Goal: Task Accomplishment & Management: Complete application form

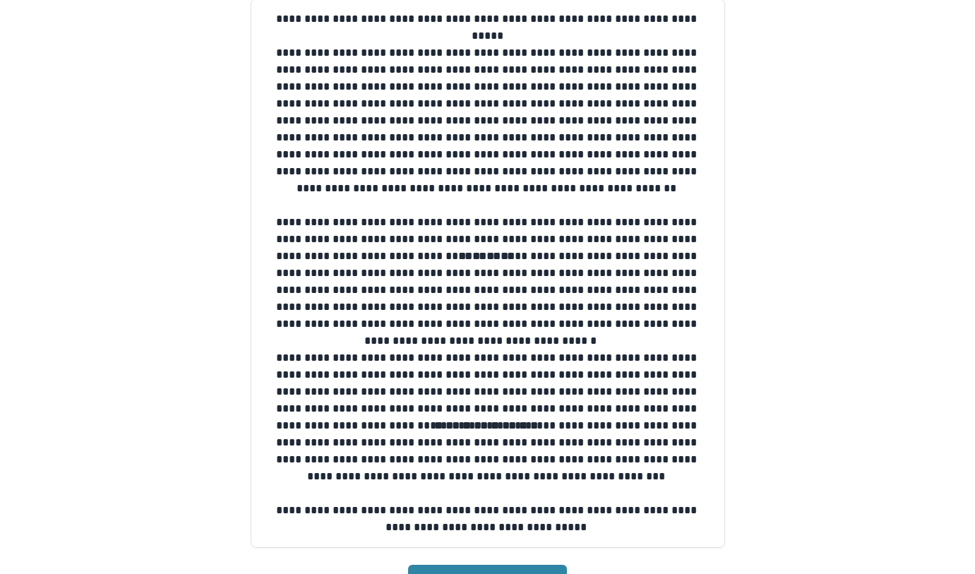
scroll to position [278, 0]
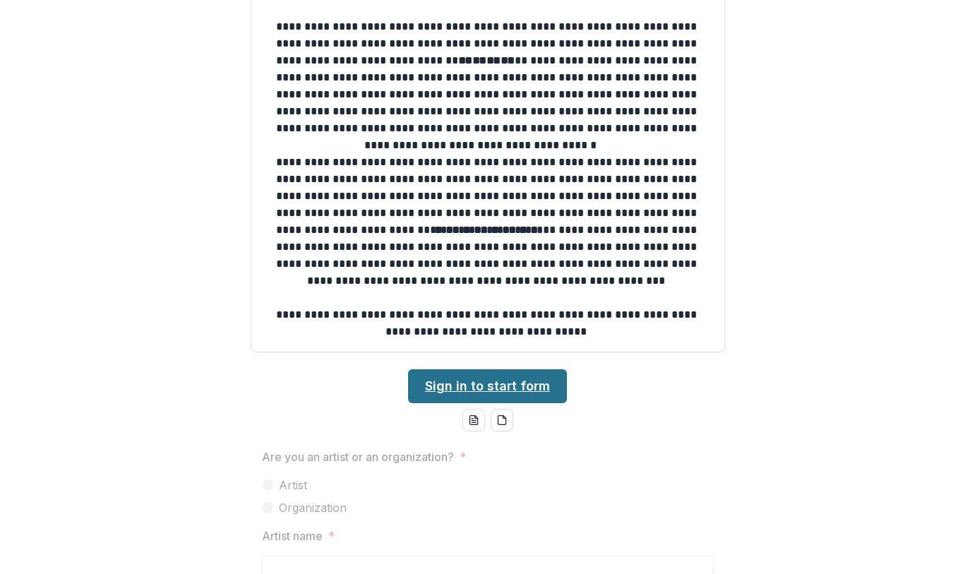
click at [450, 374] on link "Sign in to start form" at bounding box center [487, 386] width 159 height 34
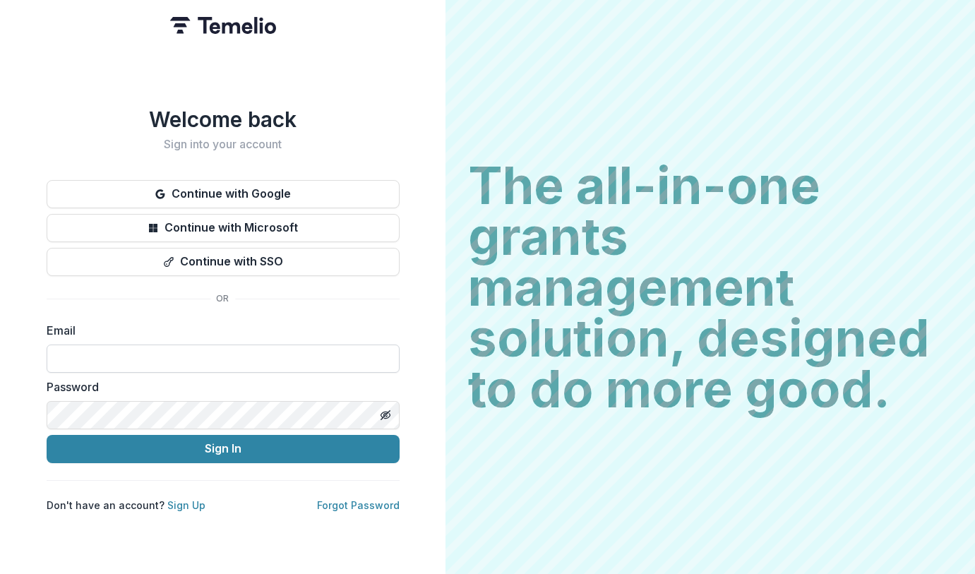
click at [263, 349] on input at bounding box center [223, 359] width 353 height 28
type input "**********"
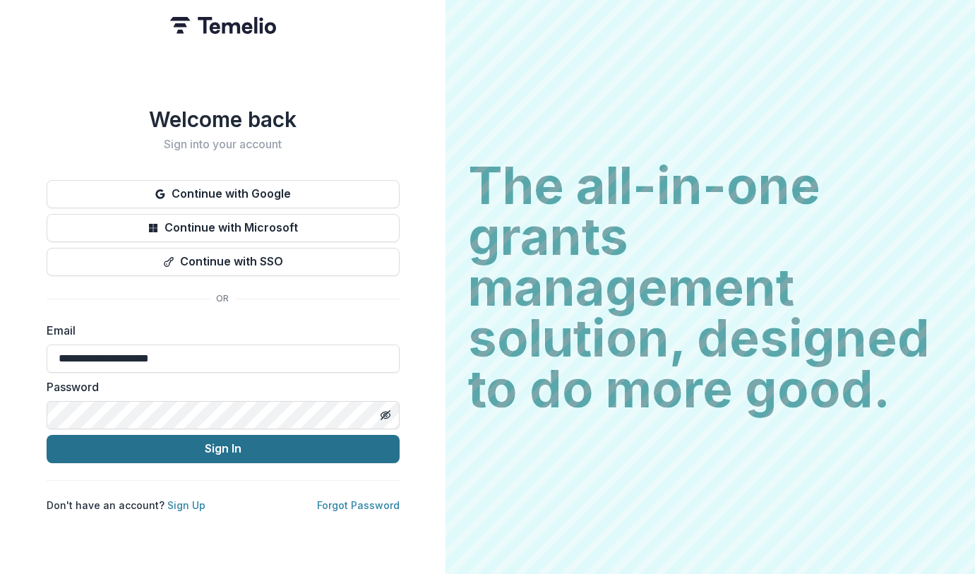
click at [311, 442] on button "Sign In" at bounding box center [223, 449] width 353 height 28
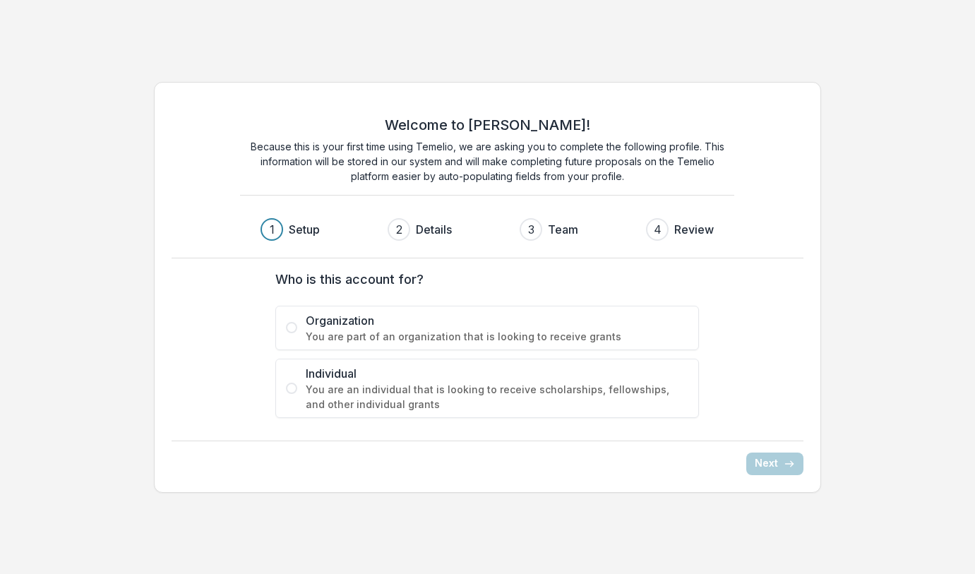
click at [289, 389] on span at bounding box center [291, 388] width 11 height 11
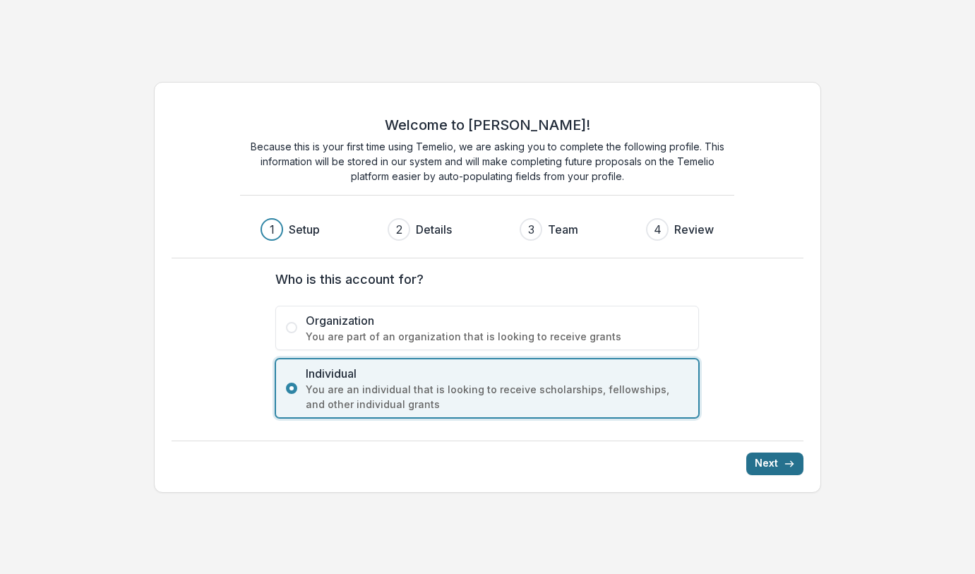
click at [756, 461] on button "Next" at bounding box center [774, 464] width 57 height 23
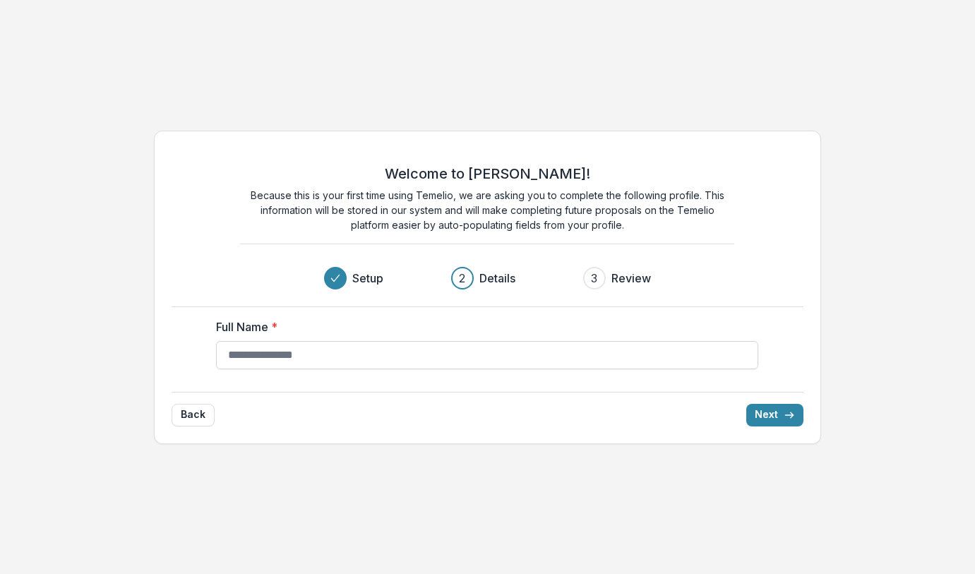
click at [309, 352] on input "Full Name *" at bounding box center [487, 355] width 542 height 28
type input "**********"
click at [757, 417] on button "Next" at bounding box center [774, 415] width 57 height 23
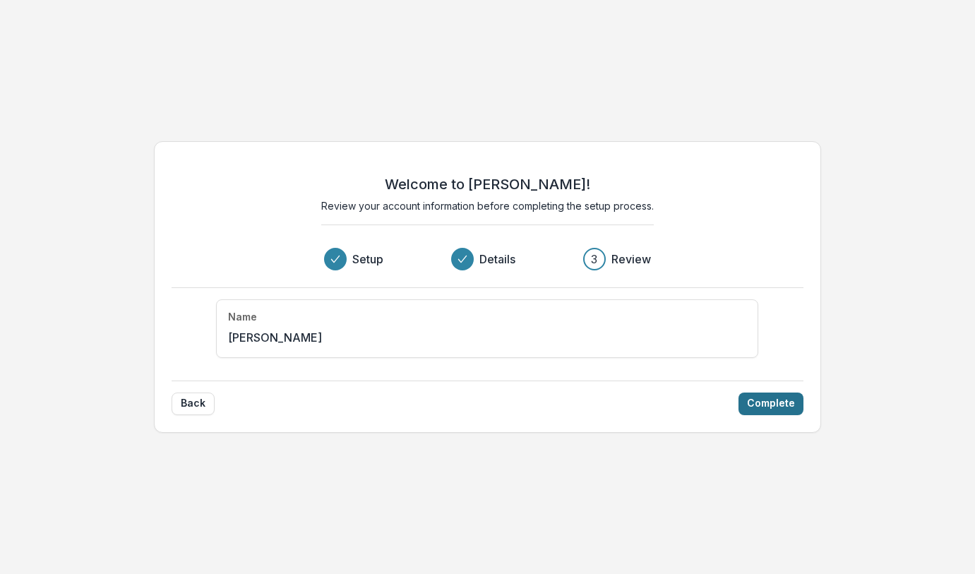
click at [769, 404] on button "Complete" at bounding box center [770, 404] width 65 height 23
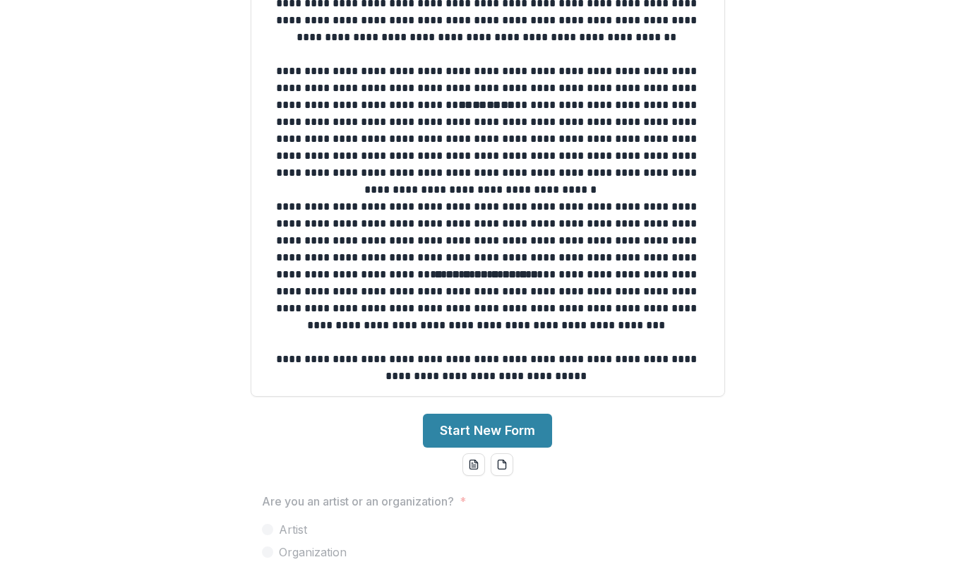
scroll to position [265, 0]
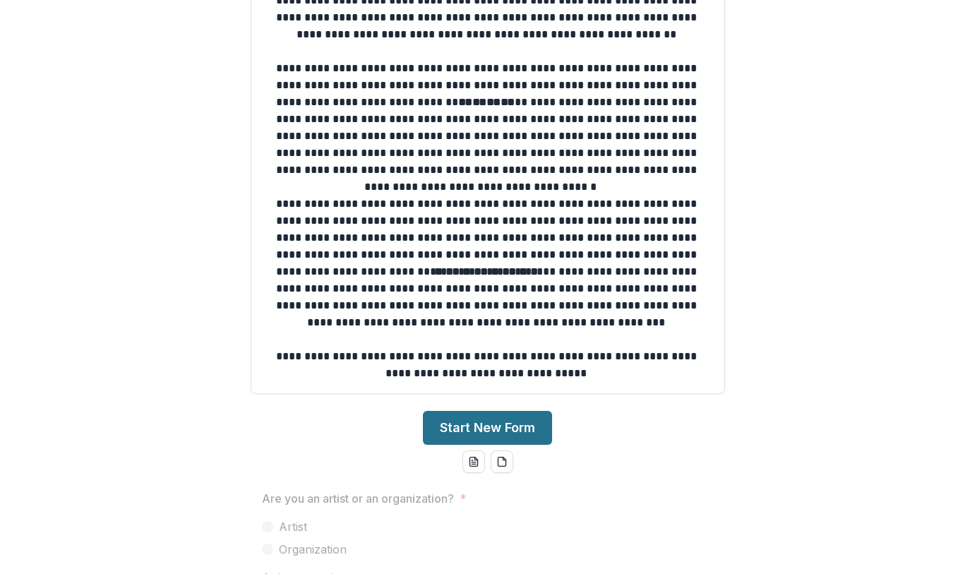
click at [516, 425] on button "Start New Form" at bounding box center [487, 428] width 129 height 34
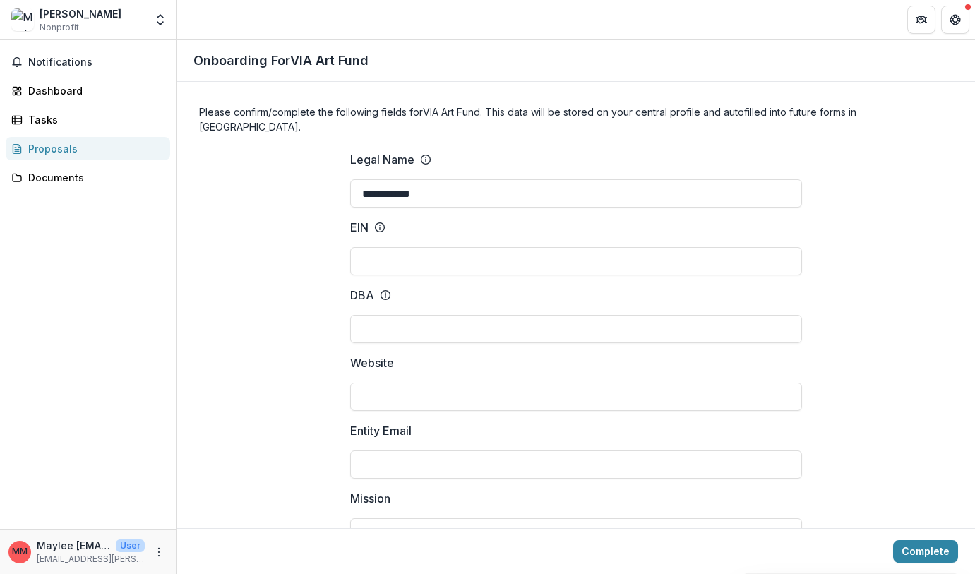
click at [380, 222] on icon at bounding box center [379, 227] width 11 height 11
click at [380, 247] on input "EIN" at bounding box center [576, 261] width 452 height 28
click at [386, 318] on input "DBA" at bounding box center [576, 329] width 452 height 28
click at [387, 383] on input "Website" at bounding box center [576, 397] width 452 height 28
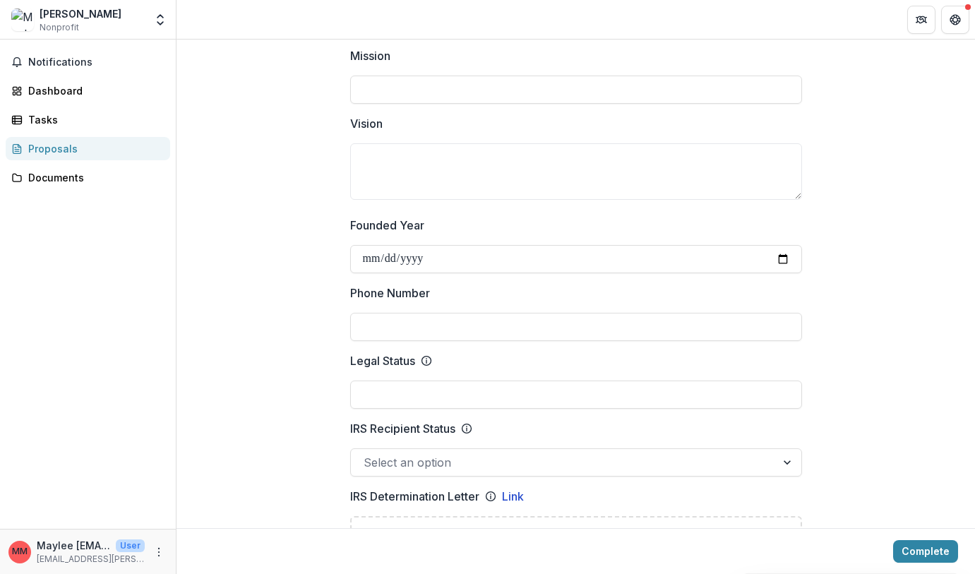
scroll to position [568, 0]
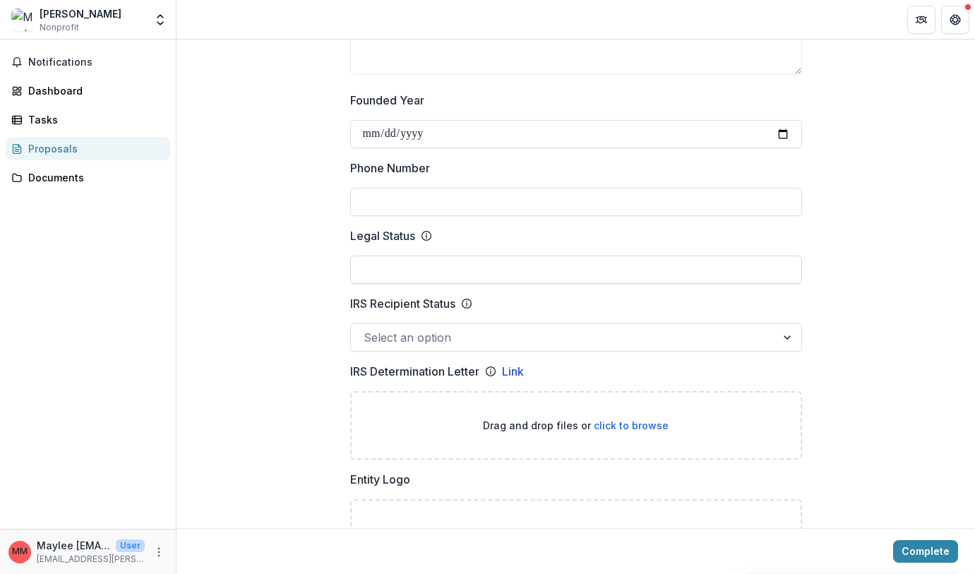
click at [407, 256] on input "Legal Status" at bounding box center [576, 270] width 452 height 28
type input "**********"
click at [413, 328] on div at bounding box center [564, 338] width 400 height 20
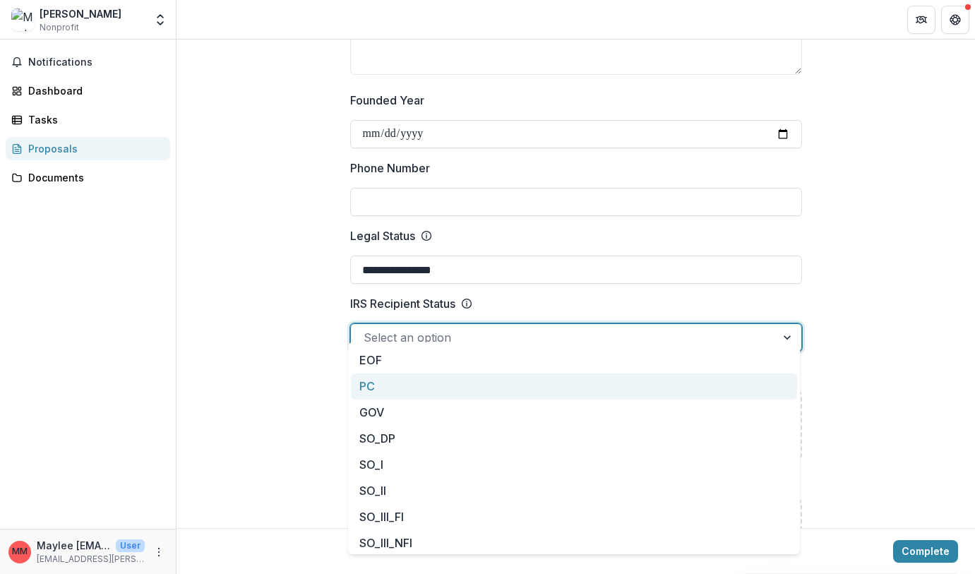
scroll to position [0, 0]
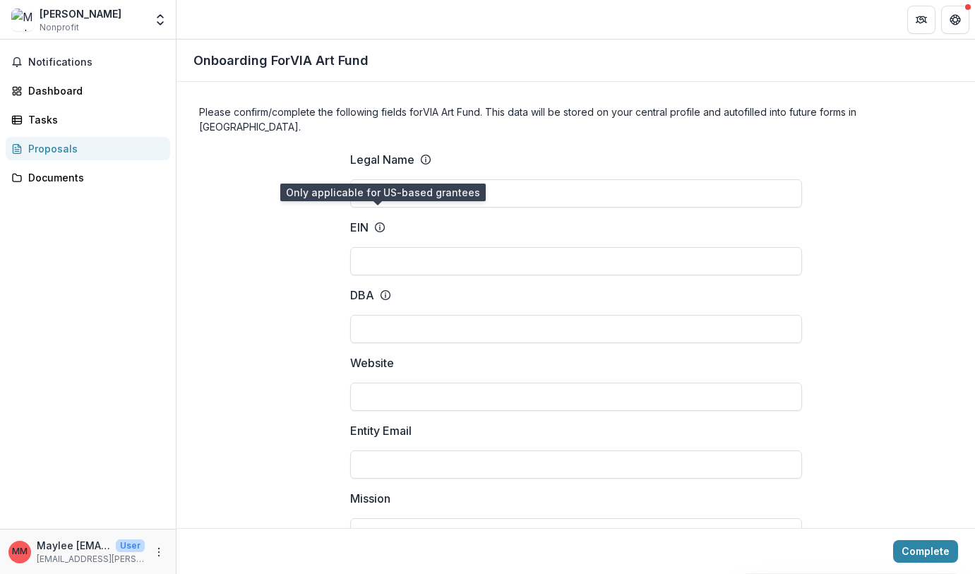
click at [378, 222] on icon at bounding box center [379, 227] width 11 height 11
click at [378, 247] on input "EIN" at bounding box center [576, 261] width 452 height 28
click at [377, 222] on icon at bounding box center [379, 227] width 11 height 11
click at [377, 247] on input "EIN" at bounding box center [576, 261] width 452 height 28
click at [381, 289] on icon at bounding box center [385, 294] width 11 height 11
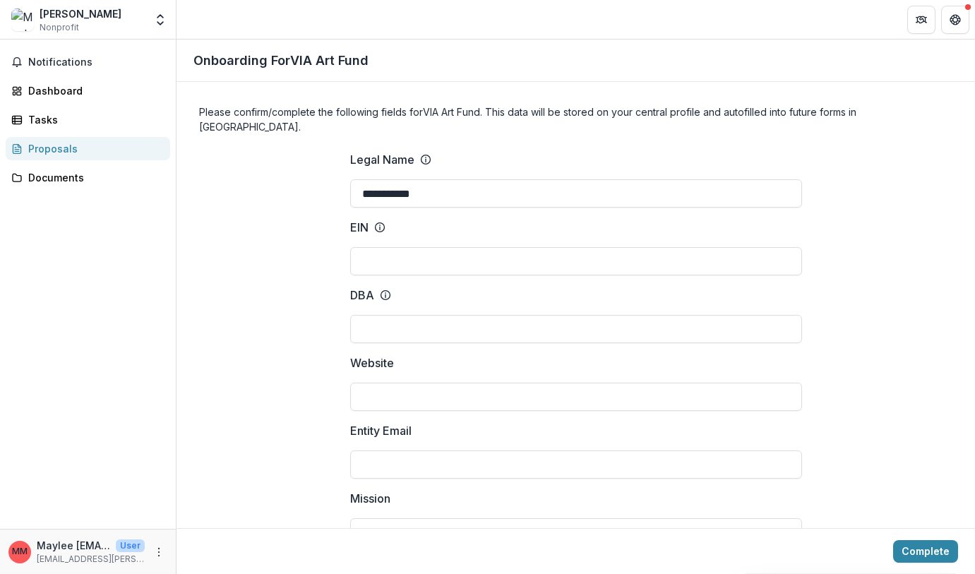
click at [381, 315] on input "DBA" at bounding box center [576, 329] width 452 height 28
click at [381, 289] on icon at bounding box center [385, 294] width 11 height 11
click at [381, 315] on input "DBA" at bounding box center [576, 329] width 452 height 28
click at [362, 287] on p "DBA" at bounding box center [362, 295] width 24 height 17
click at [362, 315] on input "DBA" at bounding box center [576, 329] width 452 height 28
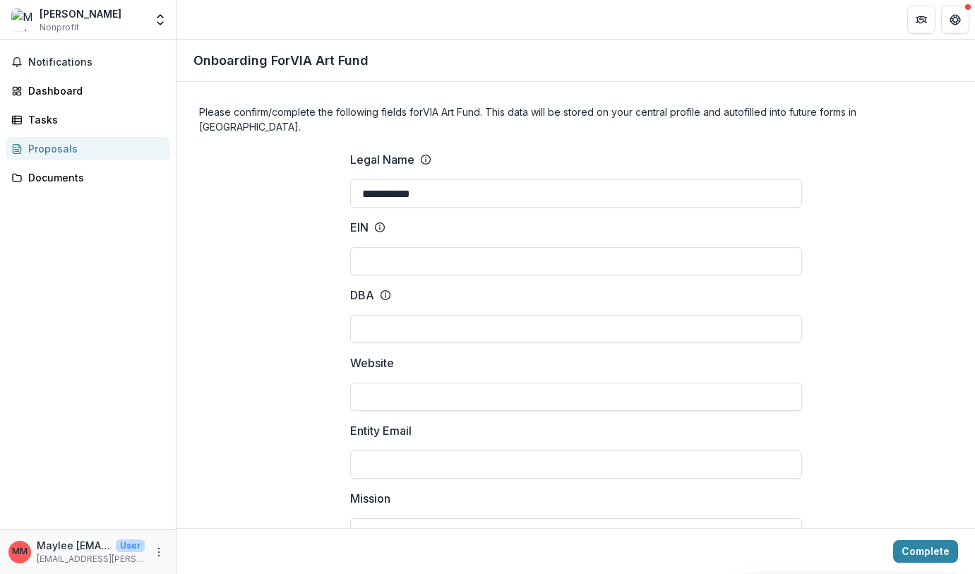
scroll to position [3, 0]
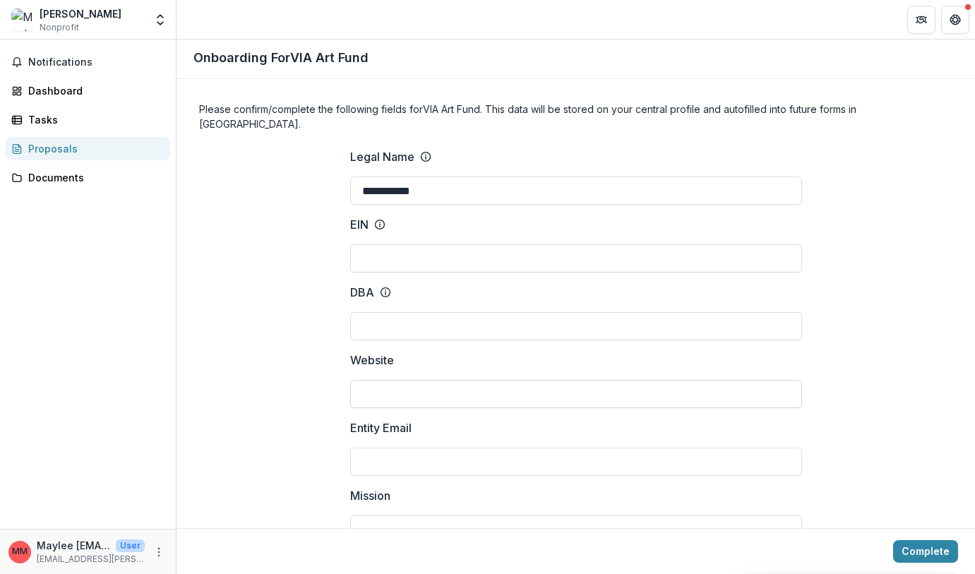
click at [376, 381] on input "Website" at bounding box center [576, 394] width 452 height 28
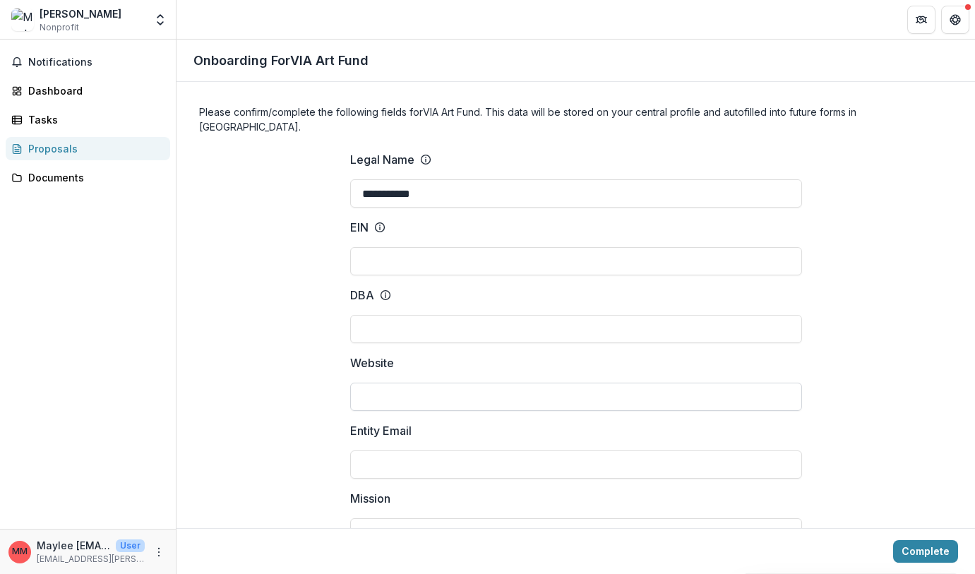
click at [380, 385] on input "Website" at bounding box center [576, 397] width 452 height 28
paste input "**********"
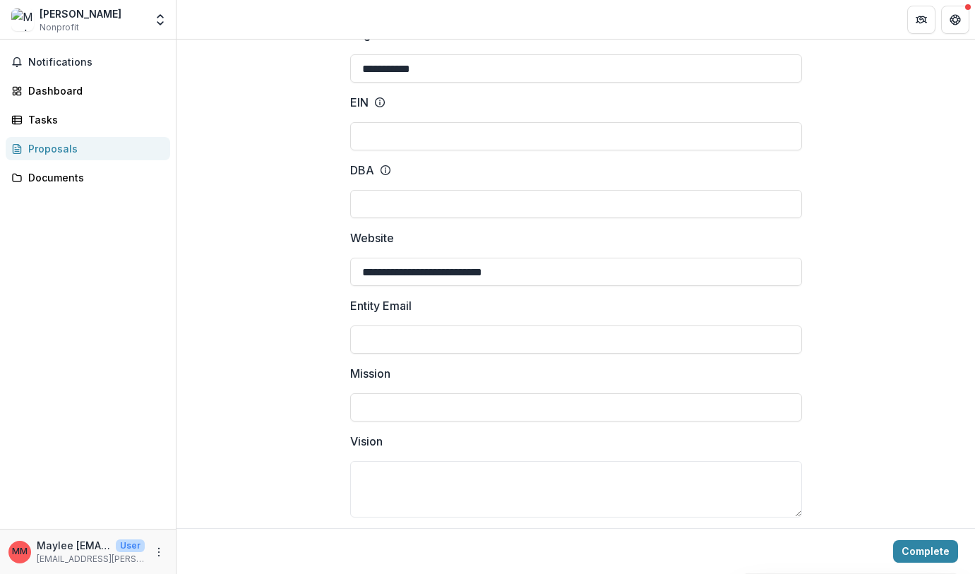
scroll to position [128, 0]
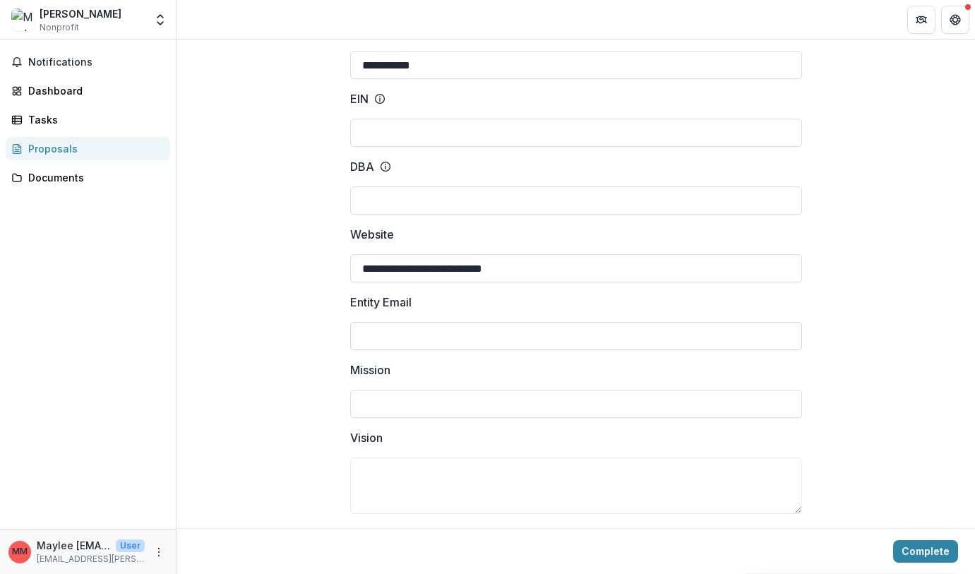
type input "**********"
click at [383, 327] on input "Entity Email" at bounding box center [576, 336] width 452 height 28
type input "**********"
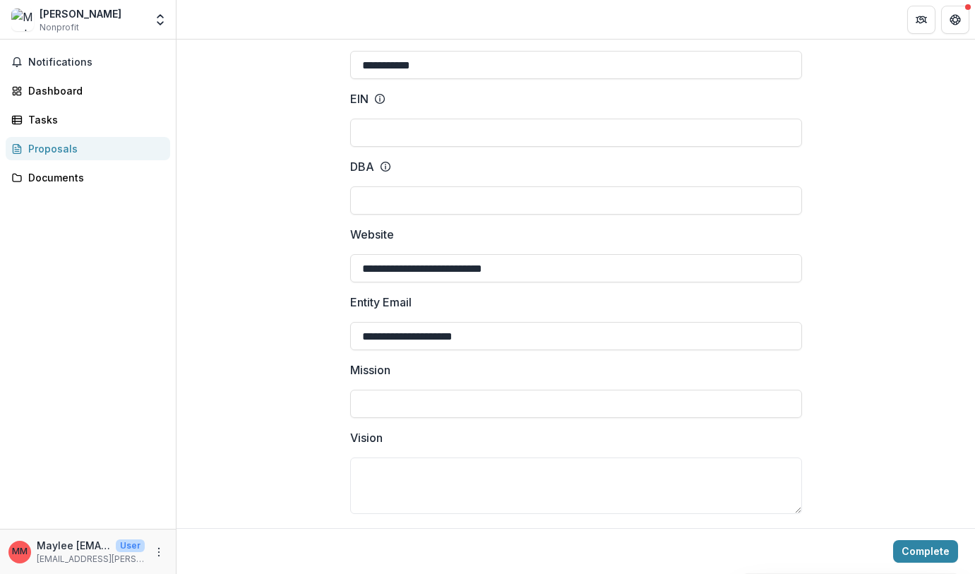
type input "**"
type input "*****"
type input "**********"
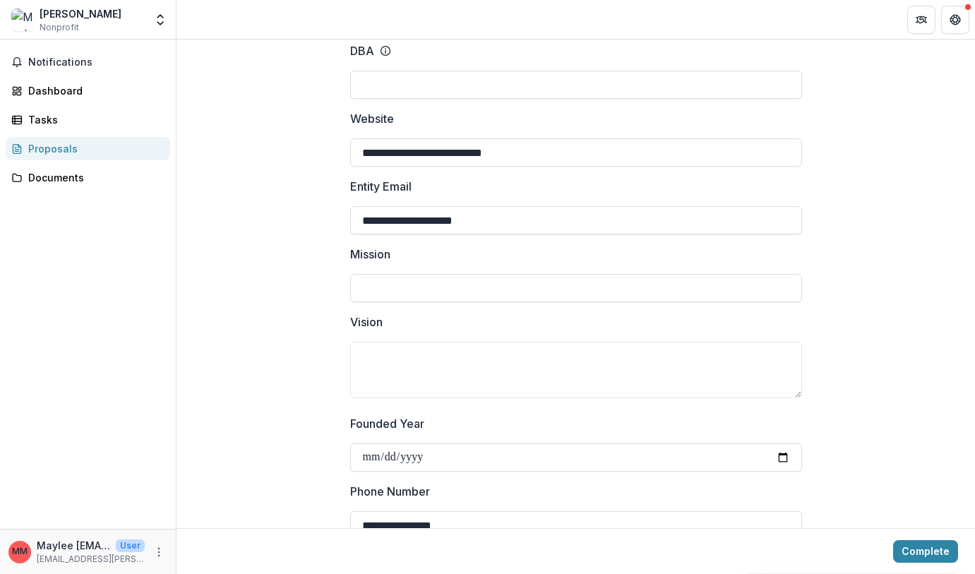
scroll to position [249, 0]
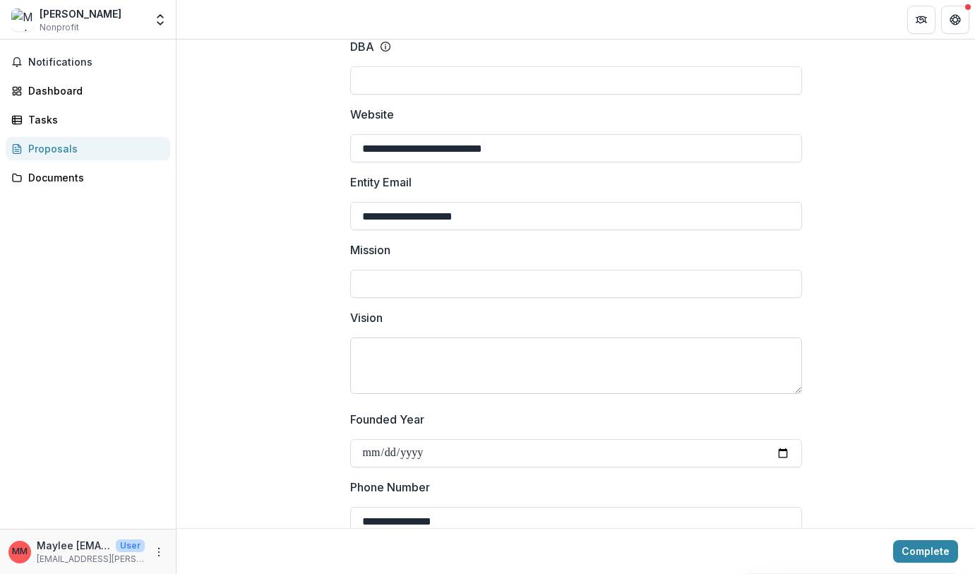
click at [368, 354] on textarea "Vision" at bounding box center [576, 365] width 452 height 56
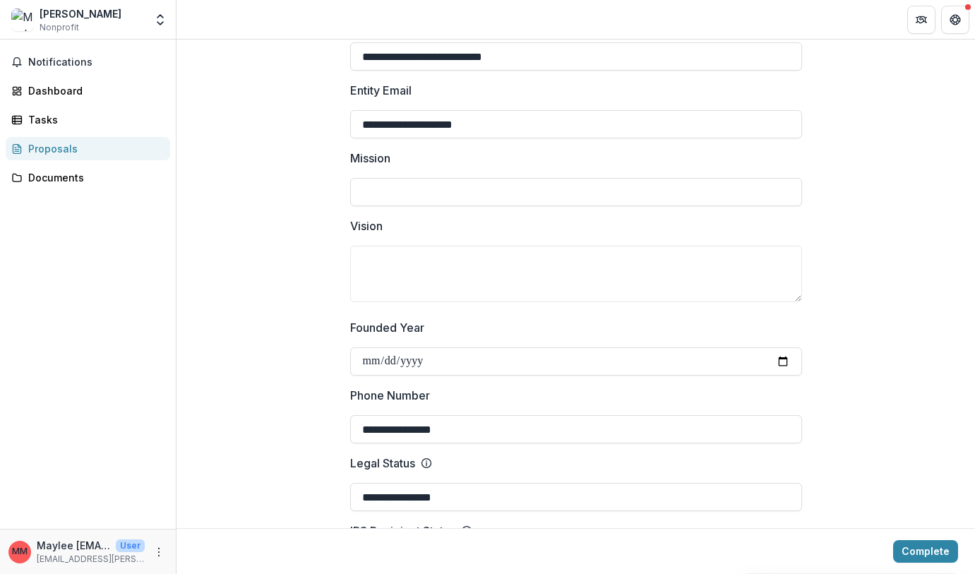
scroll to position [369, 0]
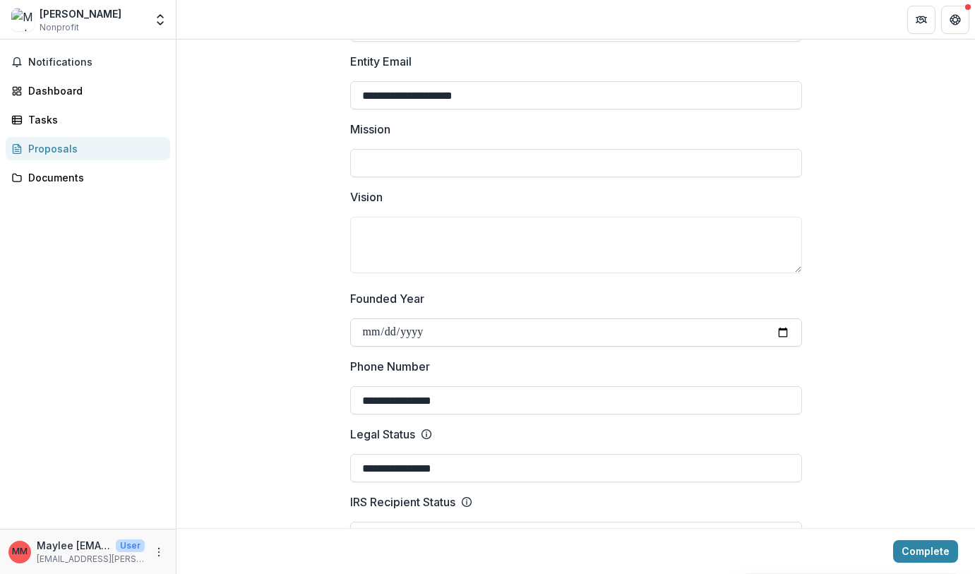
click at [415, 319] on input "Founded Year" at bounding box center [576, 332] width 452 height 28
click at [378, 321] on input "Founded Year" at bounding box center [576, 332] width 452 height 28
type input "**********"
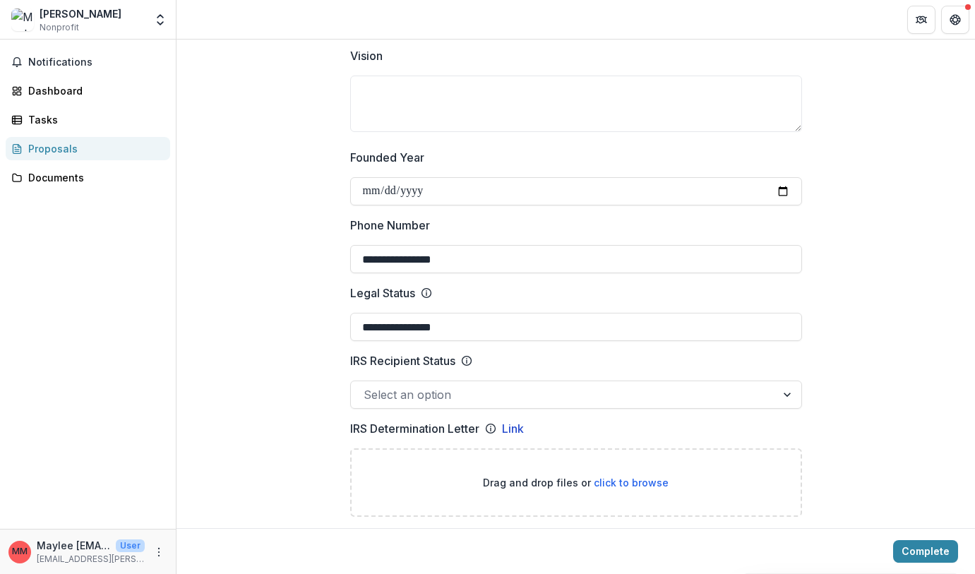
scroll to position [512, 0]
click at [383, 383] on div at bounding box center [564, 393] width 400 height 20
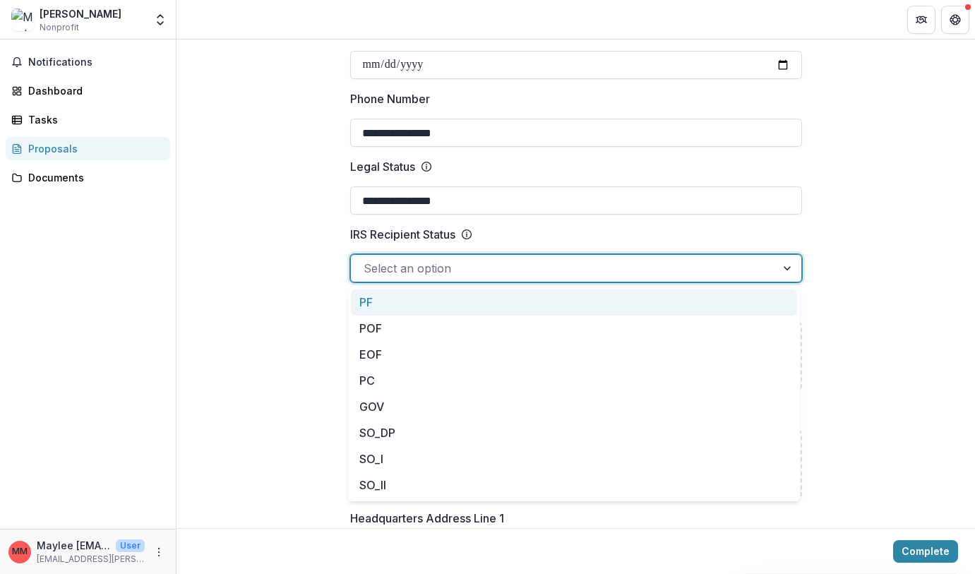
scroll to position [640, 0]
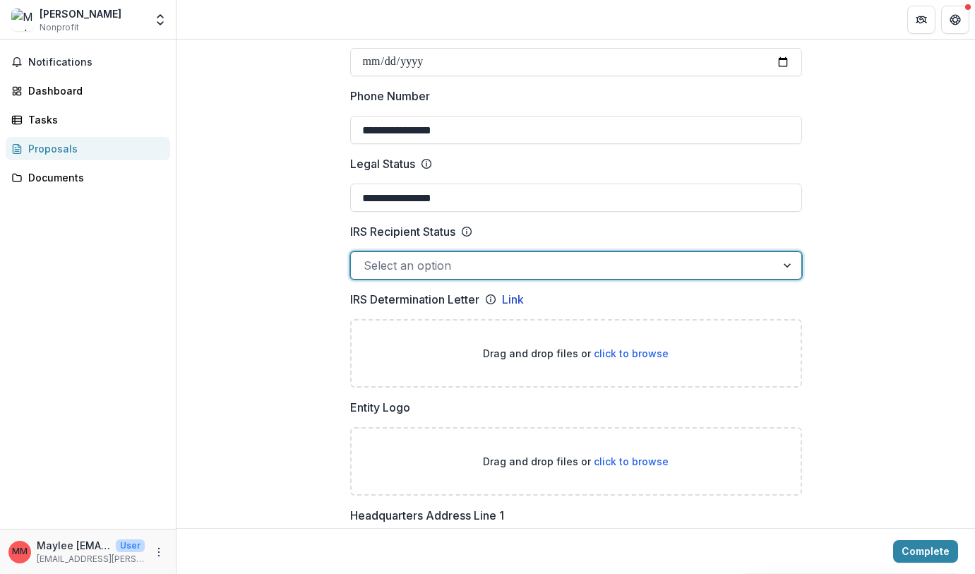
click at [468, 226] on icon at bounding box center [466, 231] width 11 height 11
click at [367, 257] on input "IRS Recipient Status" at bounding box center [366, 265] width 4 height 17
click at [458, 256] on div at bounding box center [564, 266] width 400 height 20
click at [784, 253] on div at bounding box center [788, 265] width 25 height 27
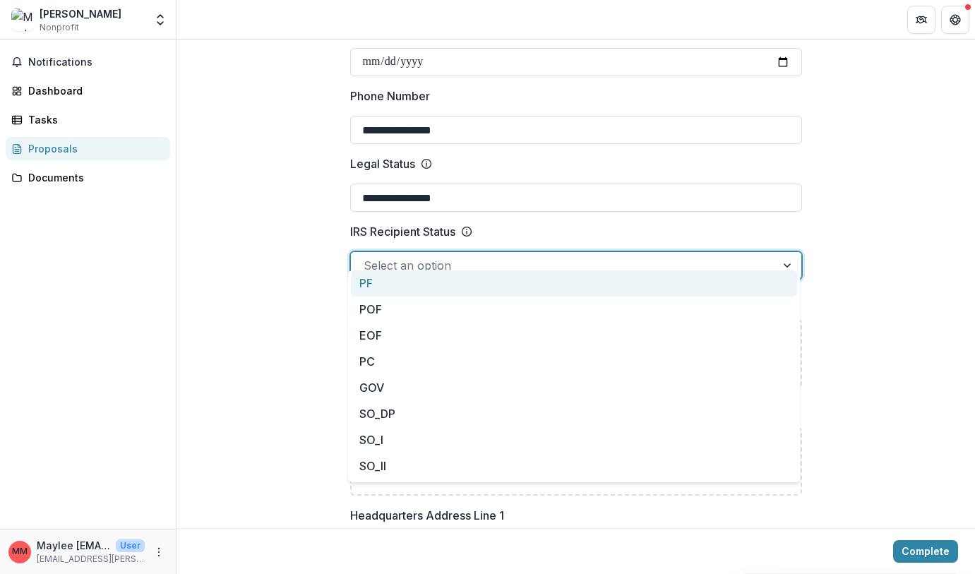
click at [789, 252] on div at bounding box center [788, 265] width 25 height 27
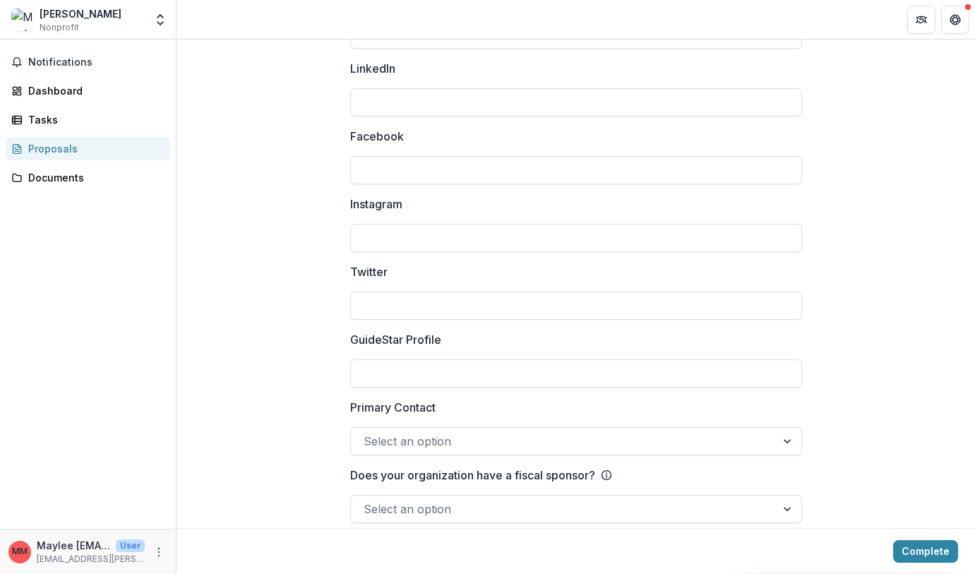
scroll to position [1903, 0]
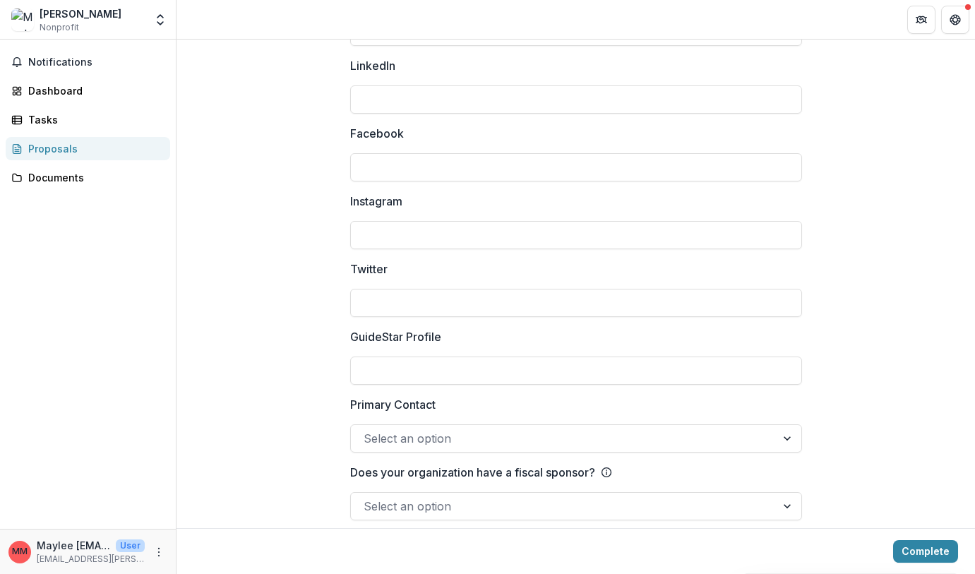
click at [765, 428] on div "Select an option" at bounding box center [563, 438] width 425 height 23
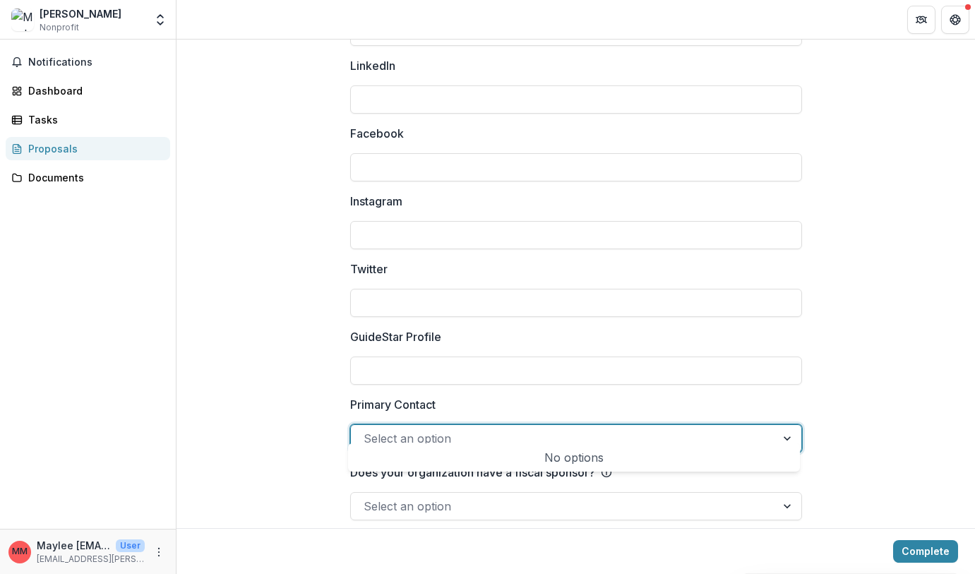
click at [780, 429] on div at bounding box center [788, 438] width 25 height 27
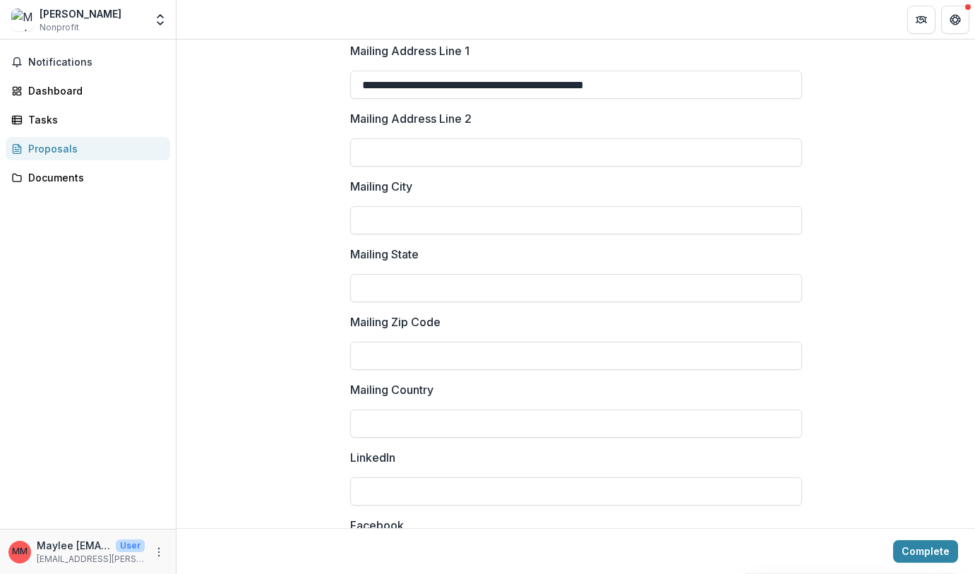
scroll to position [1508, 0]
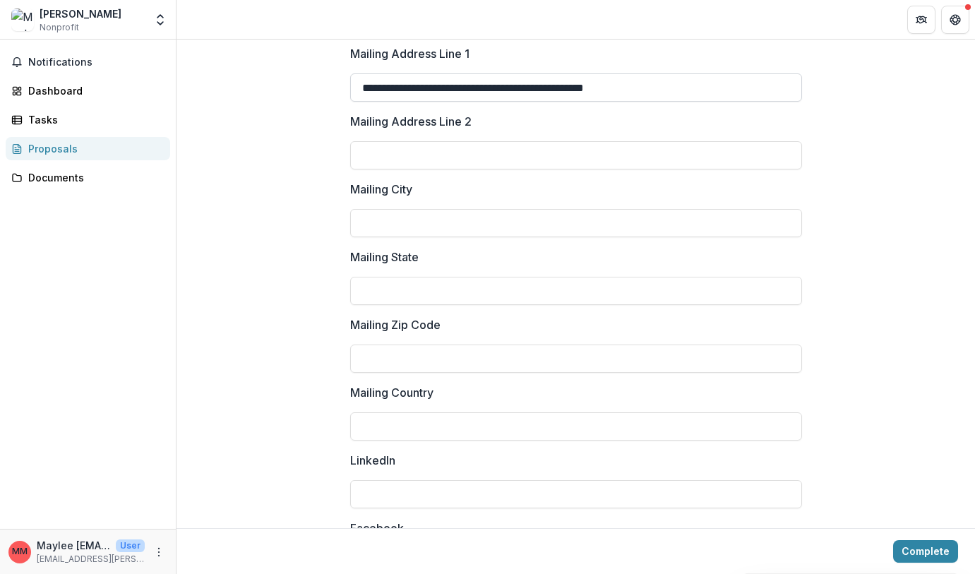
drag, startPoint x: 618, startPoint y: 73, endPoint x: 680, endPoint y: 72, distance: 61.4
click at [680, 73] on input "**********" at bounding box center [576, 87] width 452 height 28
click at [393, 345] on input "Mailing Zip Code" at bounding box center [576, 359] width 452 height 28
paste input "*****"
type input "*****"
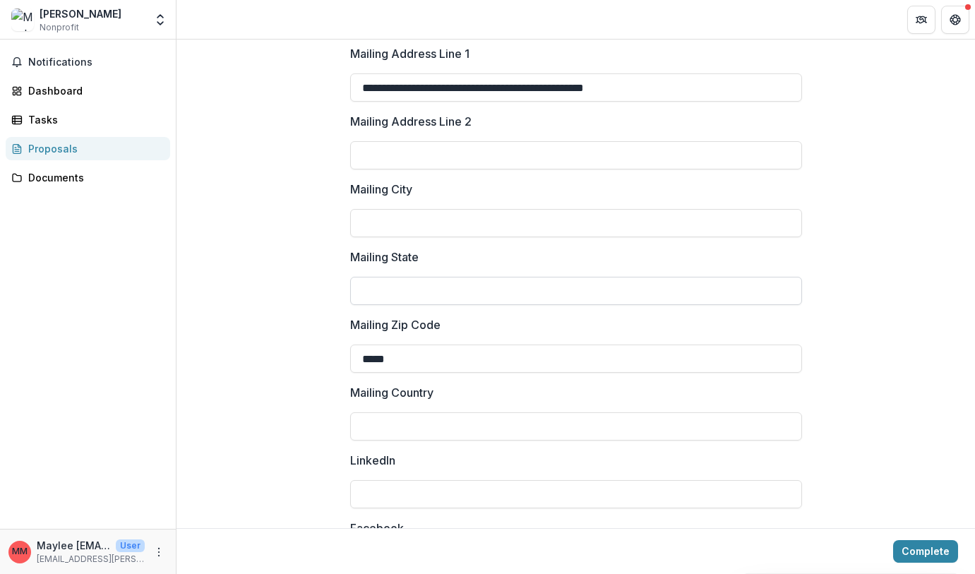
click at [390, 277] on input "Mailing State" at bounding box center [576, 291] width 452 height 28
drag, startPoint x: 616, startPoint y: 75, endPoint x: 565, endPoint y: 78, distance: 51.6
click at [565, 78] on input "**********" at bounding box center [576, 87] width 452 height 28
click at [393, 278] on input "Mailing State" at bounding box center [576, 291] width 452 height 28
paste input "**********"
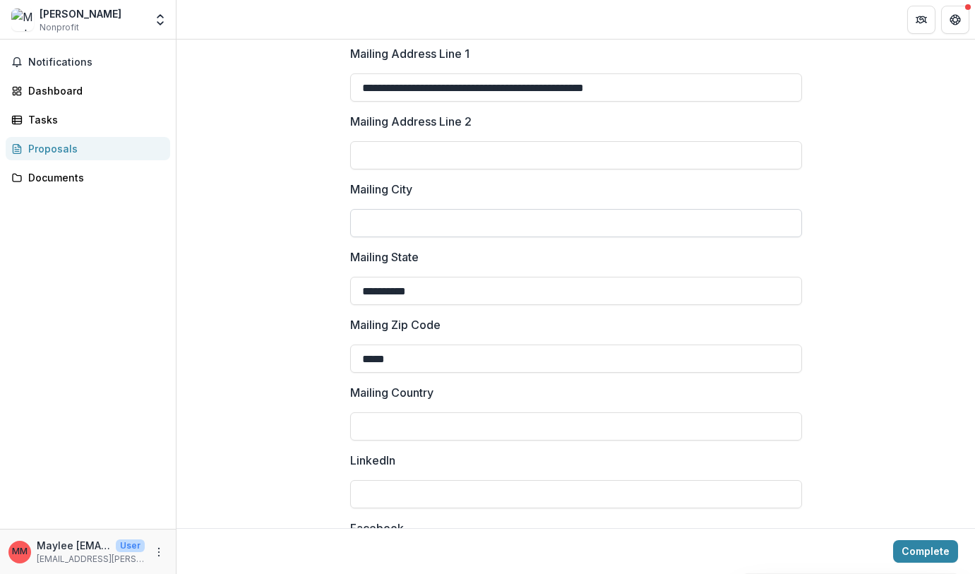
type input "**********"
click at [443, 209] on input "Mailing City" at bounding box center [576, 223] width 452 height 28
drag, startPoint x: 559, startPoint y: 73, endPoint x: 497, endPoint y: 77, distance: 62.2
click at [497, 77] on input "**********" at bounding box center [576, 87] width 452 height 28
click at [384, 209] on input "Mailing City" at bounding box center [576, 223] width 452 height 28
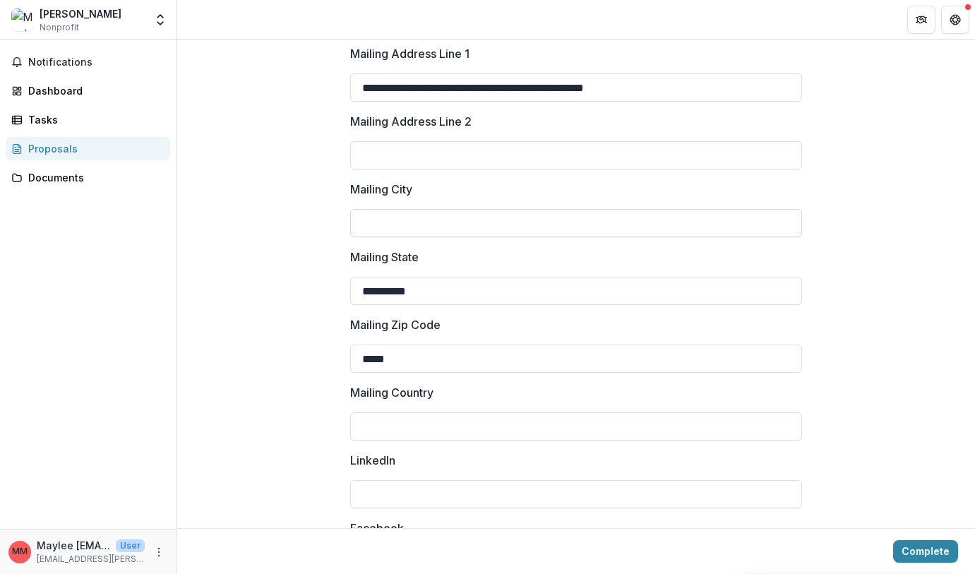
paste input "**********"
type input "**********"
drag, startPoint x: 654, startPoint y: 72, endPoint x: 496, endPoint y: 75, distance: 158.2
click at [496, 75] on input "**********" at bounding box center [576, 87] width 452 height 28
type input "**********"
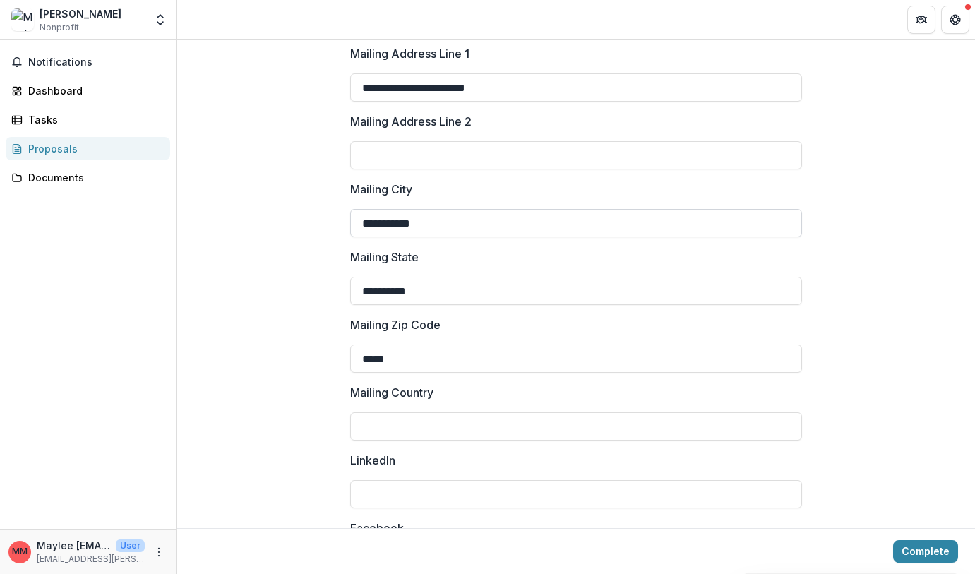
click at [626, 216] on input "**********" at bounding box center [576, 223] width 452 height 28
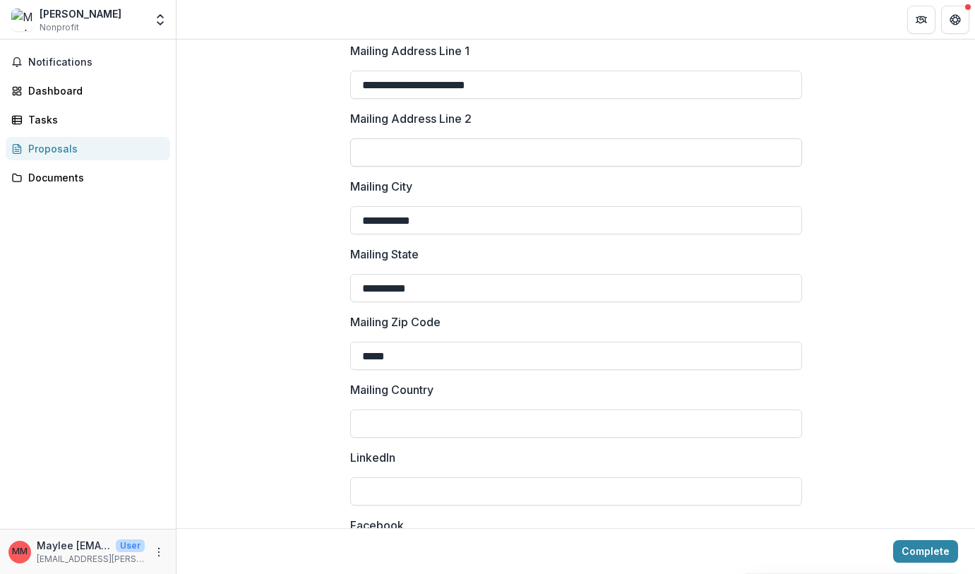
click at [588, 140] on input "Mailing Address Line 2" at bounding box center [576, 152] width 452 height 28
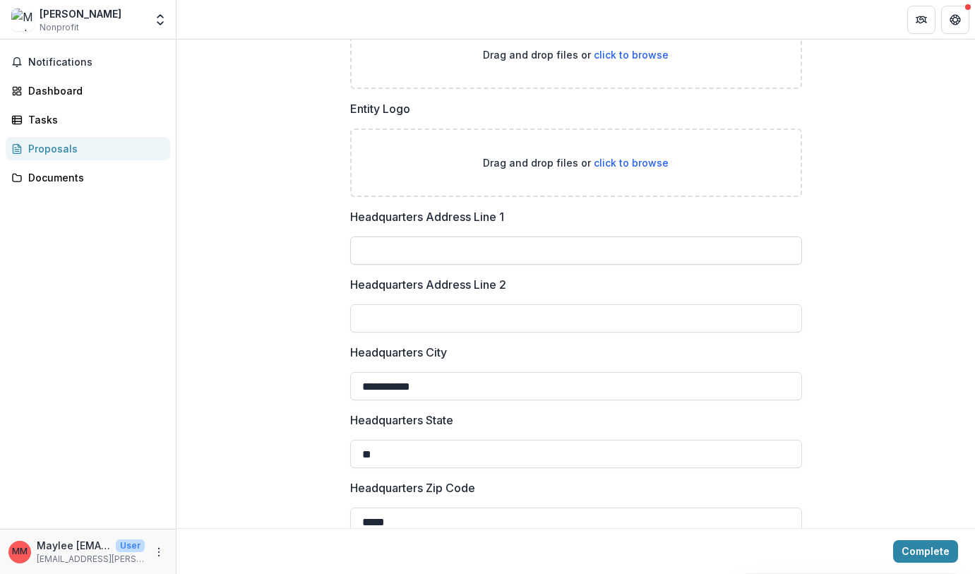
scroll to position [910, 0]
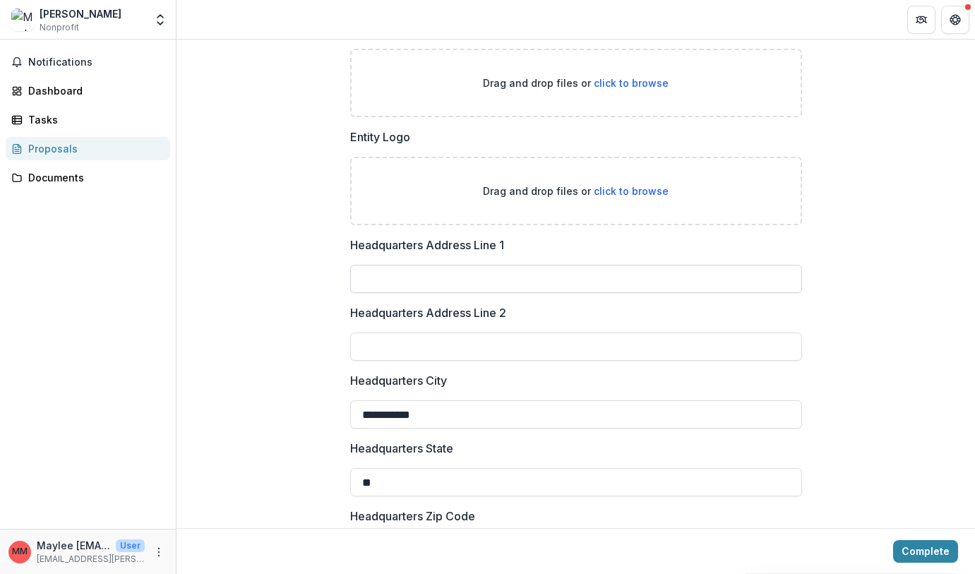
click at [406, 265] on input "Headquarters Address Line 1" at bounding box center [576, 279] width 452 height 28
click at [391, 266] on input "**********" at bounding box center [576, 279] width 452 height 28
click at [395, 268] on input "**********" at bounding box center [576, 279] width 452 height 28
click at [466, 265] on input "**********" at bounding box center [576, 279] width 452 height 28
click at [400, 268] on input "**********" at bounding box center [576, 279] width 452 height 28
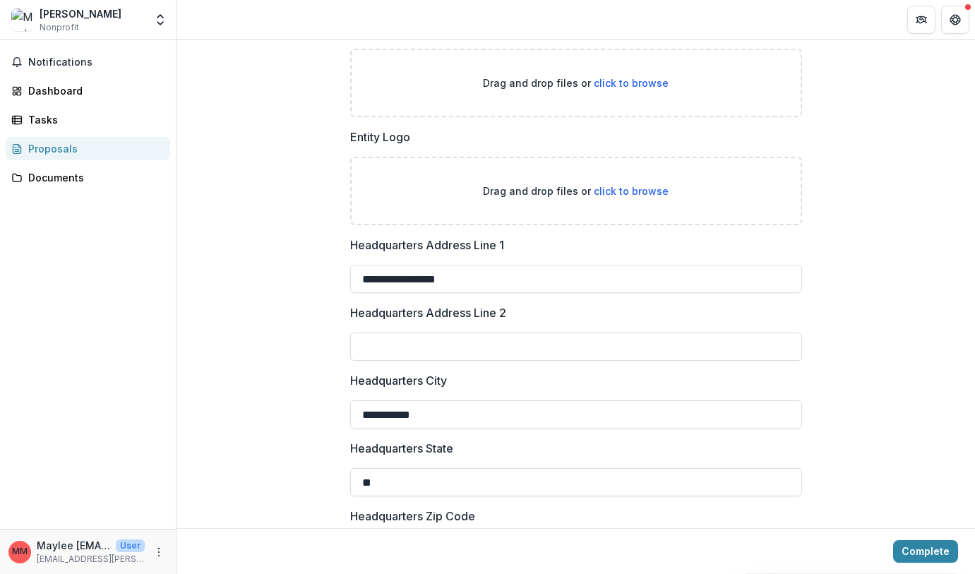
type input "**********"
click at [218, 318] on div "**********" at bounding box center [576, 383] width 799 height 2306
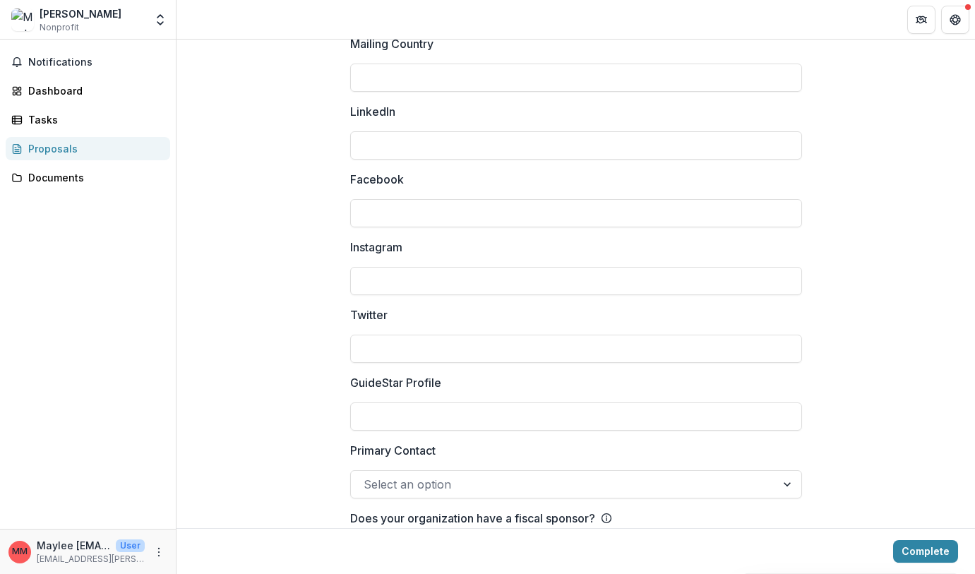
scroll to position [1903, 0]
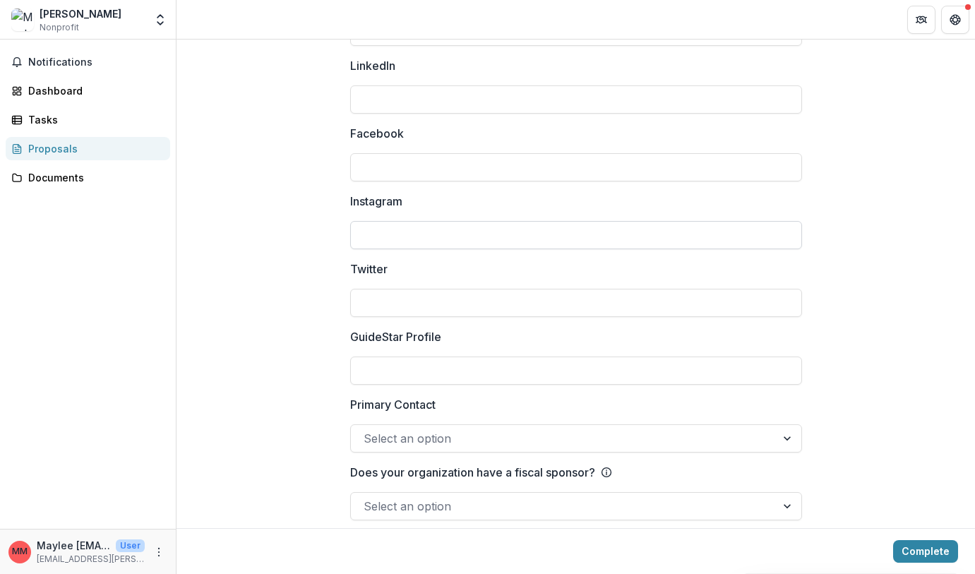
click at [380, 224] on input "Instagram" at bounding box center [576, 235] width 452 height 28
paste input "**********"
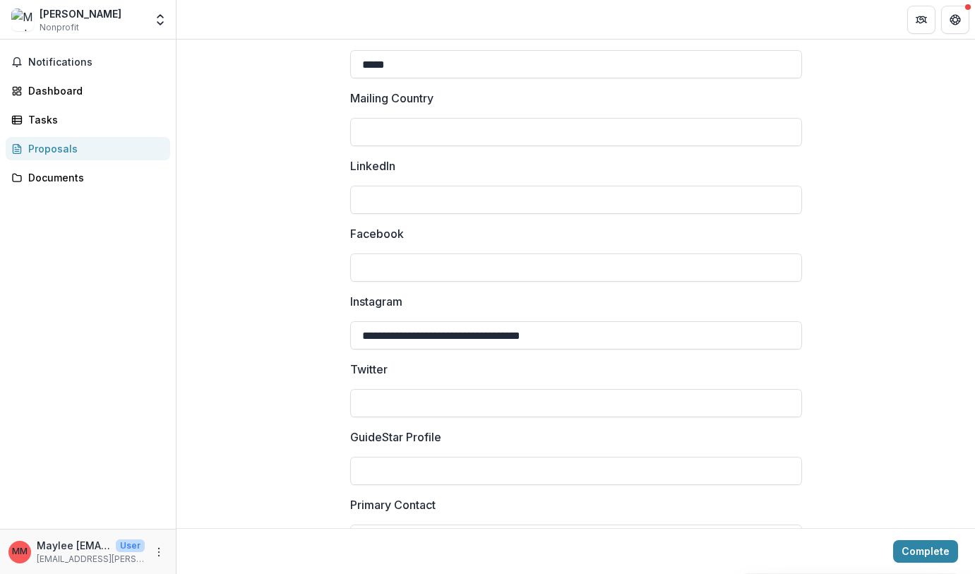
scroll to position [1786, 0]
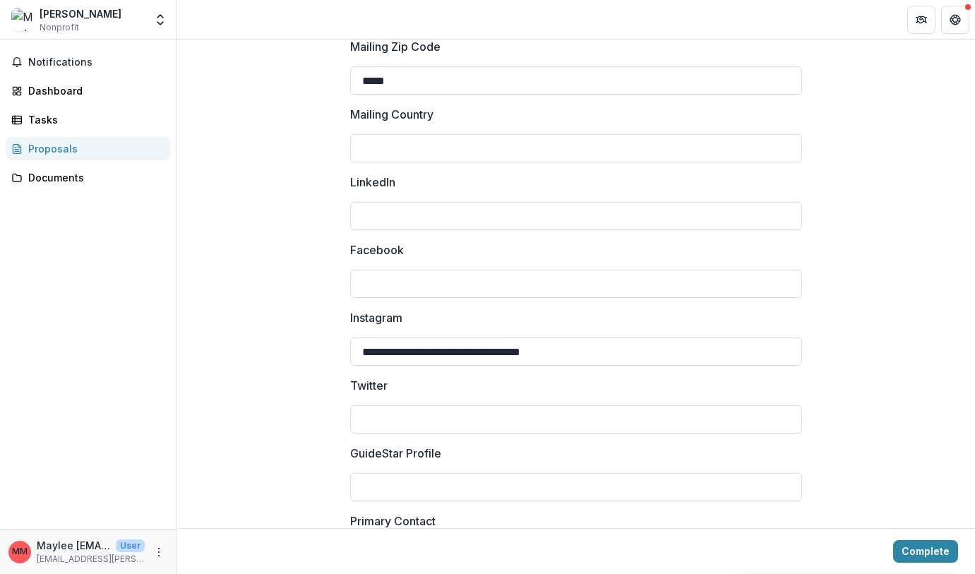
type input "**********"
click at [381, 202] on input "LinkedIn" at bounding box center [576, 216] width 452 height 28
paste input "**********"
drag, startPoint x: 582, startPoint y: 204, endPoint x: 664, endPoint y: 201, distance: 82.0
click at [664, 202] on input "**********" at bounding box center [576, 216] width 452 height 28
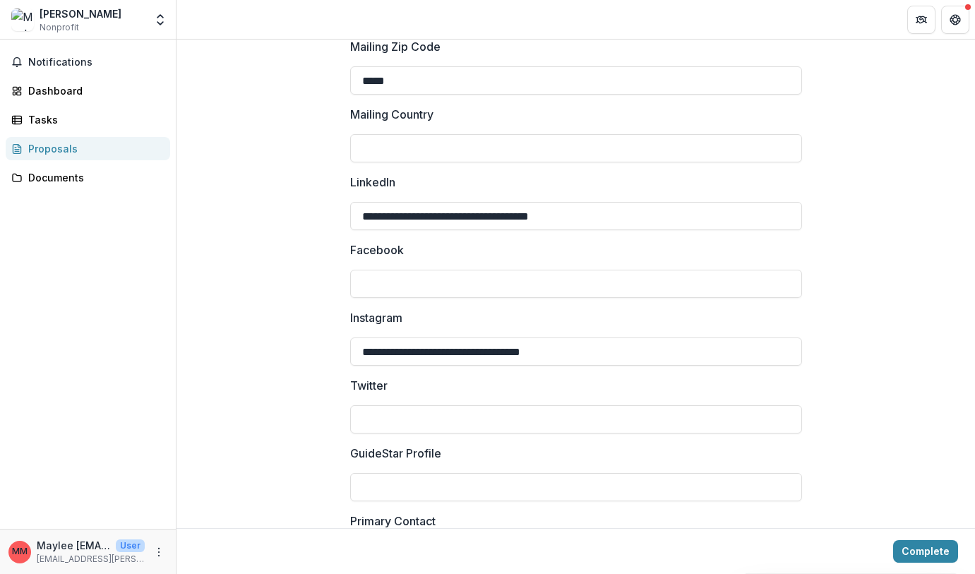
type input "**********"
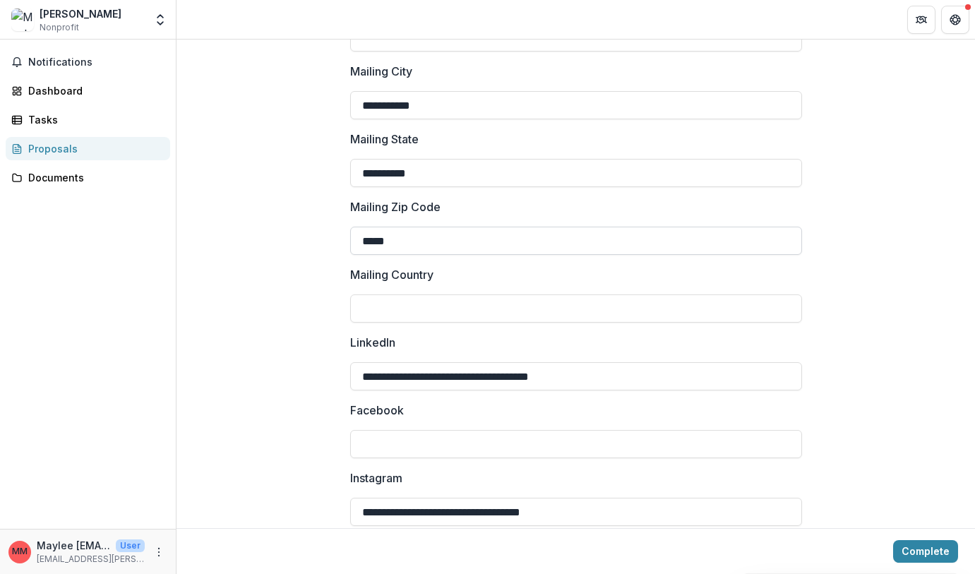
scroll to position [1629, 0]
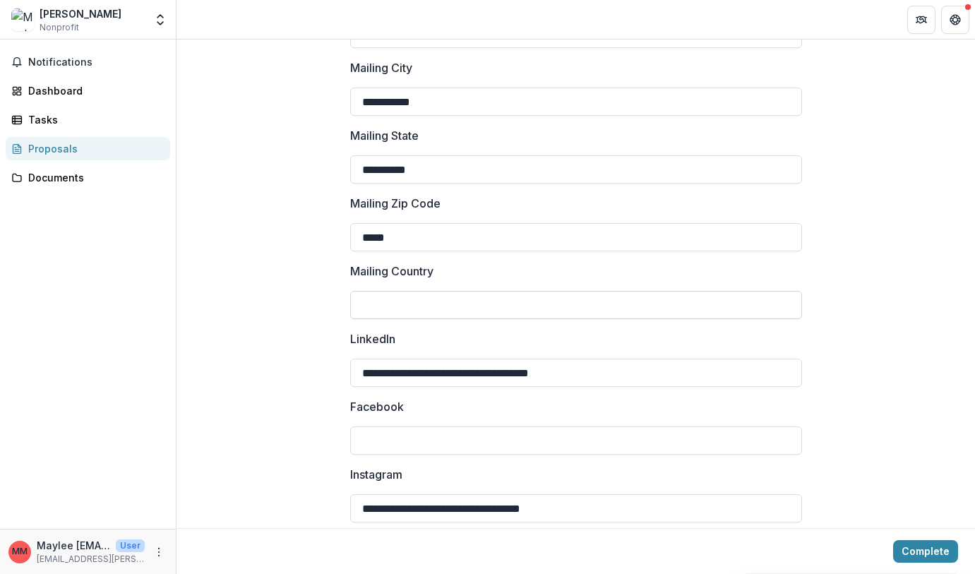
click at [390, 297] on input "Mailing Country" at bounding box center [576, 305] width 452 height 28
type input "**********"
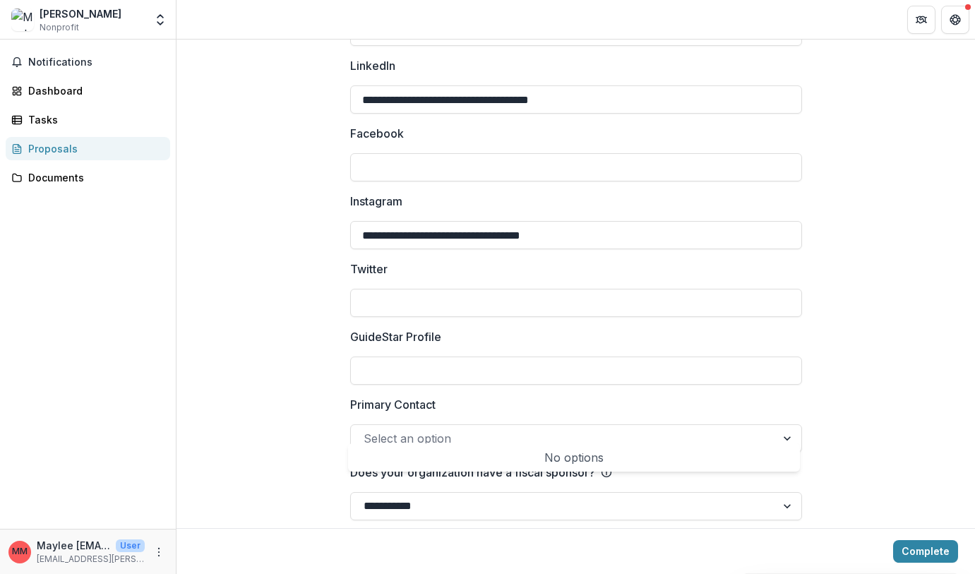
click at [400, 431] on div at bounding box center [564, 439] width 400 height 20
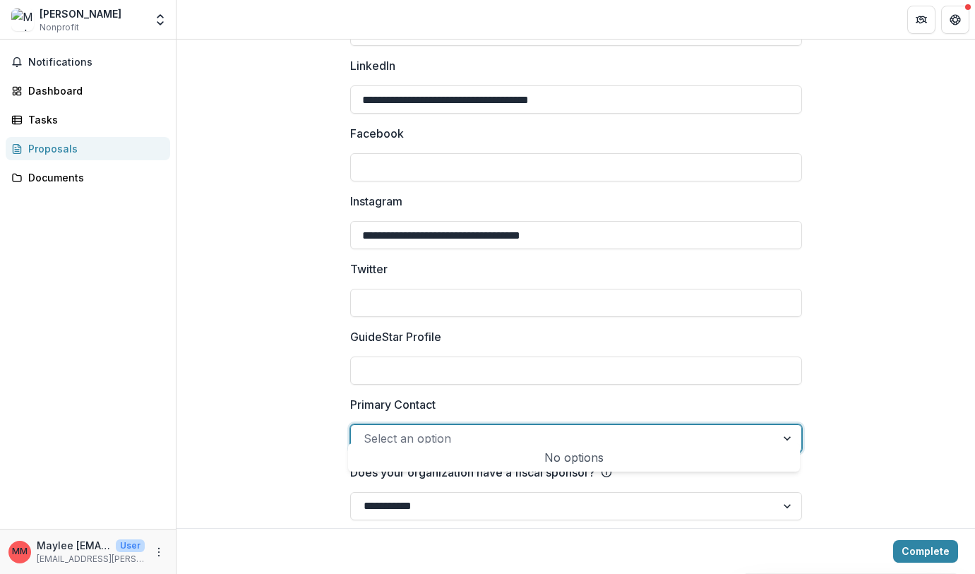
click at [405, 429] on div at bounding box center [564, 439] width 400 height 20
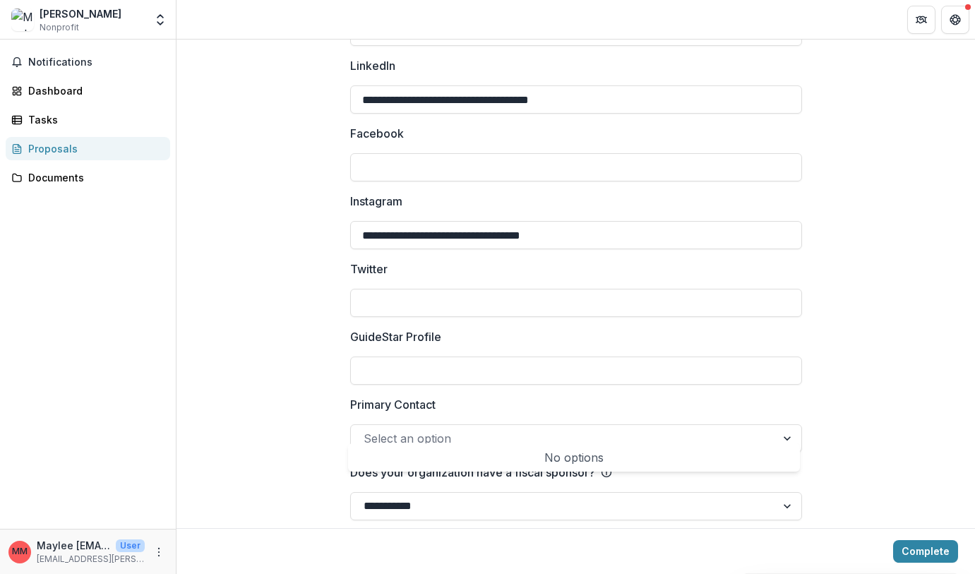
click at [461, 496] on div "**********" at bounding box center [564, 506] width 400 height 20
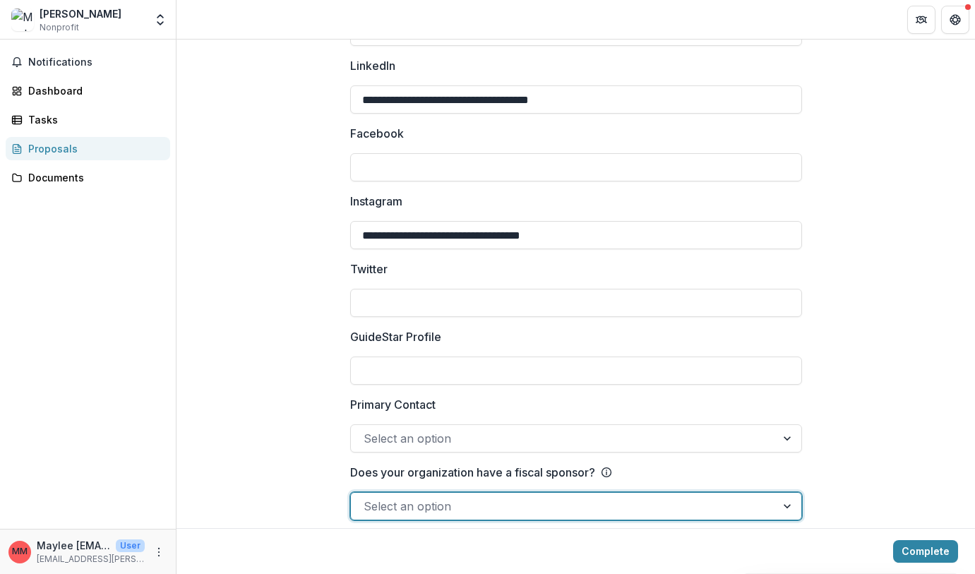
drag, startPoint x: 460, startPoint y: 486, endPoint x: 407, endPoint y: 494, distance: 54.1
click at [407, 496] on div at bounding box center [564, 506] width 400 height 20
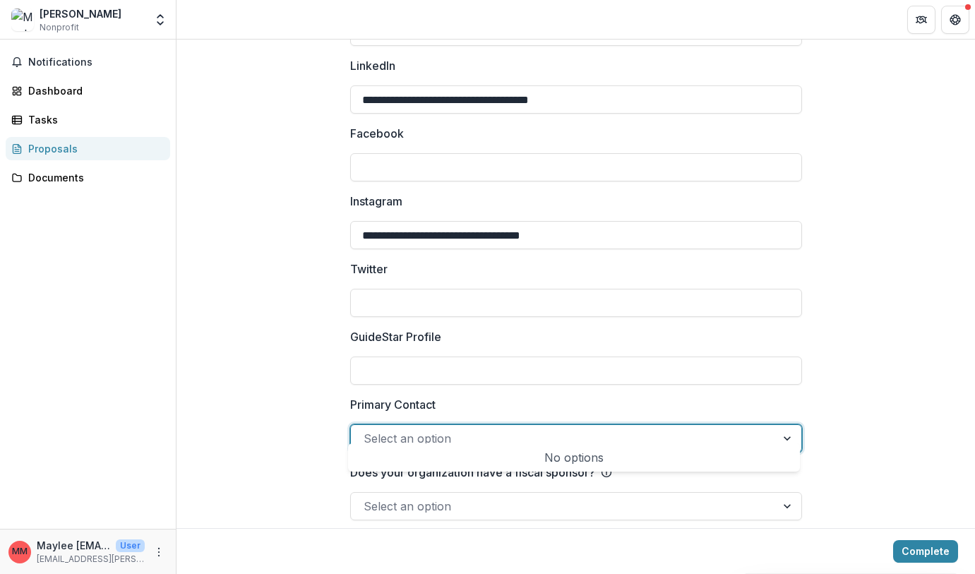
click at [394, 429] on div at bounding box center [564, 439] width 400 height 20
type input "**********"
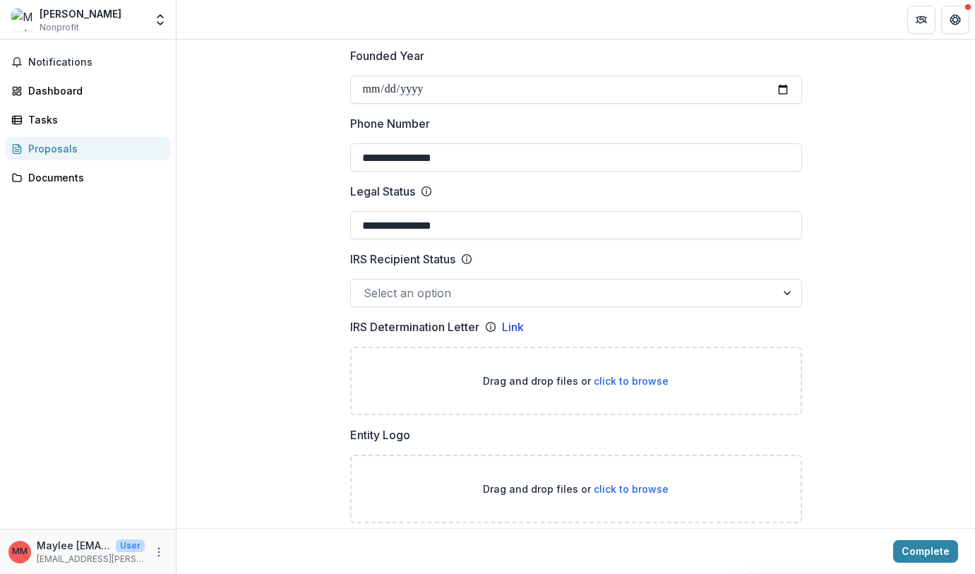
scroll to position [424, 0]
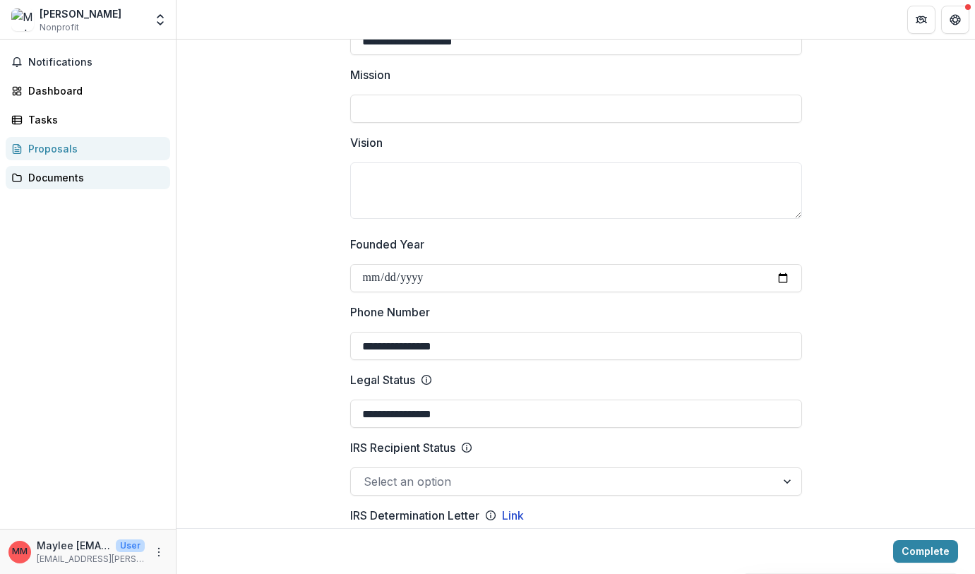
click at [75, 173] on div "Documents" at bounding box center [93, 177] width 131 height 15
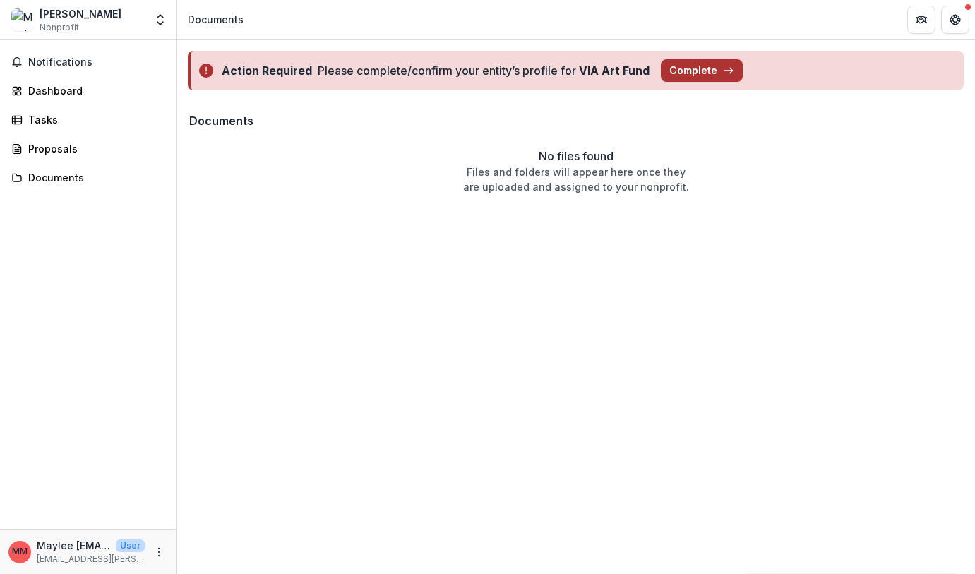
click at [699, 73] on button "Complete" at bounding box center [702, 70] width 82 height 23
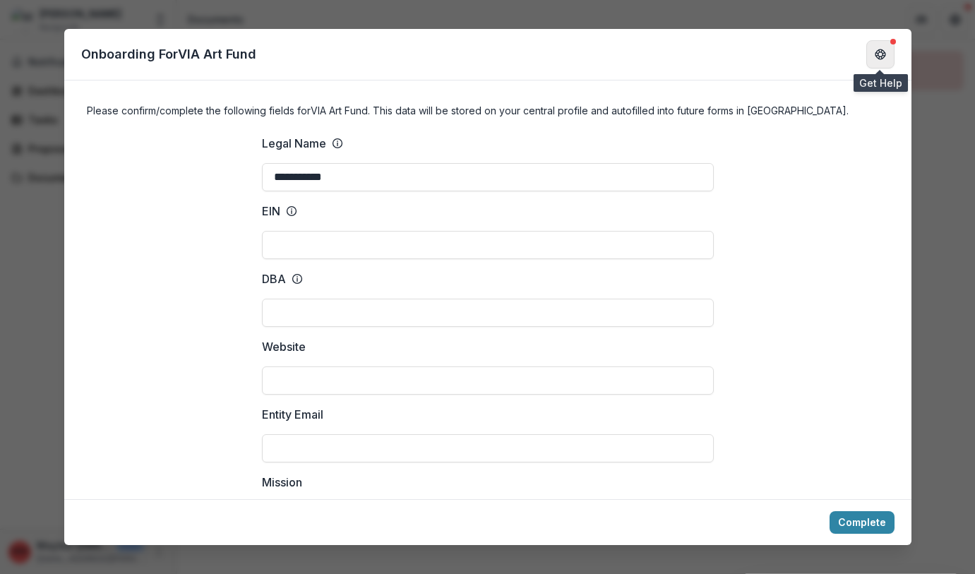
click at [875, 53] on icon "Get Help" at bounding box center [880, 54] width 11 height 11
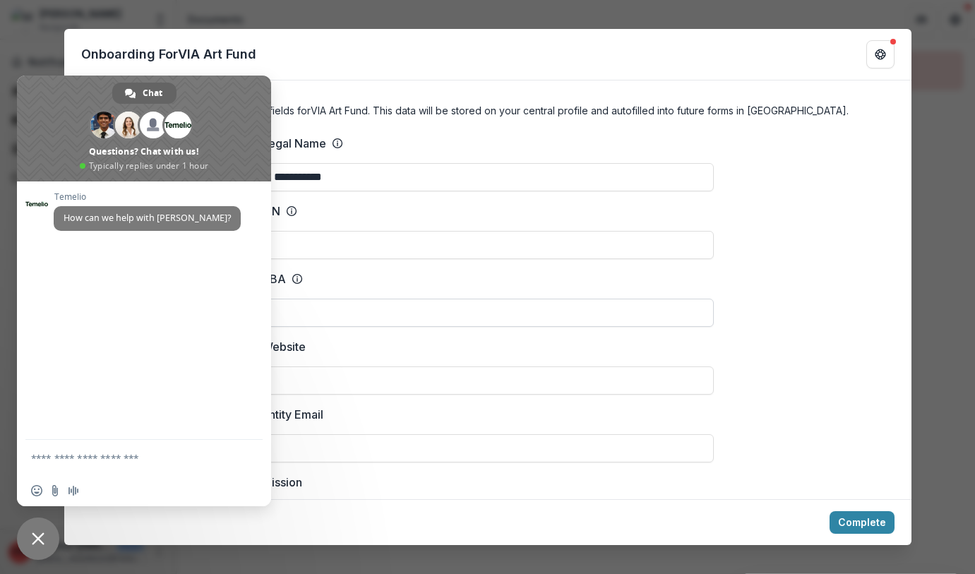
click at [690, 304] on input "DBA" at bounding box center [488, 313] width 452 height 28
click at [37, 532] on span "Close chat" at bounding box center [38, 538] width 13 height 13
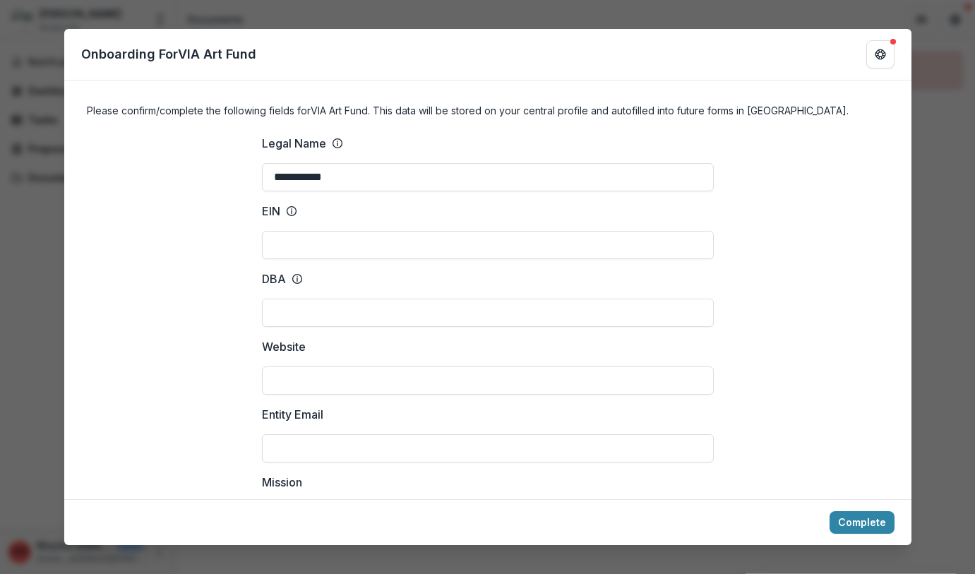
click at [940, 384] on div "**********" at bounding box center [487, 287] width 975 height 574
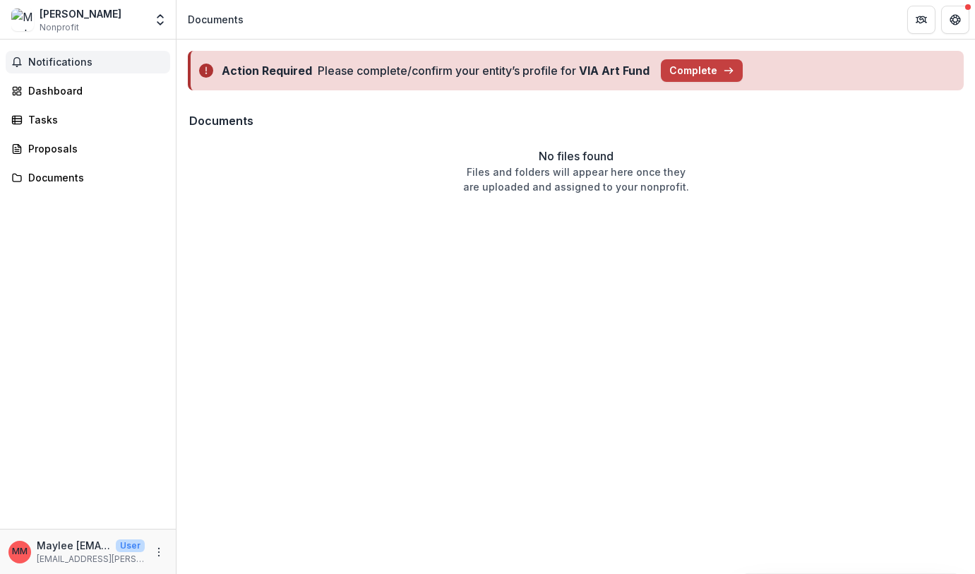
click at [50, 62] on span "Notifications" at bounding box center [96, 62] width 136 height 12
click at [57, 30] on span "Nonprofit" at bounding box center [60, 27] width 40 height 13
click at [162, 16] on icon "Open entity switcher" at bounding box center [160, 20] width 14 height 14
click at [82, 54] on link "Team Settings" at bounding box center [88, 54] width 169 height 23
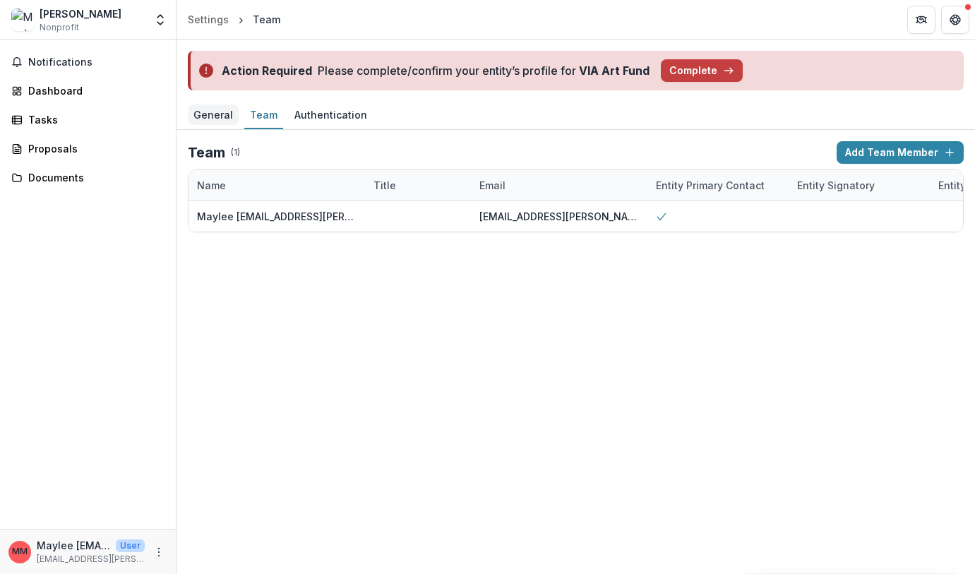
click at [222, 116] on div "General" at bounding box center [213, 114] width 51 height 20
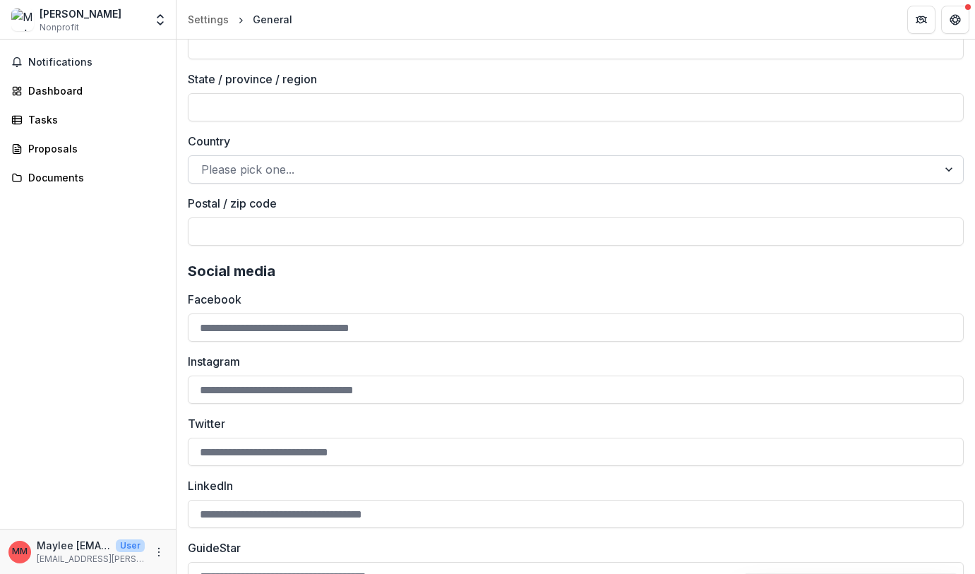
scroll to position [1209, 0]
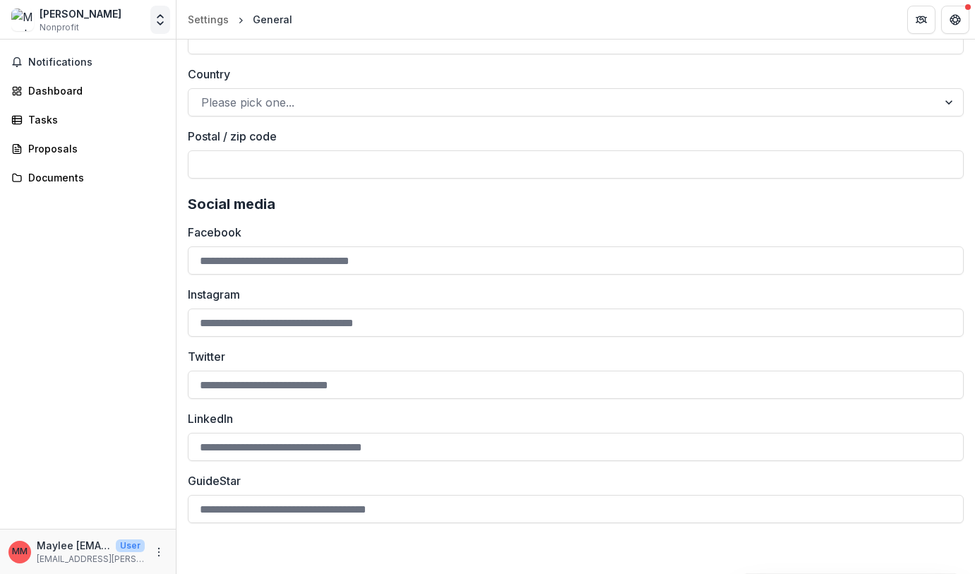
click at [162, 27] on button "Open entity switcher" at bounding box center [160, 20] width 20 height 28
click at [95, 23] on div "Maylee Todd Nonprofit" at bounding box center [81, 20] width 82 height 28
click at [157, 22] on polyline "Open entity switcher" at bounding box center [160, 23] width 6 height 3
click at [37, 78] on link "Settings" at bounding box center [88, 77] width 169 height 23
click at [161, 552] on icon "More" at bounding box center [158, 551] width 11 height 11
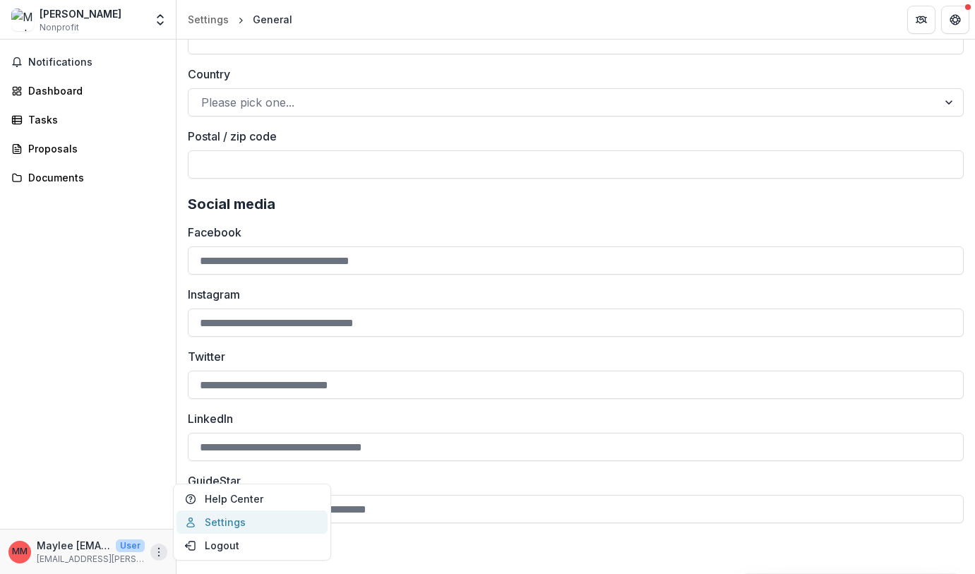
click at [228, 523] on link "Settings" at bounding box center [252, 521] width 151 height 23
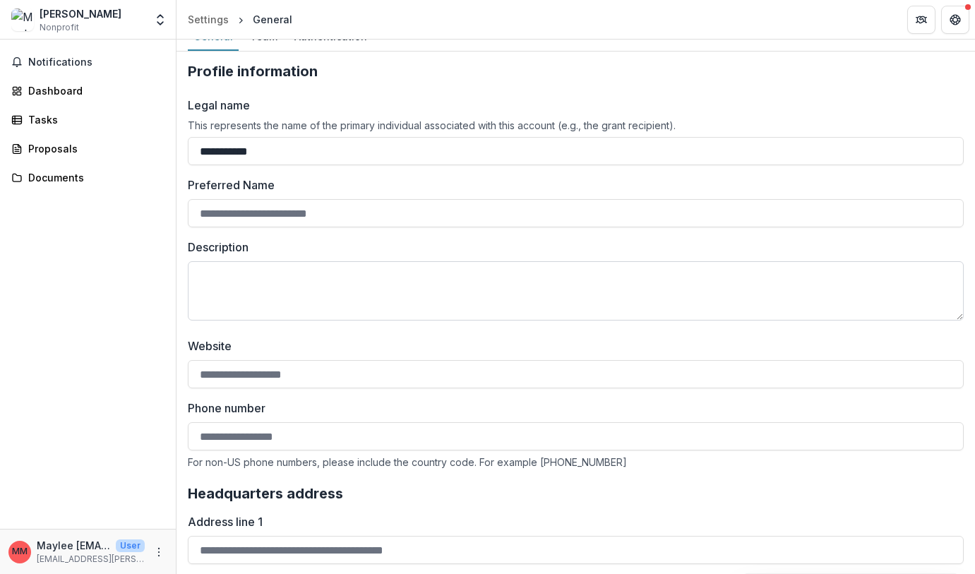
scroll to position [0, 0]
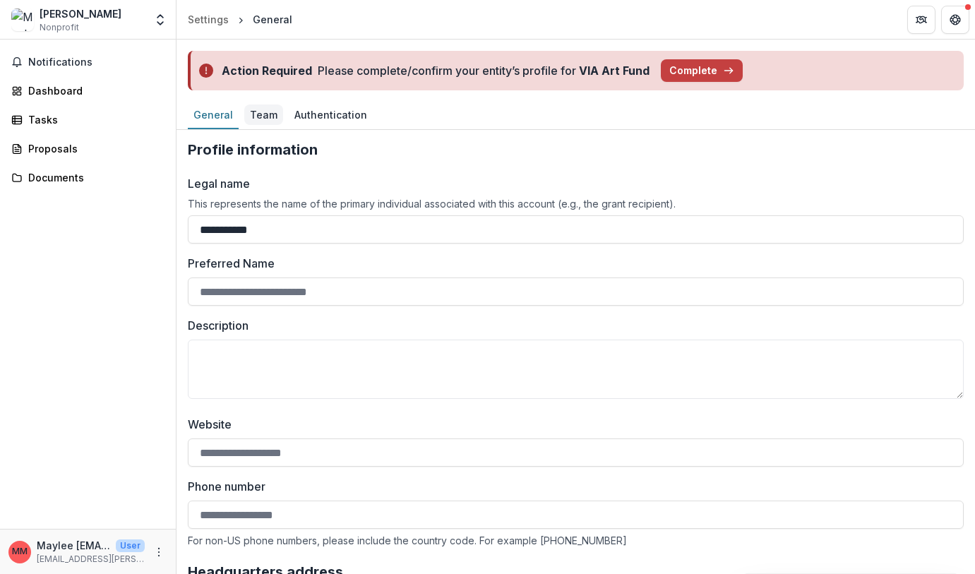
click at [256, 116] on div "Team" at bounding box center [263, 114] width 39 height 20
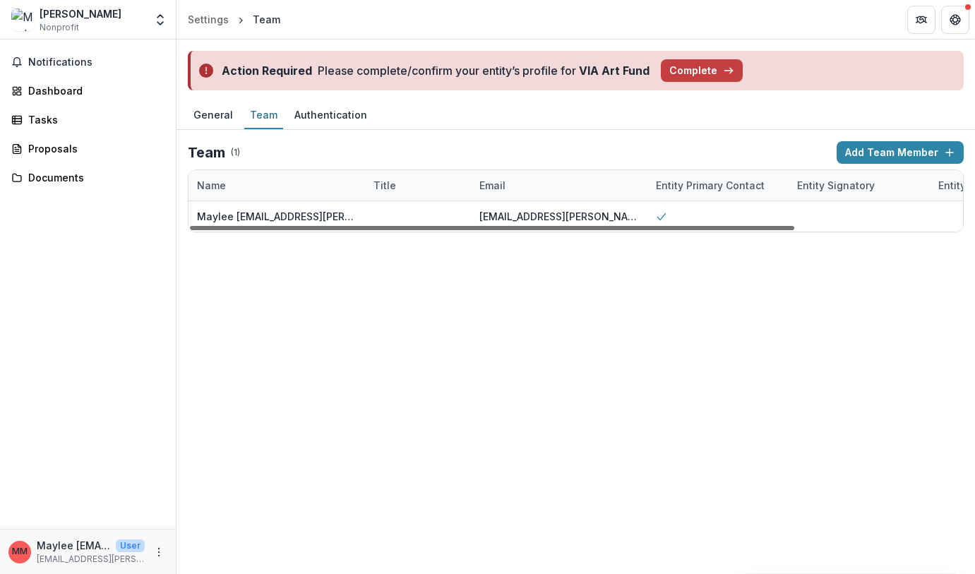
scroll to position [0, 214]
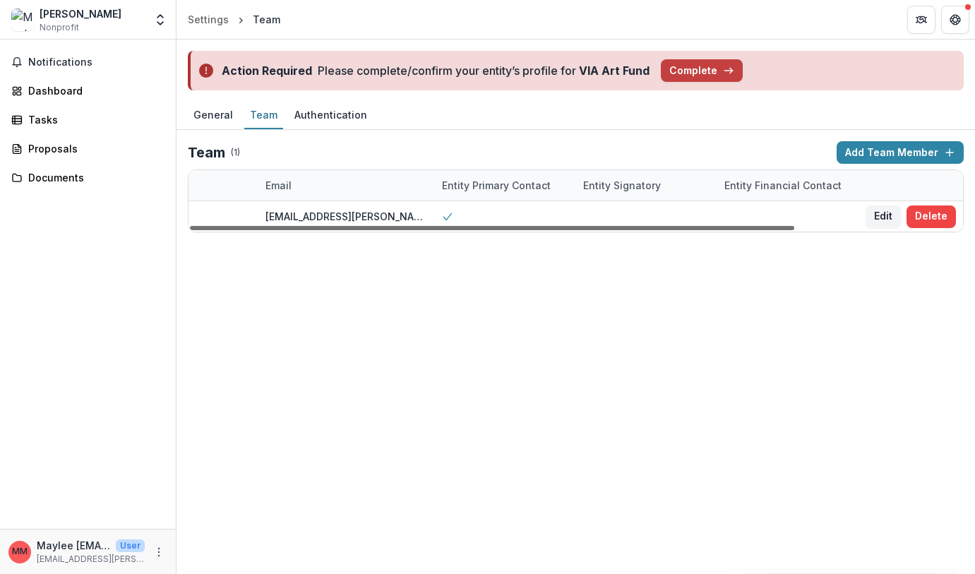
drag, startPoint x: 503, startPoint y: 229, endPoint x: 775, endPoint y: 228, distance: 271.1
click at [748, 230] on div at bounding box center [492, 228] width 604 height 4
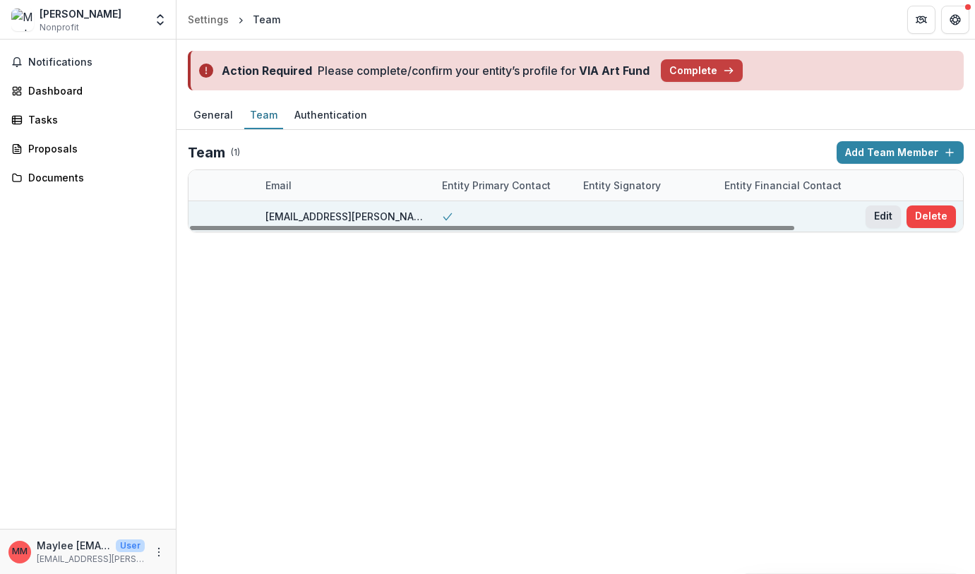
click at [885, 215] on button "Edit" at bounding box center [883, 216] width 35 height 23
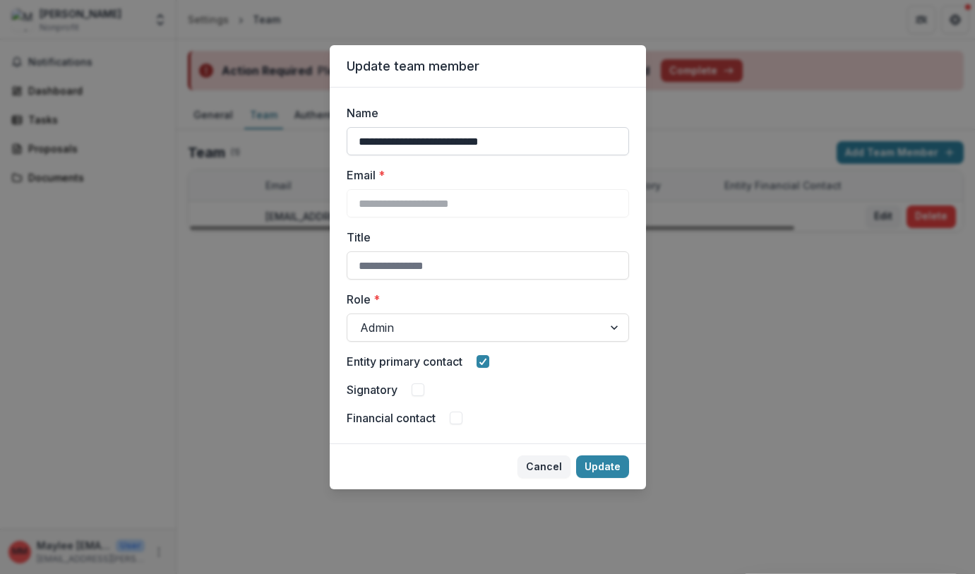
click at [439, 144] on input "**********" at bounding box center [488, 141] width 282 height 28
drag, startPoint x: 398, startPoint y: 144, endPoint x: 585, endPoint y: 144, distance: 186.4
click at [585, 144] on input "**********" at bounding box center [488, 141] width 282 height 28
click at [449, 142] on input "******" at bounding box center [488, 141] width 282 height 28
type input "**********"
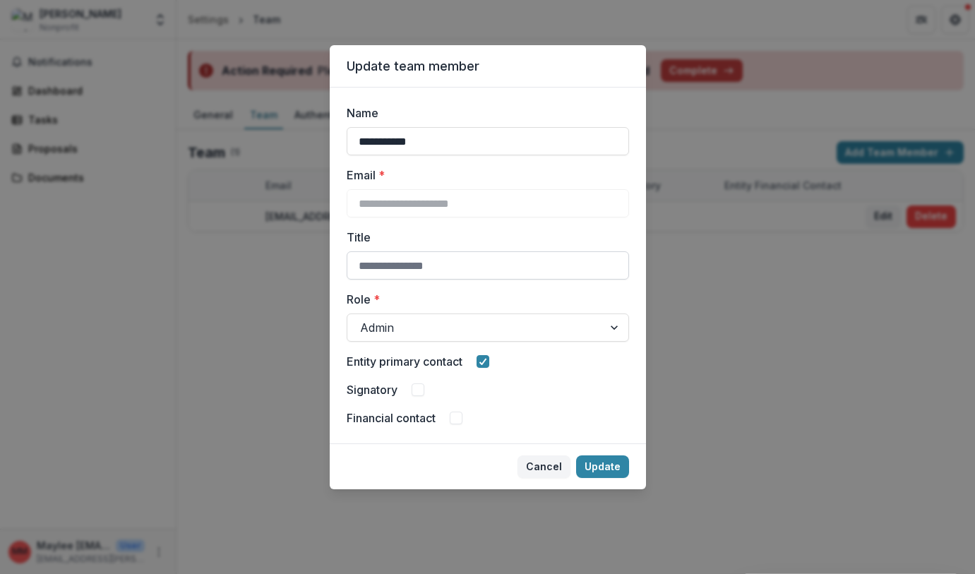
click at [402, 268] on input "Title" at bounding box center [488, 265] width 282 height 28
type input "******"
click at [402, 334] on div at bounding box center [475, 328] width 230 height 20
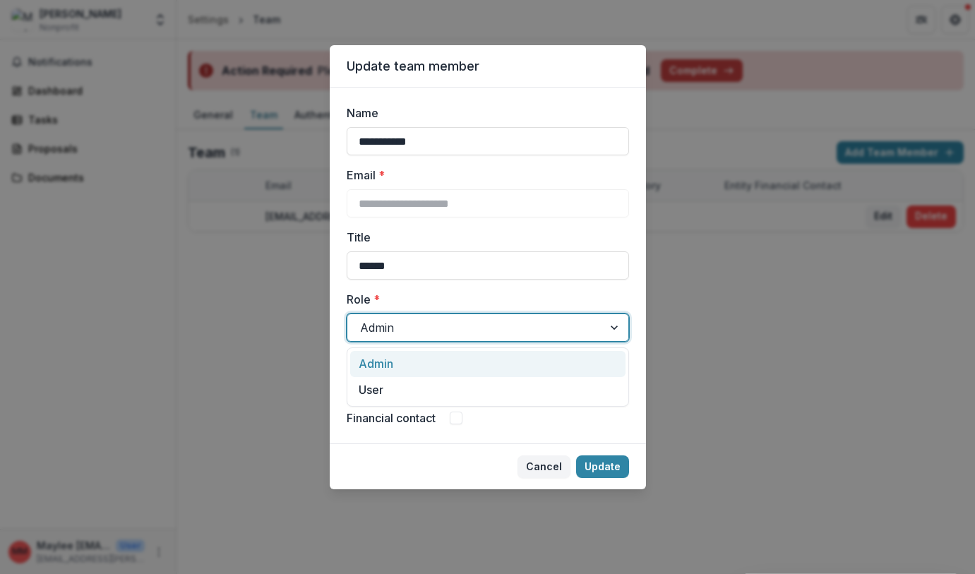
click at [438, 299] on label "Role *" at bounding box center [484, 299] width 274 height 17
click at [364, 319] on input "Role *" at bounding box center [362, 327] width 4 height 17
click at [416, 390] on span at bounding box center [418, 389] width 13 height 13
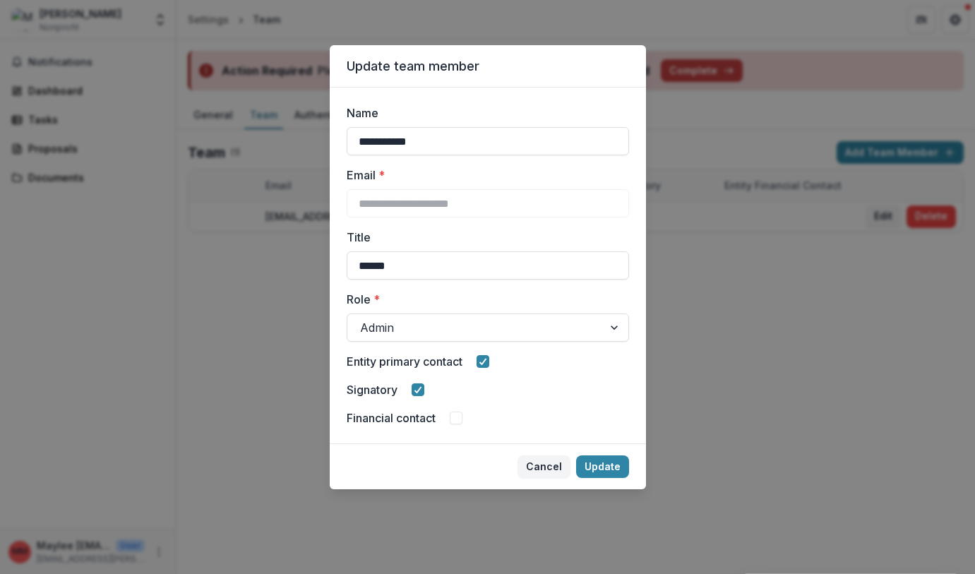
click at [457, 419] on span at bounding box center [456, 418] width 13 height 13
click at [611, 467] on button "Update" at bounding box center [602, 466] width 53 height 23
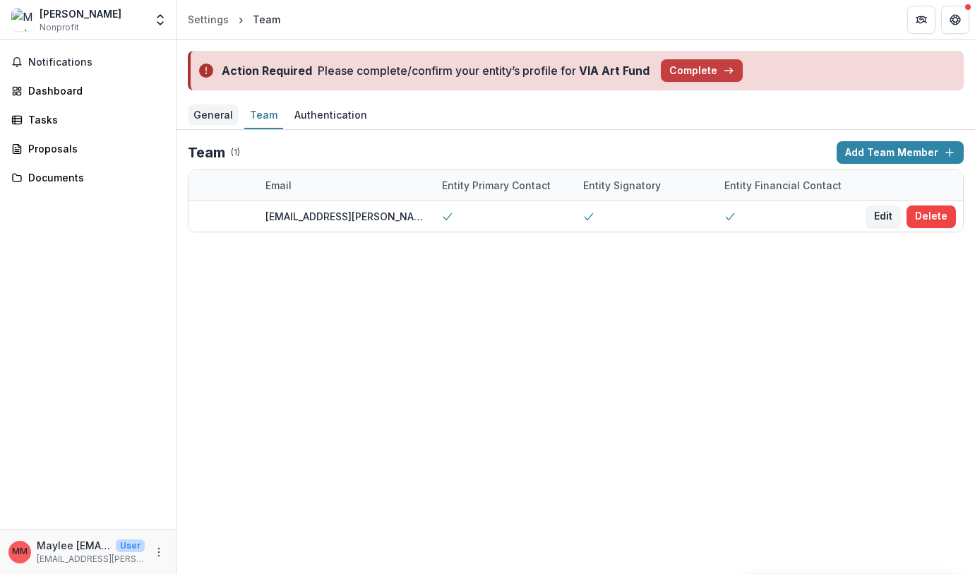
click at [229, 117] on div "General" at bounding box center [213, 114] width 51 height 20
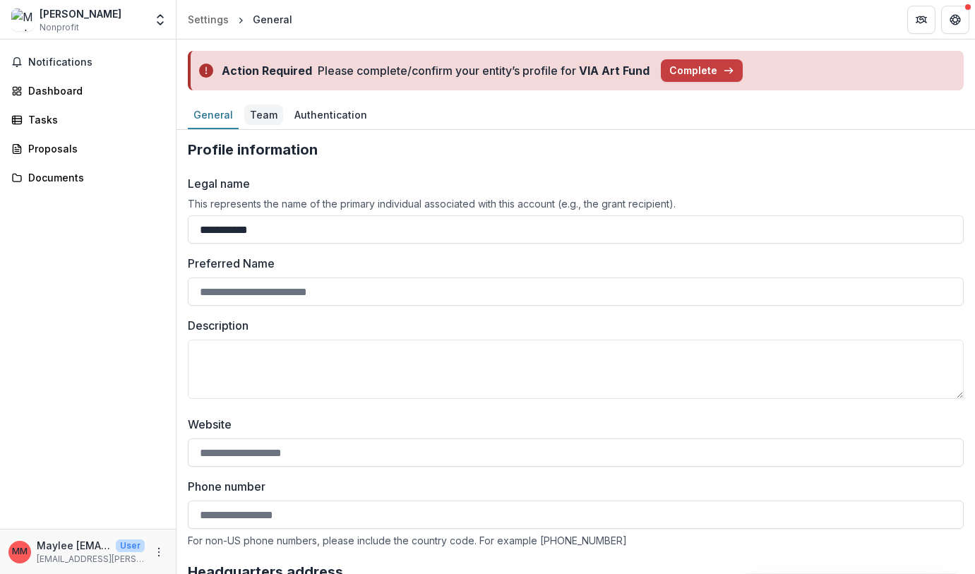
click at [259, 115] on div "Team" at bounding box center [263, 114] width 39 height 20
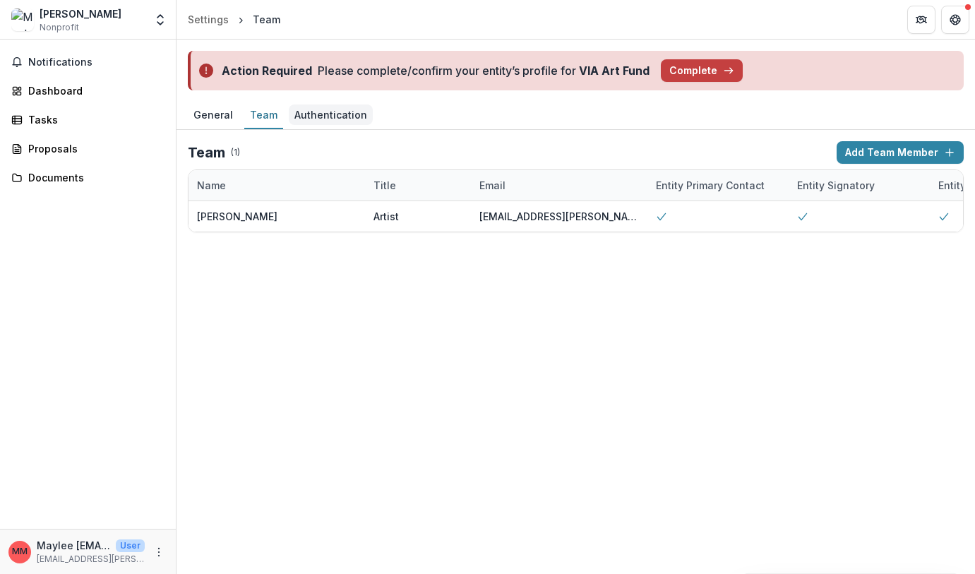
click at [337, 117] on div "Authentication" at bounding box center [331, 114] width 84 height 20
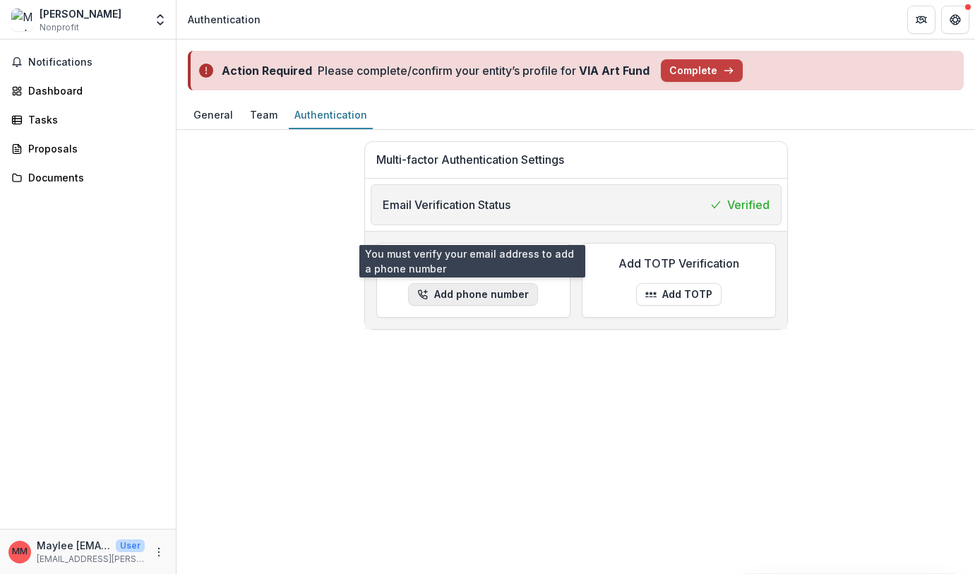
click at [471, 297] on button "Add phone number" at bounding box center [473, 294] width 130 height 23
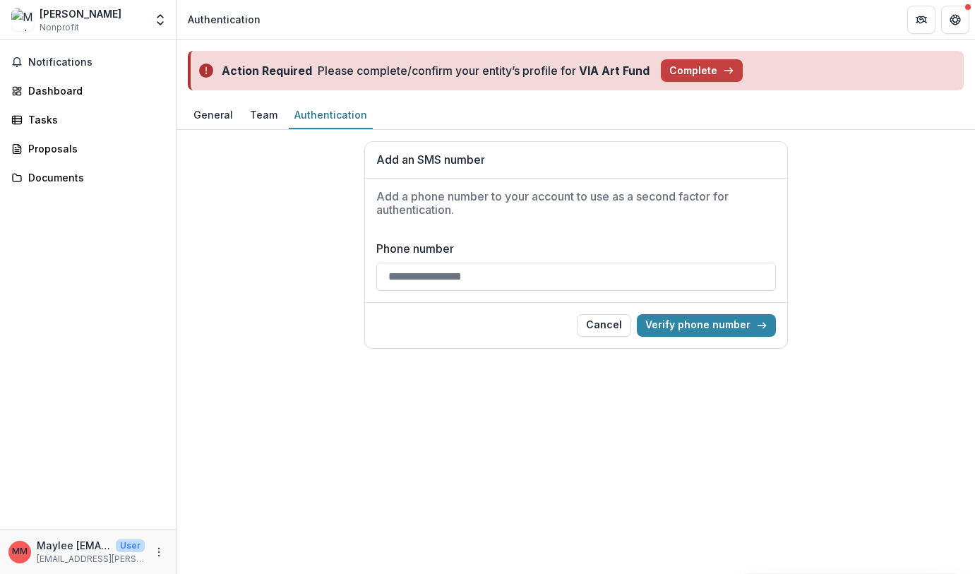
click at [494, 278] on input "Phone number" at bounding box center [576, 277] width 400 height 28
type input "**********"
click at [737, 320] on button "Verify phone number" at bounding box center [706, 325] width 139 height 23
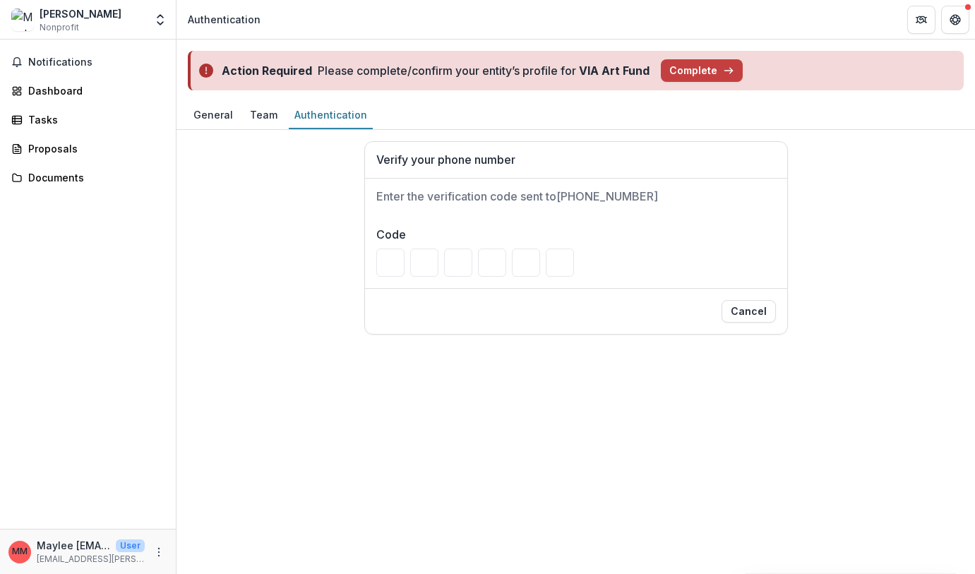
type input "*"
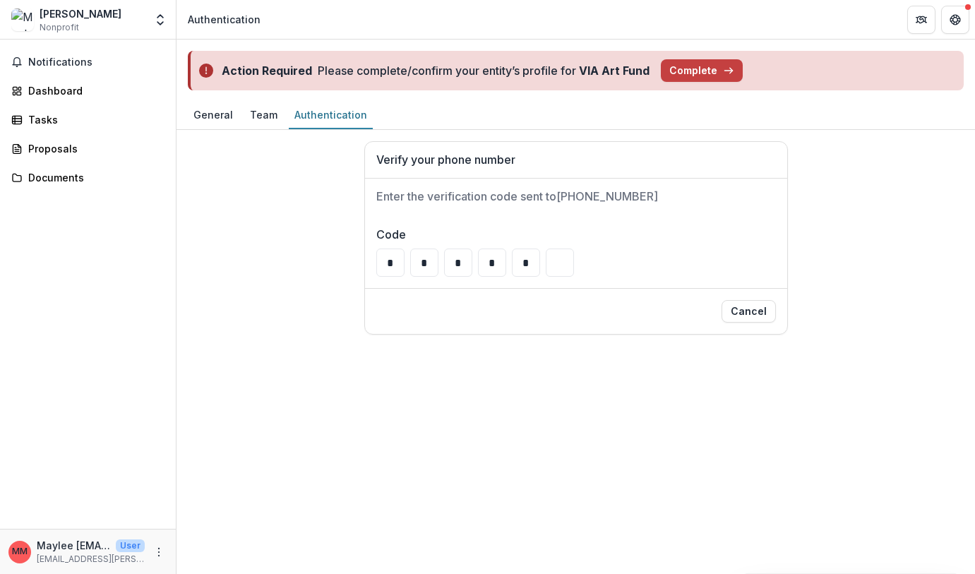
type input "*"
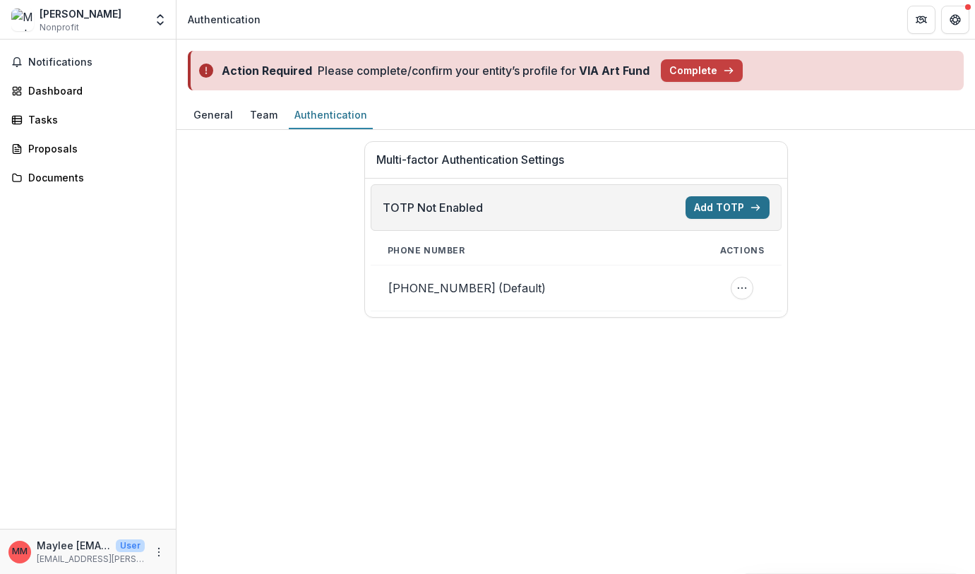
click at [726, 210] on button "Add TOTP" at bounding box center [728, 207] width 84 height 23
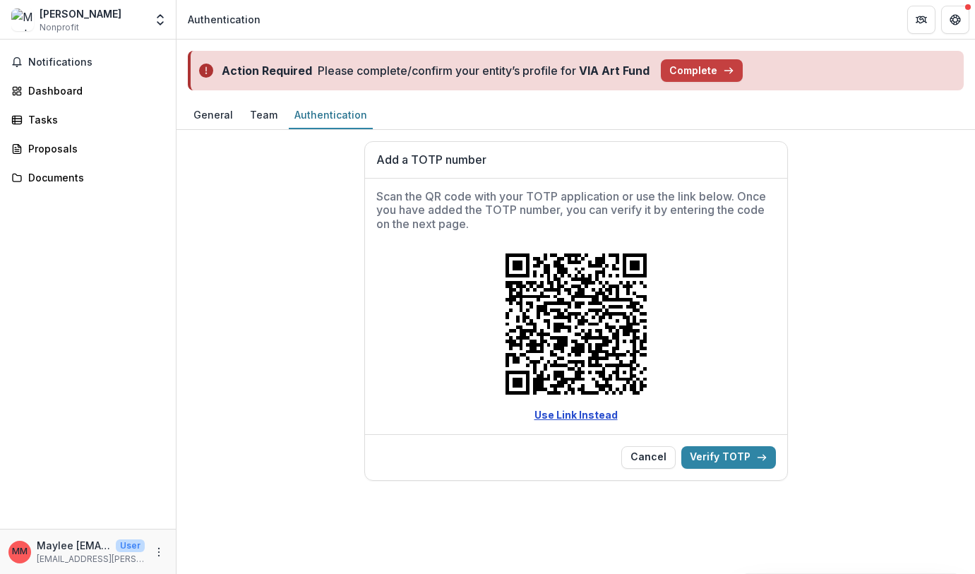
click at [573, 414] on link "Use Link Instead" at bounding box center [575, 415] width 83 height 12
click at [723, 458] on button "Verify TOTP" at bounding box center [728, 457] width 95 height 23
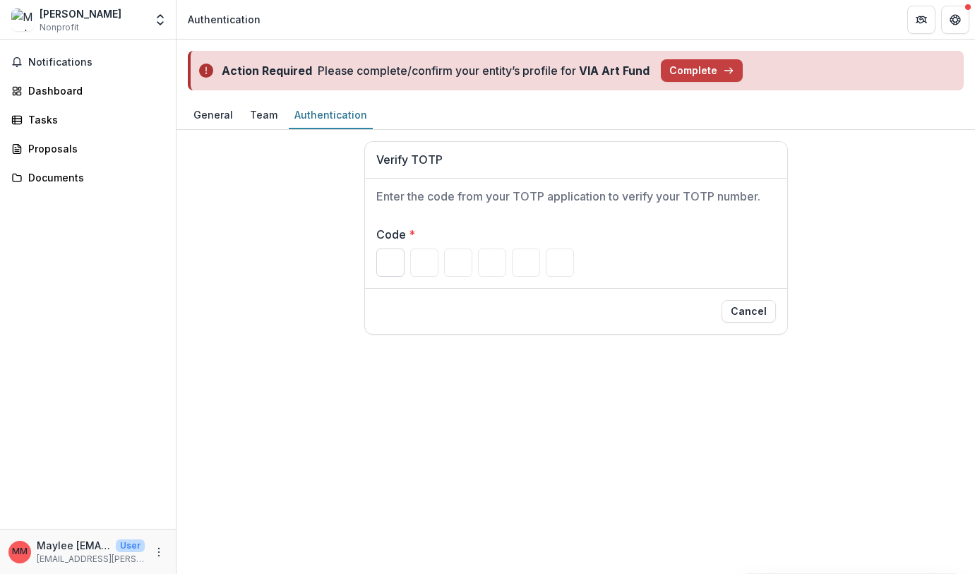
click at [387, 263] on input "Please enter your pin code" at bounding box center [390, 263] width 28 height 28
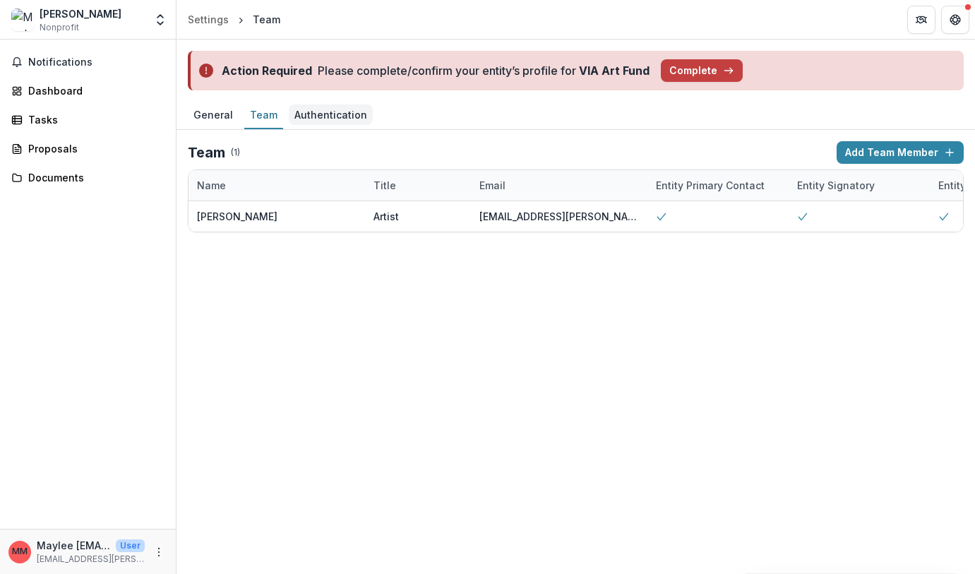
click at [325, 107] on div "Authentication" at bounding box center [331, 114] width 84 height 20
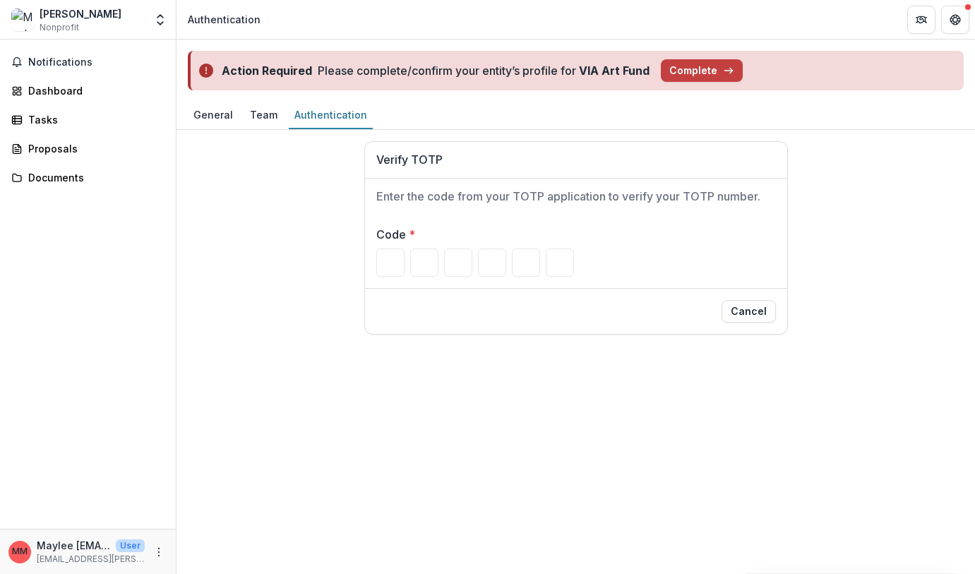
click at [417, 196] on h2 "Enter the code from your TOTP application to verify your TOTP number." at bounding box center [576, 196] width 400 height 13
click at [410, 160] on h1 "Verify TOTP" at bounding box center [576, 159] width 400 height 13
click at [384, 260] on input "Please enter your pin code" at bounding box center [390, 263] width 28 height 28
click at [754, 308] on button "Cancel" at bounding box center [749, 311] width 54 height 23
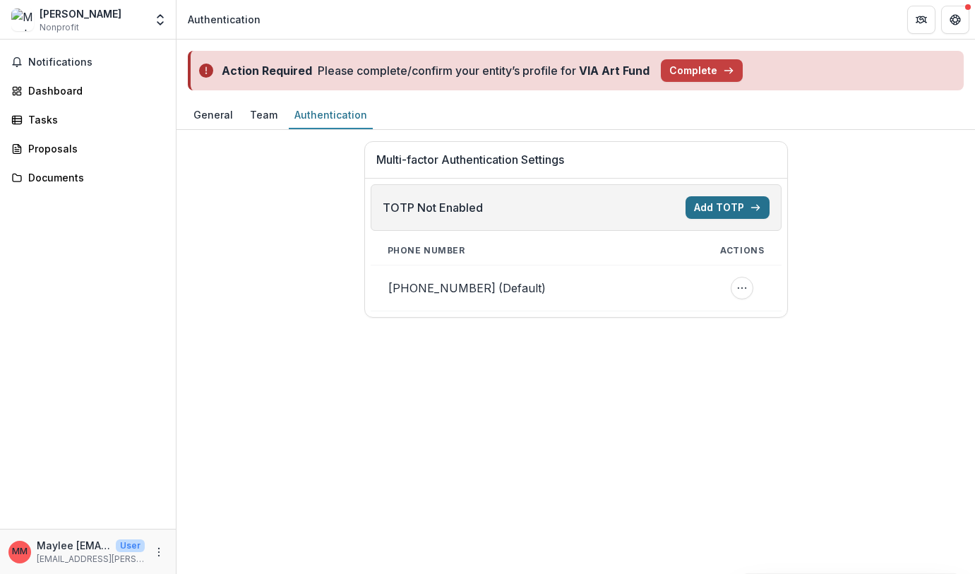
click at [737, 209] on button "Add TOTP" at bounding box center [728, 207] width 84 height 23
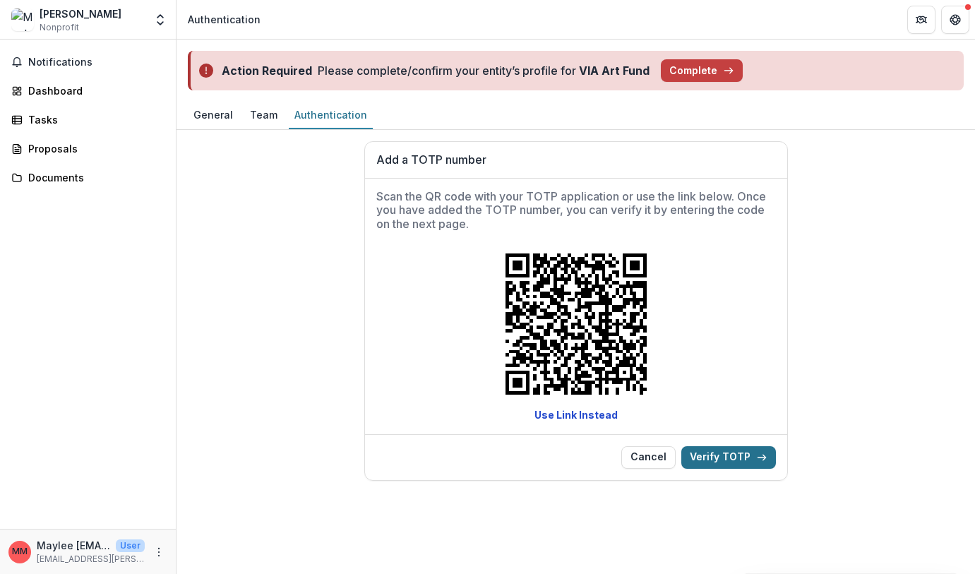
click at [741, 456] on button "Verify TOTP" at bounding box center [728, 457] width 95 height 23
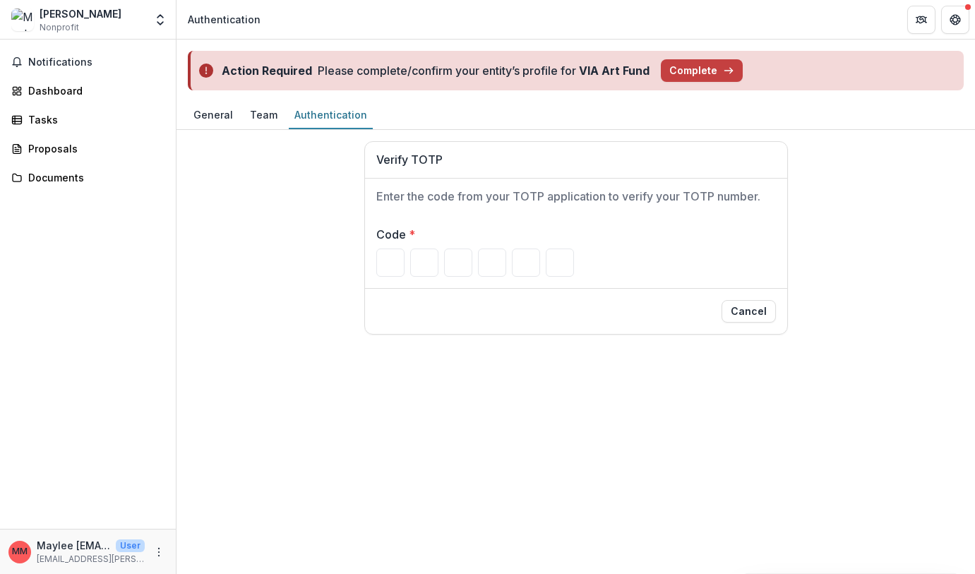
type input "*"
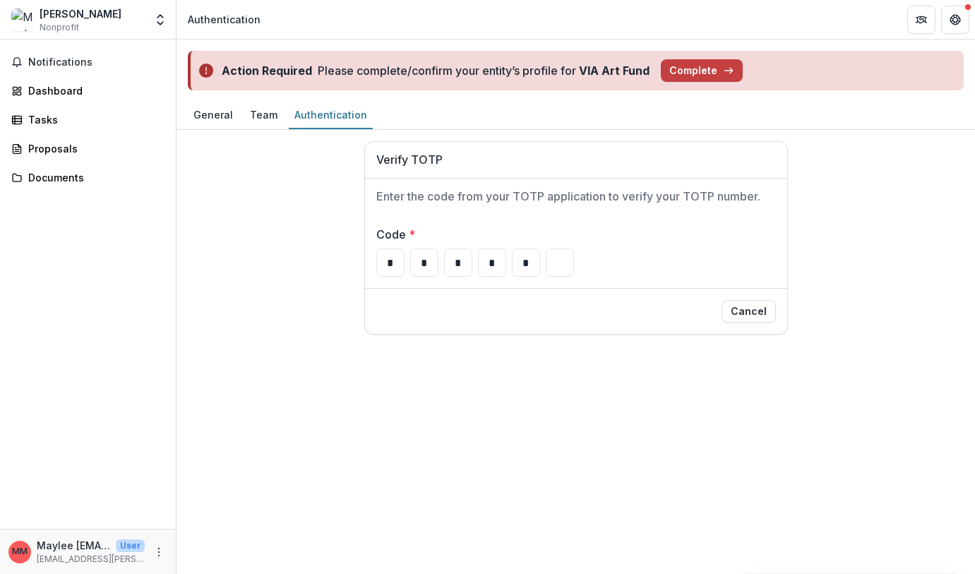
type input "*"
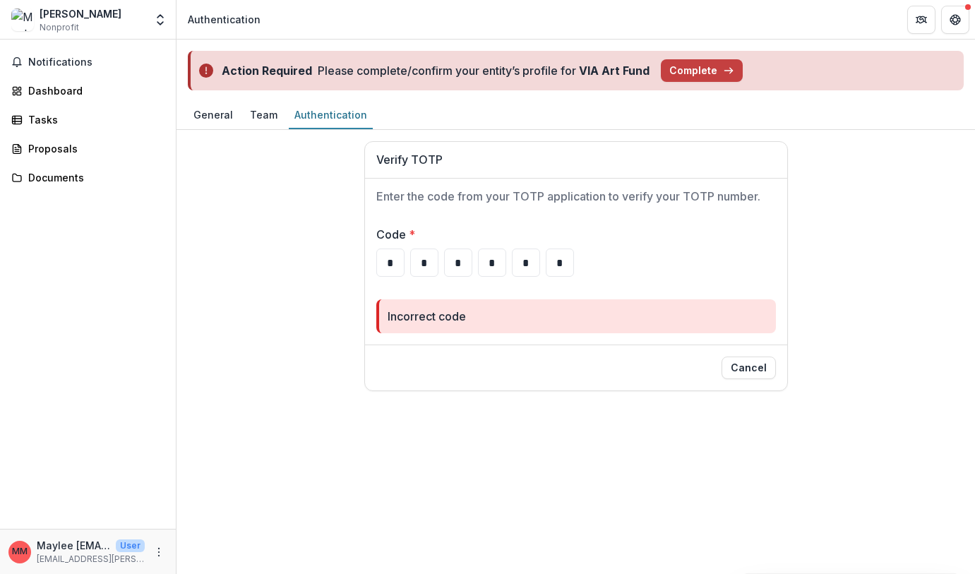
drag, startPoint x: 563, startPoint y: 265, endPoint x: 349, endPoint y: 265, distance: 213.2
click at [349, 265] on div "Verify TOTP Enter the code from your TOTP application to verify your TOTP numbe…" at bounding box center [576, 266] width 776 height 250
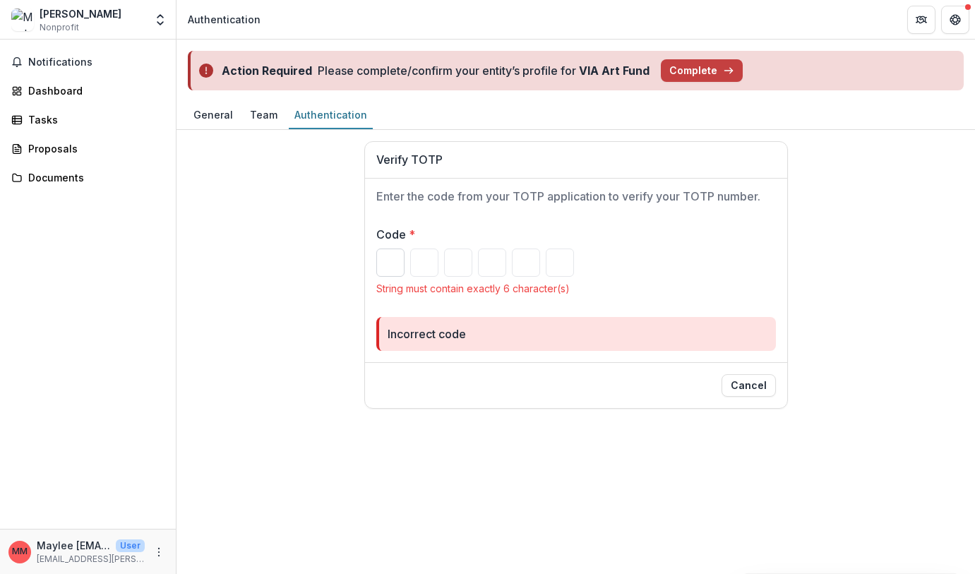
type input "*"
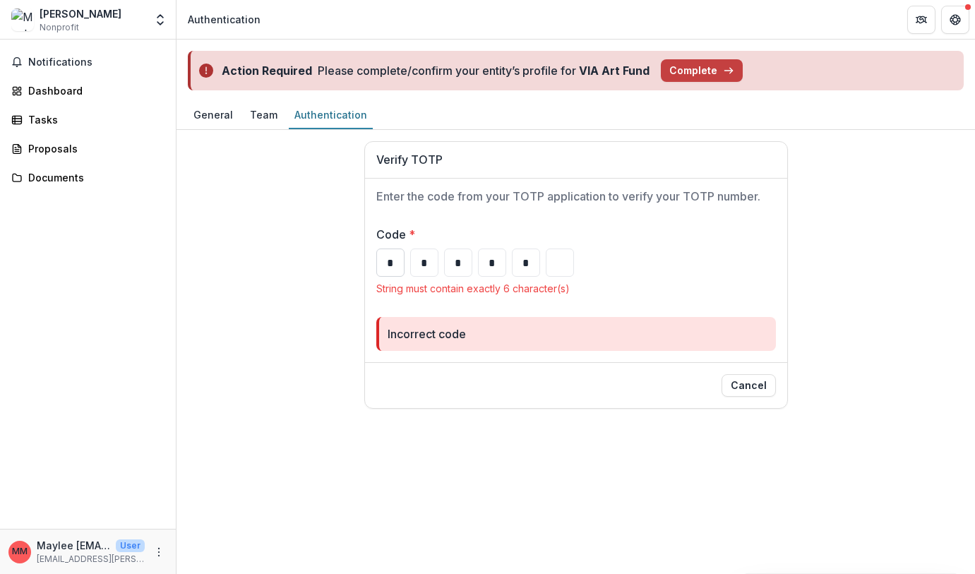
type input "*"
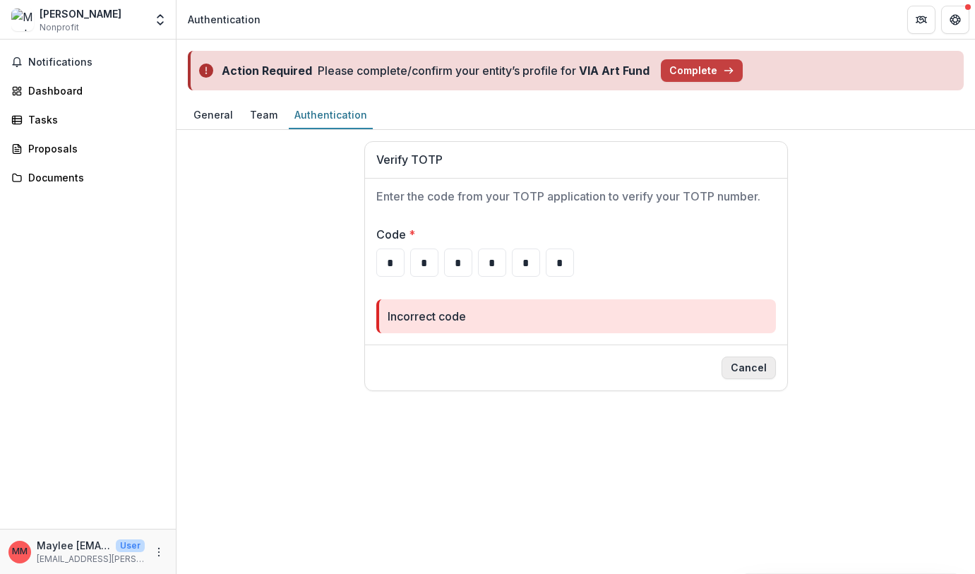
click at [755, 366] on button "Cancel" at bounding box center [749, 368] width 54 height 23
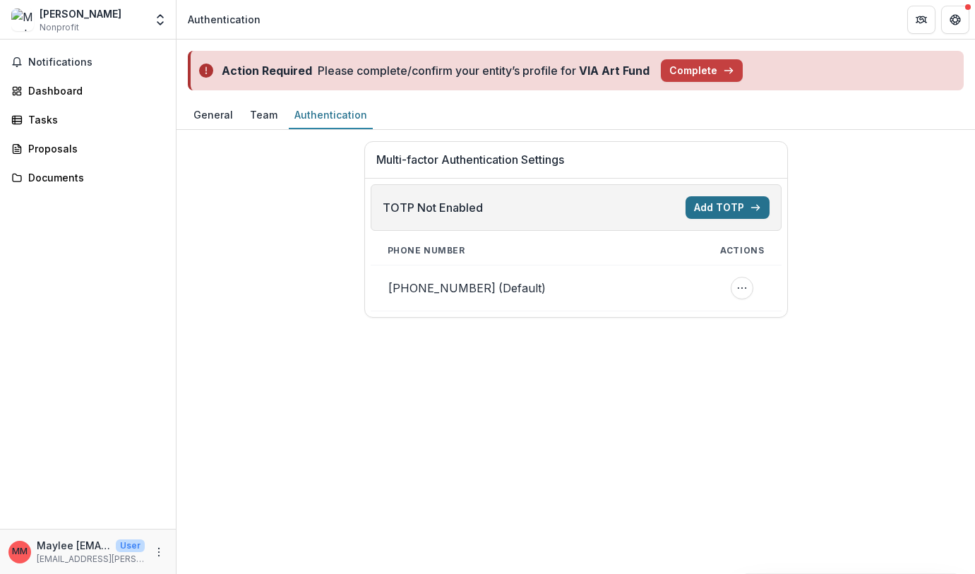
click at [717, 208] on button "Add TOTP" at bounding box center [728, 207] width 84 height 23
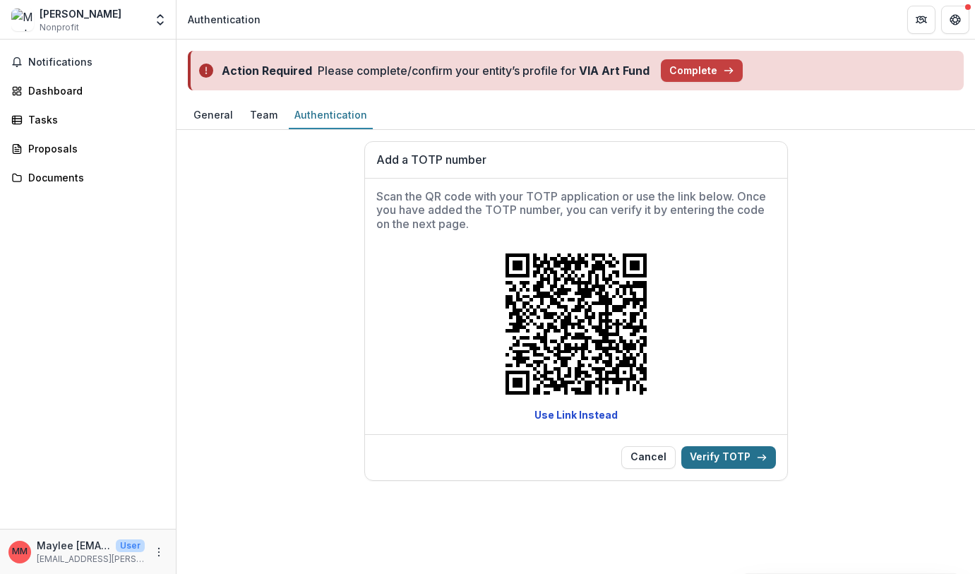
click at [726, 458] on button "Verify TOTP" at bounding box center [728, 457] width 95 height 23
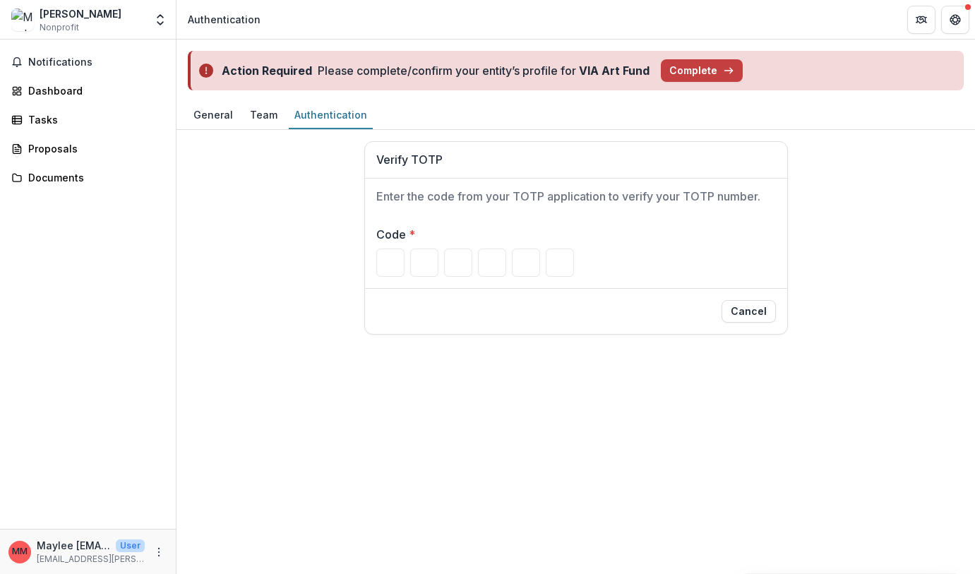
type input "*"
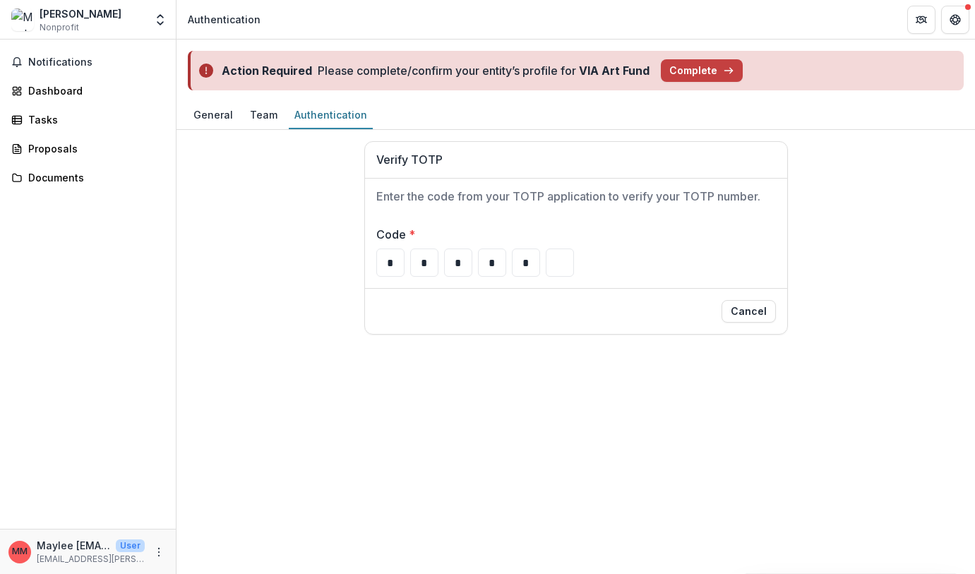
type input "*"
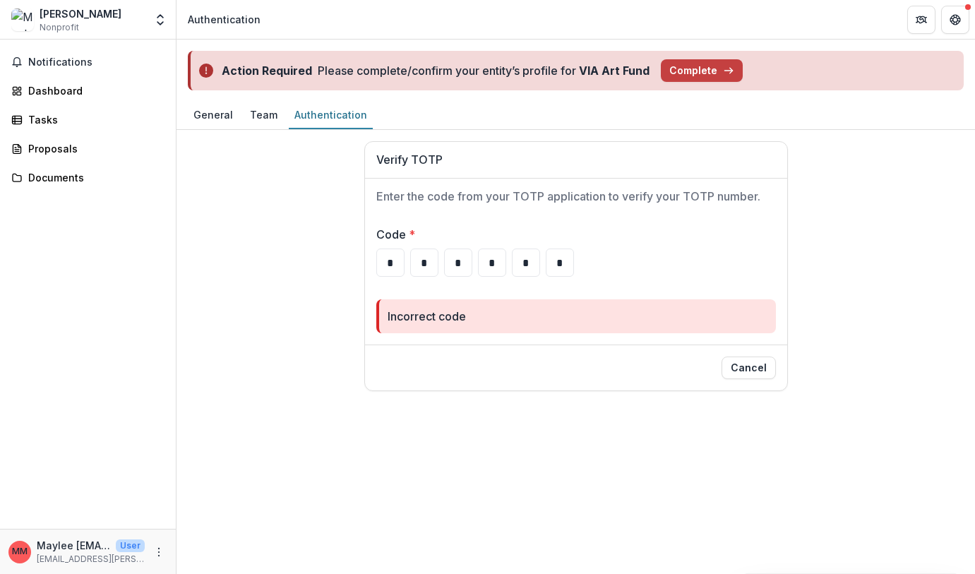
click at [760, 369] on button "Cancel" at bounding box center [749, 368] width 54 height 23
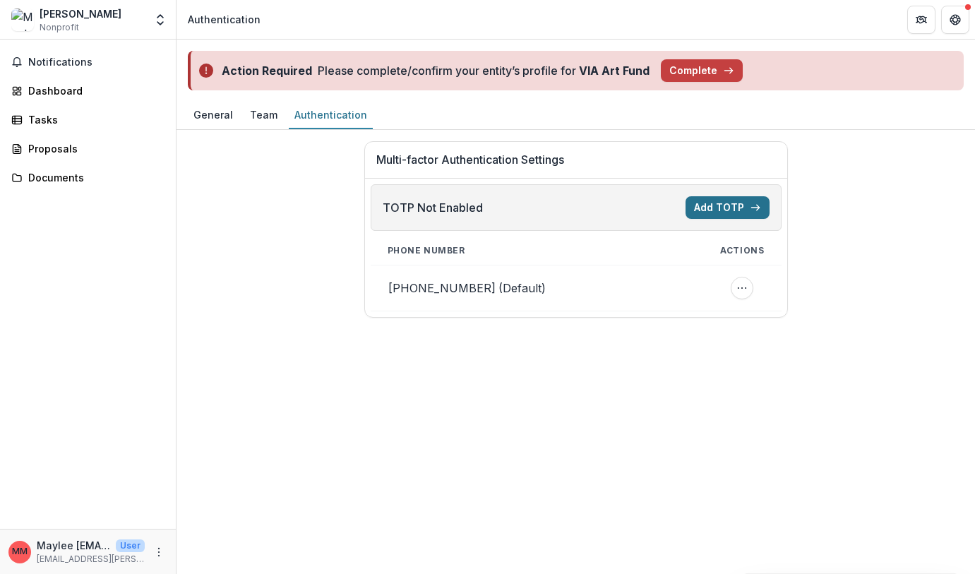
click at [704, 211] on button "Add TOTP" at bounding box center [728, 207] width 84 height 23
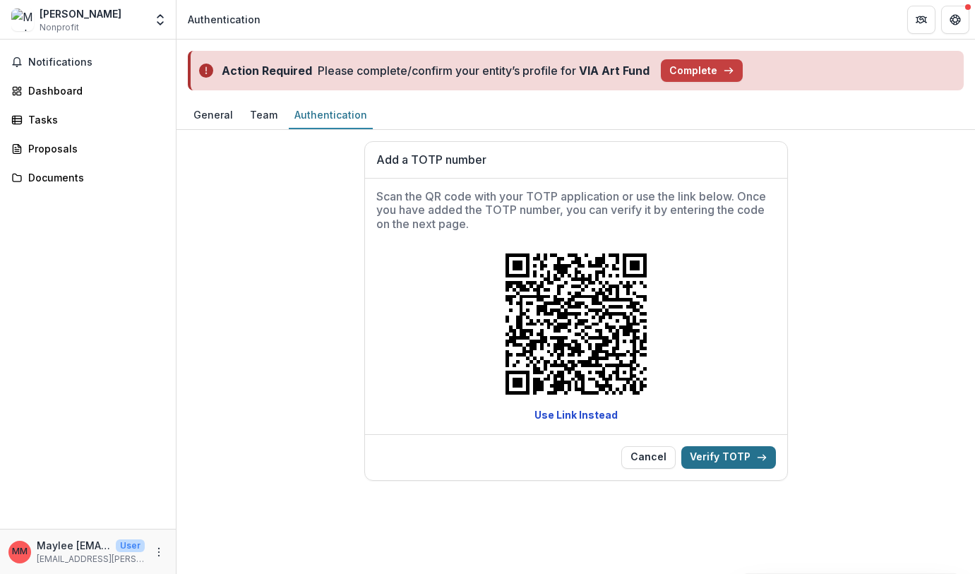
click at [729, 456] on button "Verify TOTP" at bounding box center [728, 457] width 95 height 23
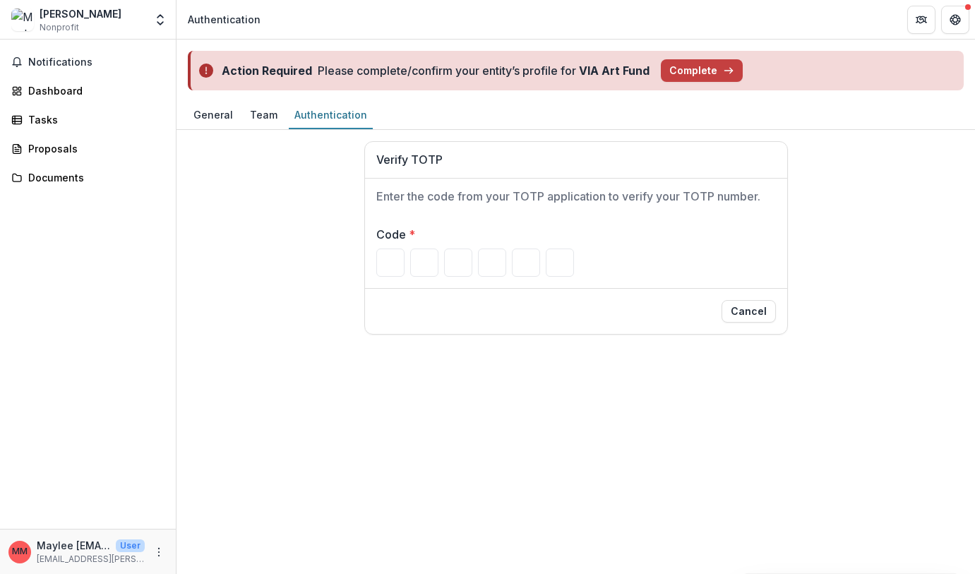
type input "*"
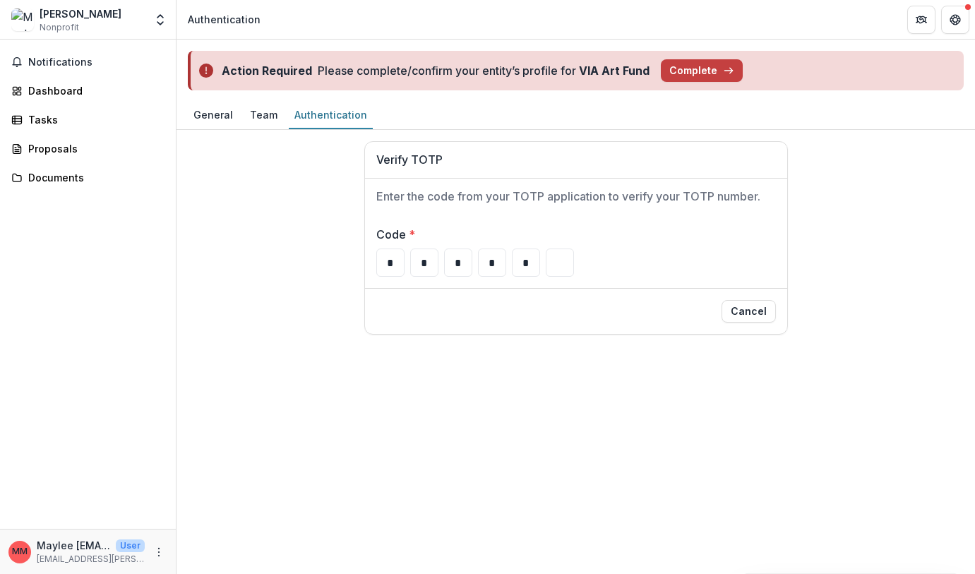
type input "*"
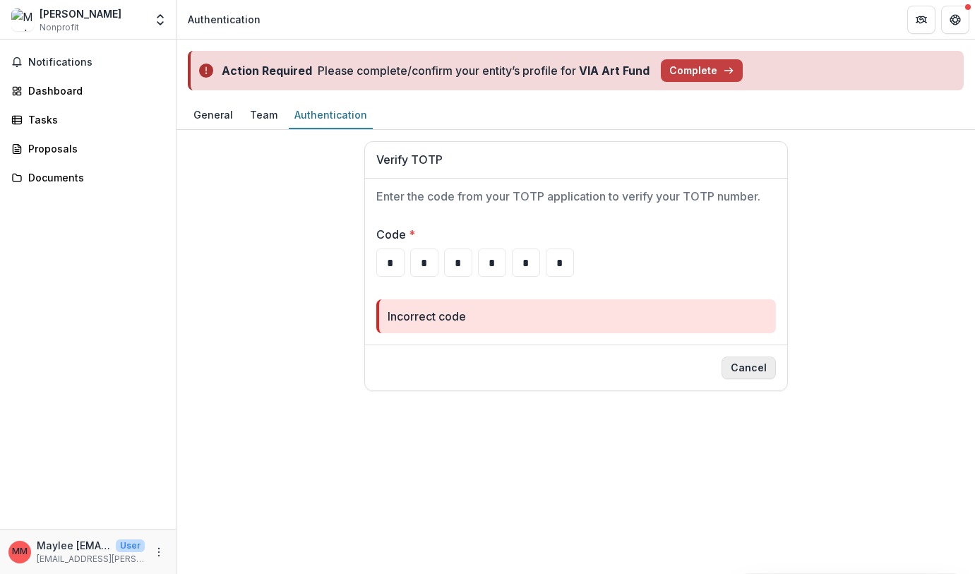
click at [763, 365] on button "Cancel" at bounding box center [749, 368] width 54 height 23
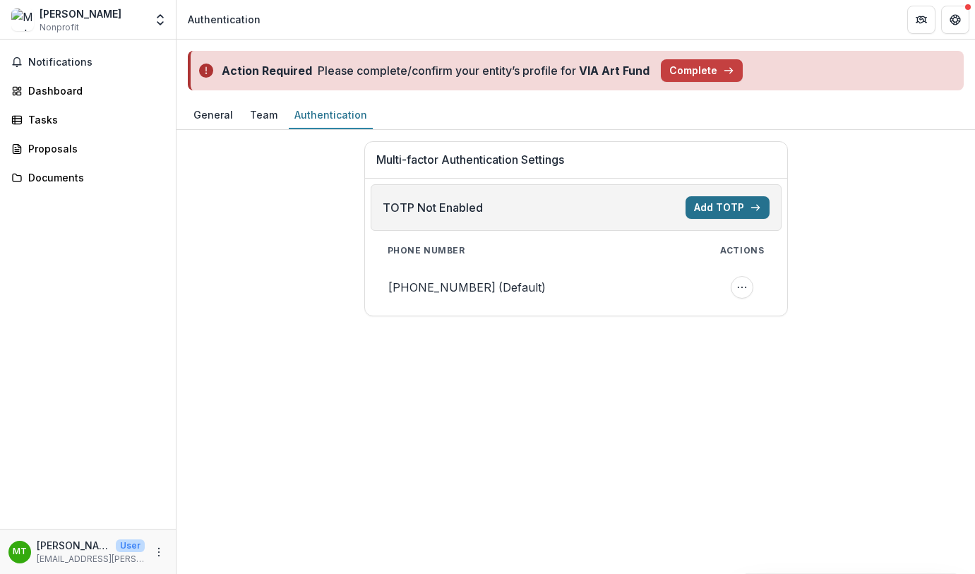
click at [734, 203] on button "Add TOTP" at bounding box center [728, 207] width 84 height 23
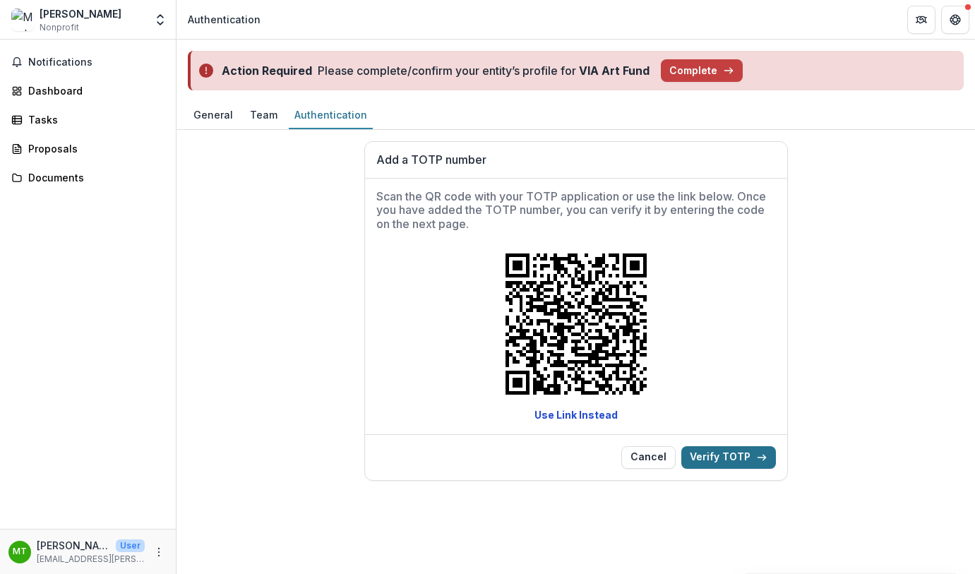
click at [707, 460] on button "Verify TOTP" at bounding box center [728, 457] width 95 height 23
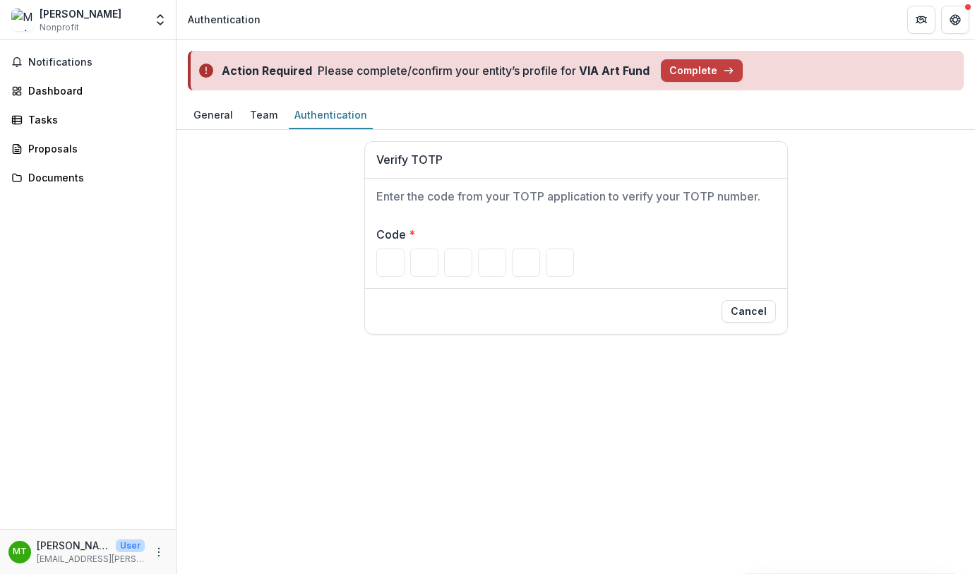
type input "*"
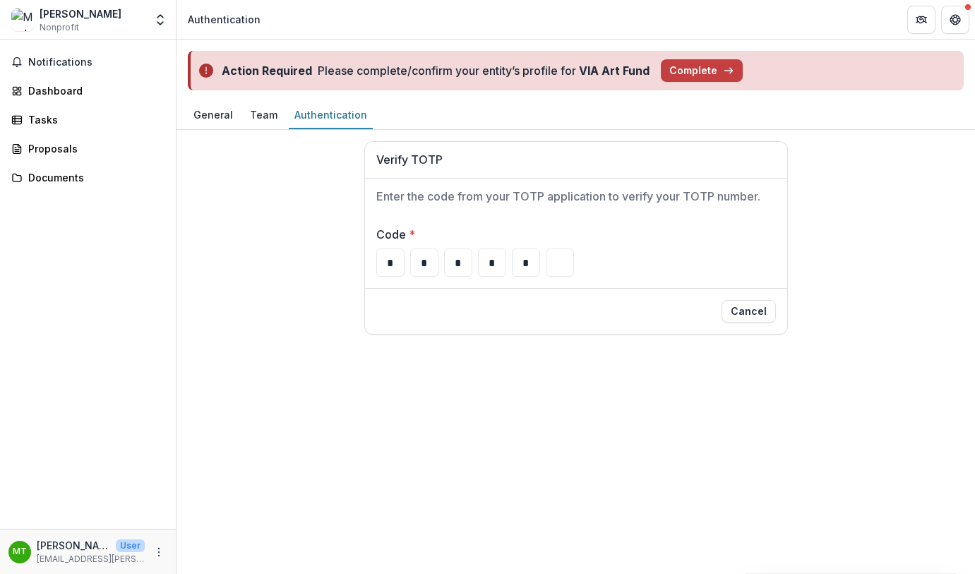
type input "*"
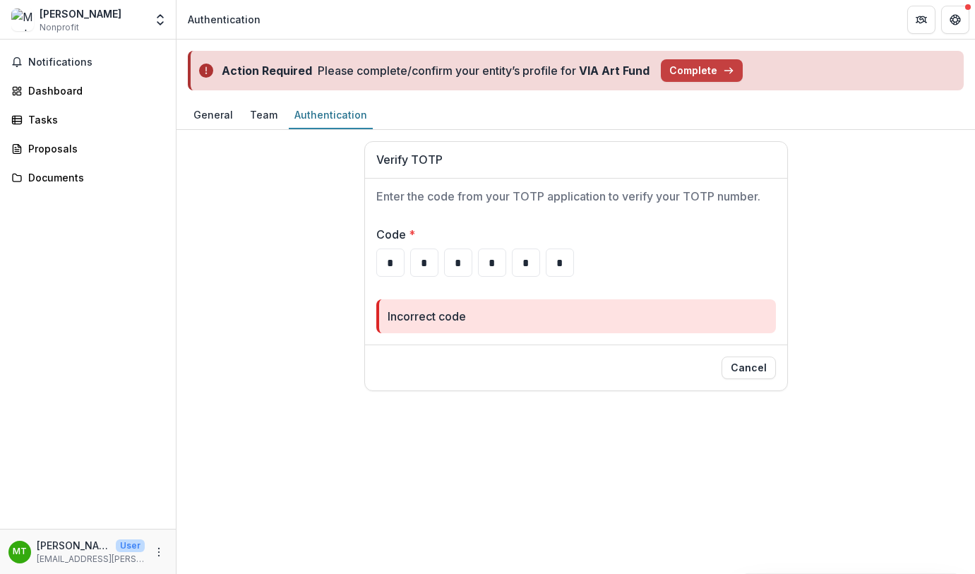
click at [660, 215] on div "Code * * * * * * * Incorrect code" at bounding box center [576, 280] width 422 height 130
click at [82, 146] on div "Proposals" at bounding box center [93, 148] width 131 height 15
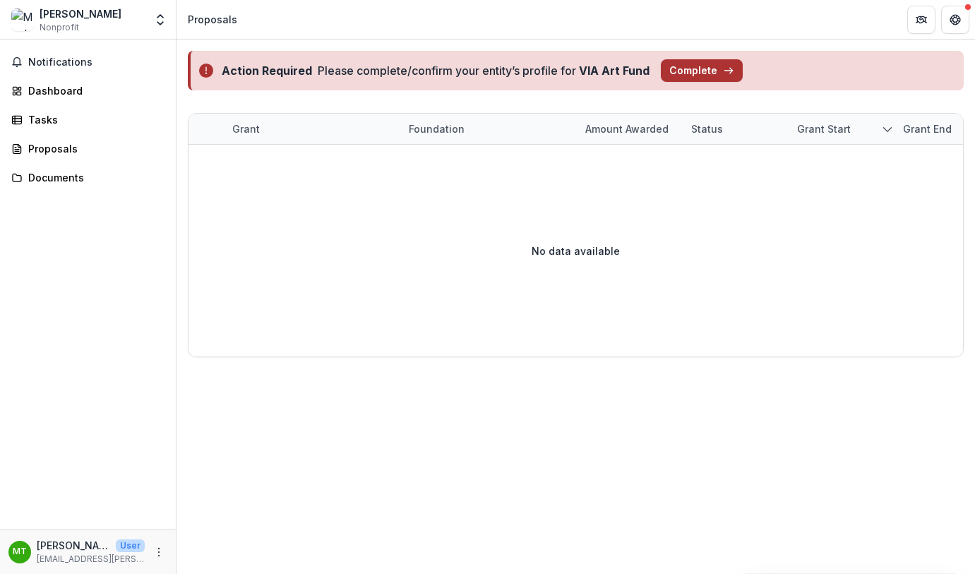
click at [680, 72] on button "Complete" at bounding box center [702, 70] width 82 height 23
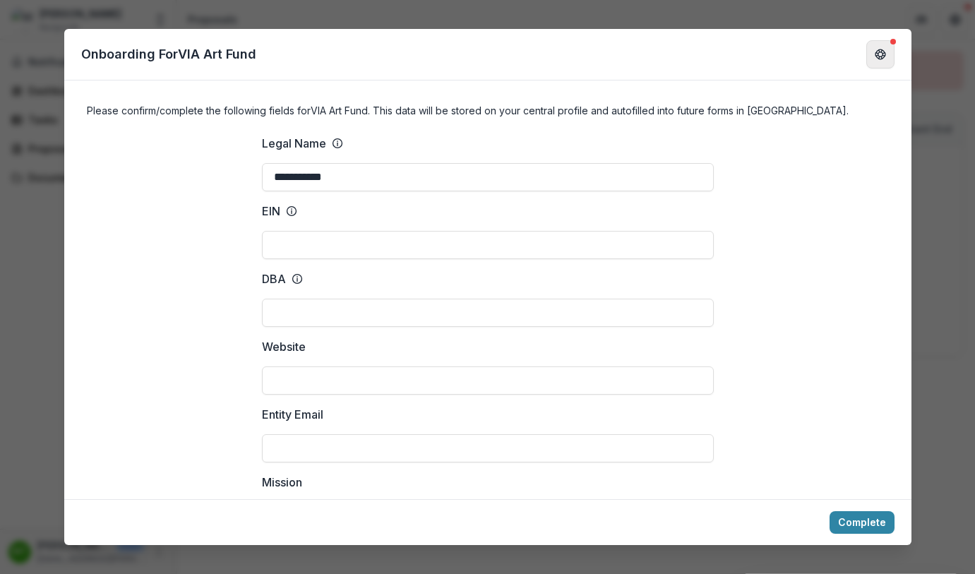
click at [885, 54] on icon "Get Help" at bounding box center [884, 54] width 3 height 4
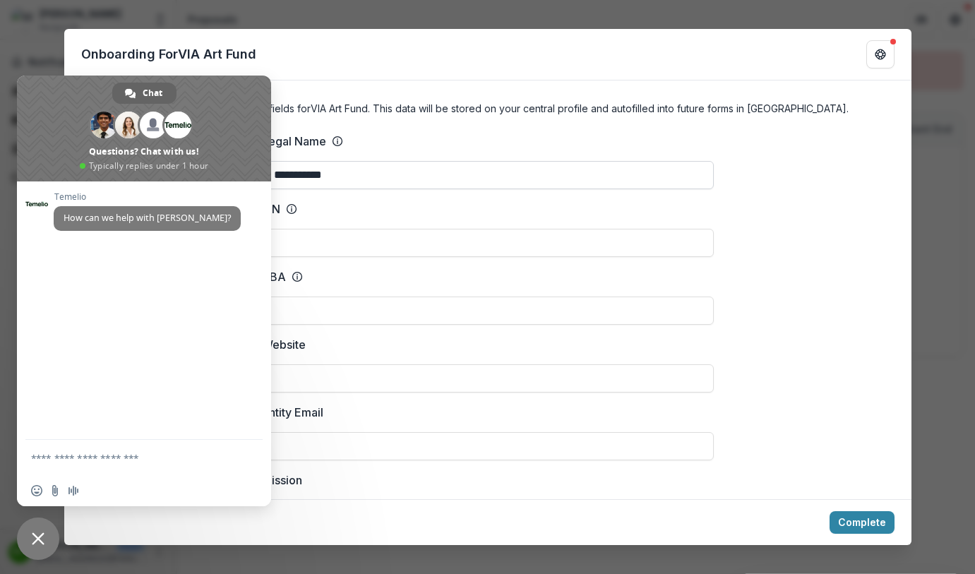
scroll to position [3, 0]
click at [171, 40] on div "Onboarding For VIA Art Fund" at bounding box center [487, 55] width 847 height 52
click at [112, 118] on span at bounding box center [103, 125] width 27 height 27
click at [65, 119] on span at bounding box center [144, 129] width 254 height 106
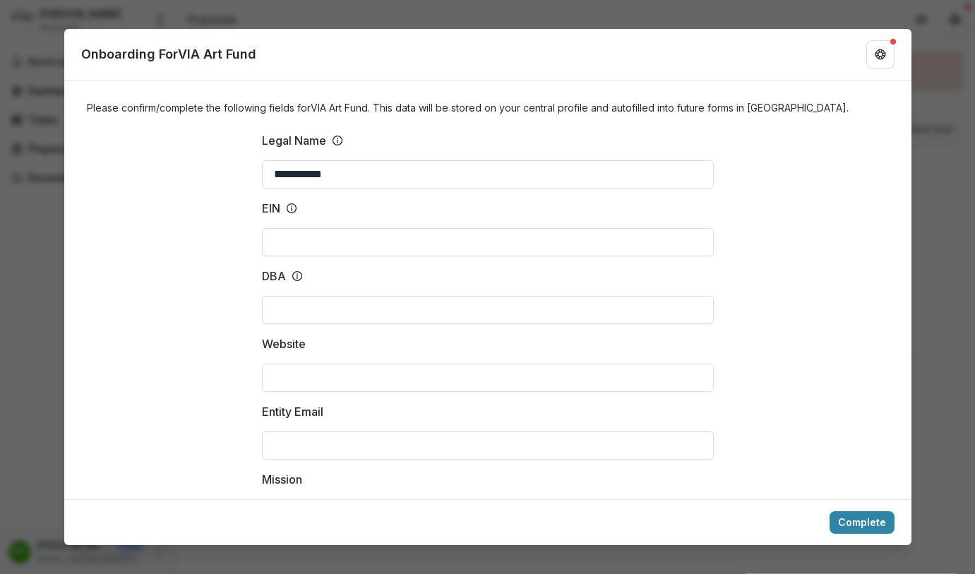
drag, startPoint x: 131, startPoint y: 71, endPoint x: 678, endPoint y: 39, distance: 548.1
click at [131, 71] on div "Onboarding For VIA Art Fund" at bounding box center [487, 55] width 847 height 52
click at [40, 380] on div "**********" at bounding box center [487, 287] width 975 height 574
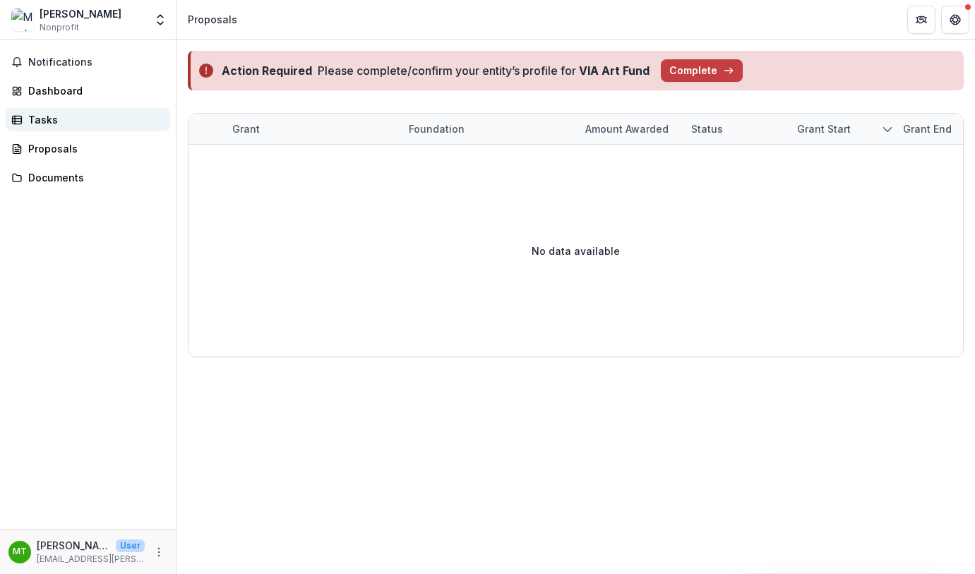
click at [40, 119] on div "Tasks" at bounding box center [93, 119] width 131 height 15
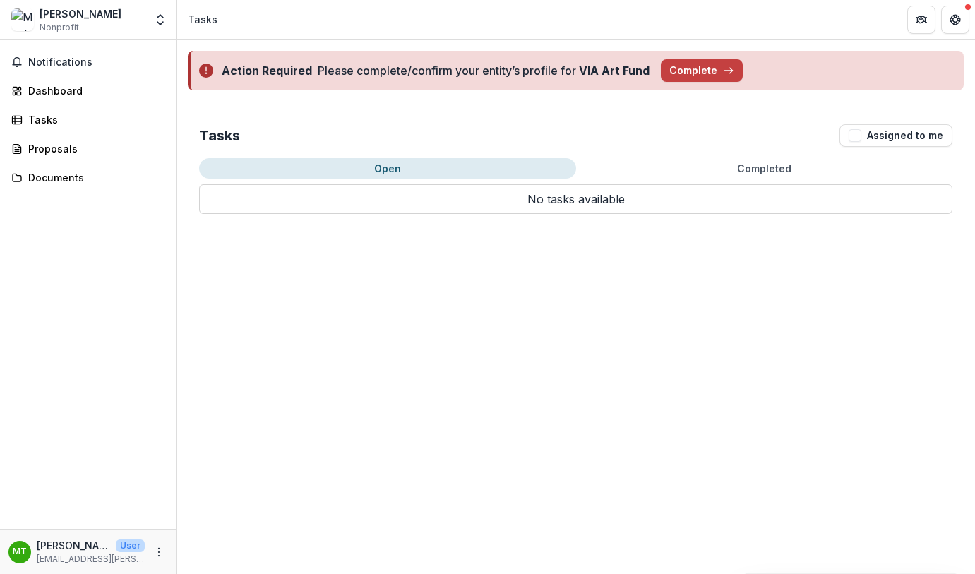
click at [60, 29] on span "Nonprofit" at bounding box center [60, 27] width 40 height 13
click at [58, 12] on div "Maylee Todd" at bounding box center [81, 13] width 82 height 15
click at [24, 20] on img at bounding box center [22, 19] width 23 height 23
click at [72, 543] on p "Maylee Todd" at bounding box center [73, 545] width 73 height 15
click at [71, 560] on p "maylee.todd@gmail.com" at bounding box center [91, 559] width 108 height 13
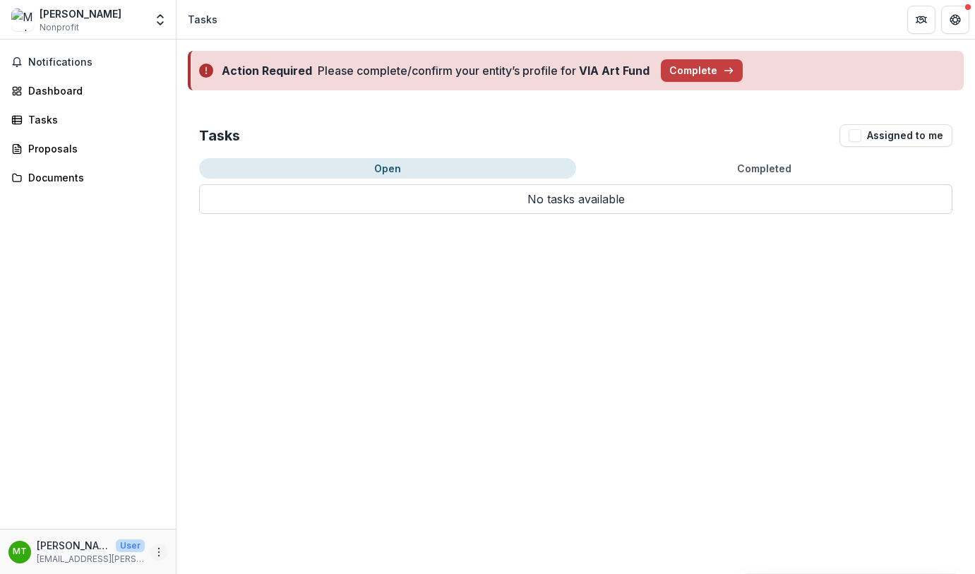
click at [156, 551] on icon "More" at bounding box center [158, 551] width 11 height 11
click at [216, 527] on link "Settings" at bounding box center [252, 521] width 151 height 23
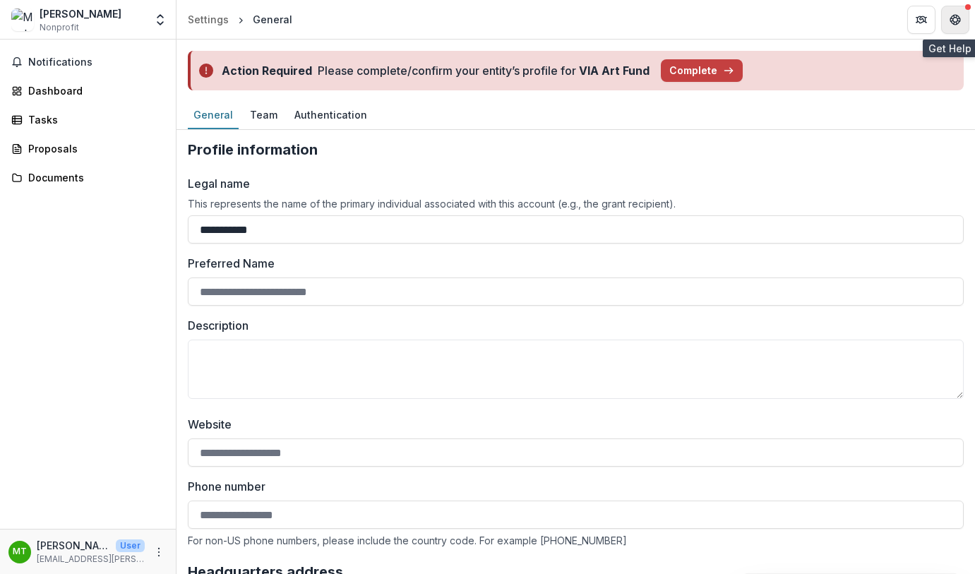
click at [953, 27] on button "Get Help" at bounding box center [955, 20] width 28 height 28
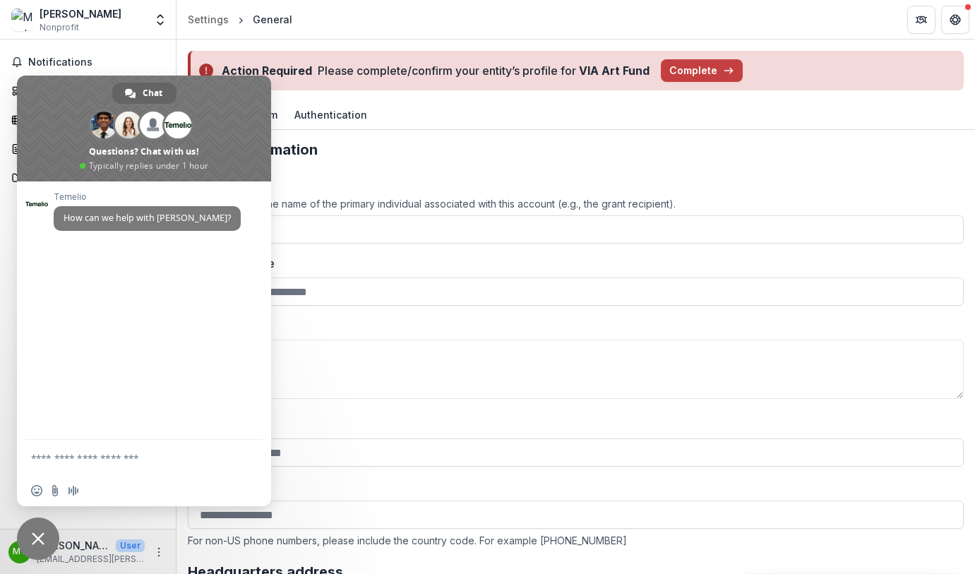
click at [36, 533] on span "Close chat" at bounding box center [38, 538] width 13 height 13
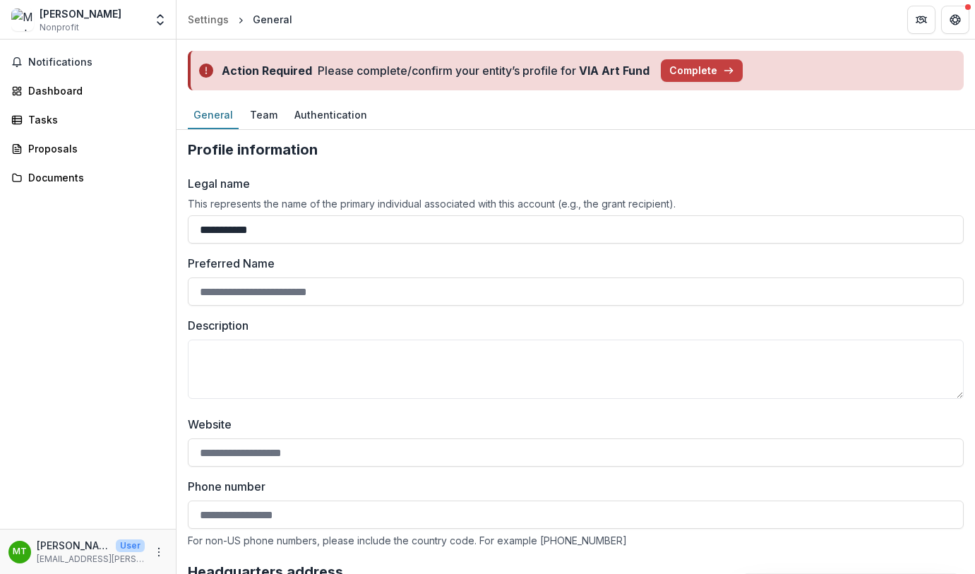
click at [54, 18] on div "Maylee Todd" at bounding box center [81, 13] width 82 height 15
click at [25, 16] on img at bounding box center [22, 19] width 23 height 23
click at [59, 62] on span "Notifications" at bounding box center [96, 62] width 136 height 12
click at [59, 89] on div "Dashboard" at bounding box center [93, 90] width 131 height 15
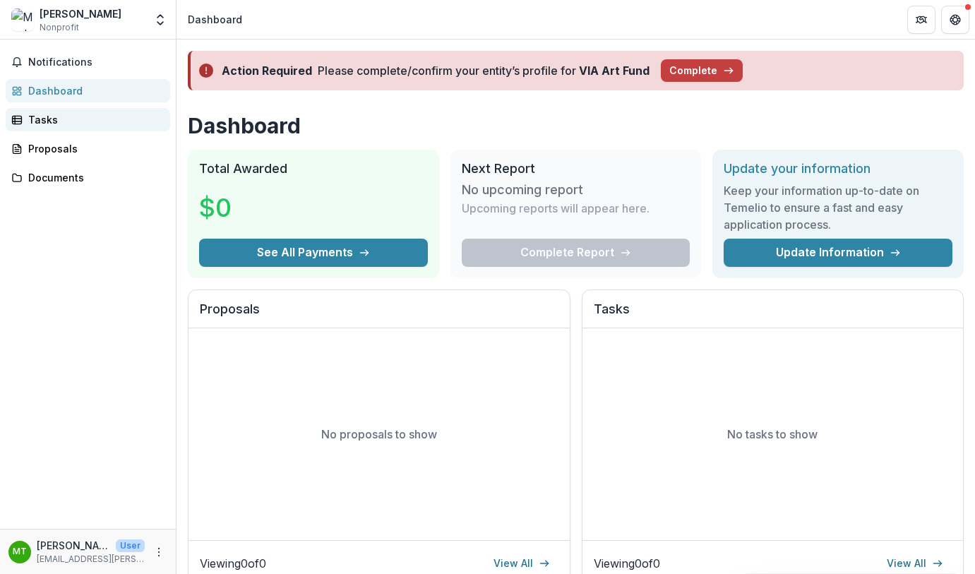
click at [47, 121] on div "Tasks" at bounding box center [93, 119] width 131 height 15
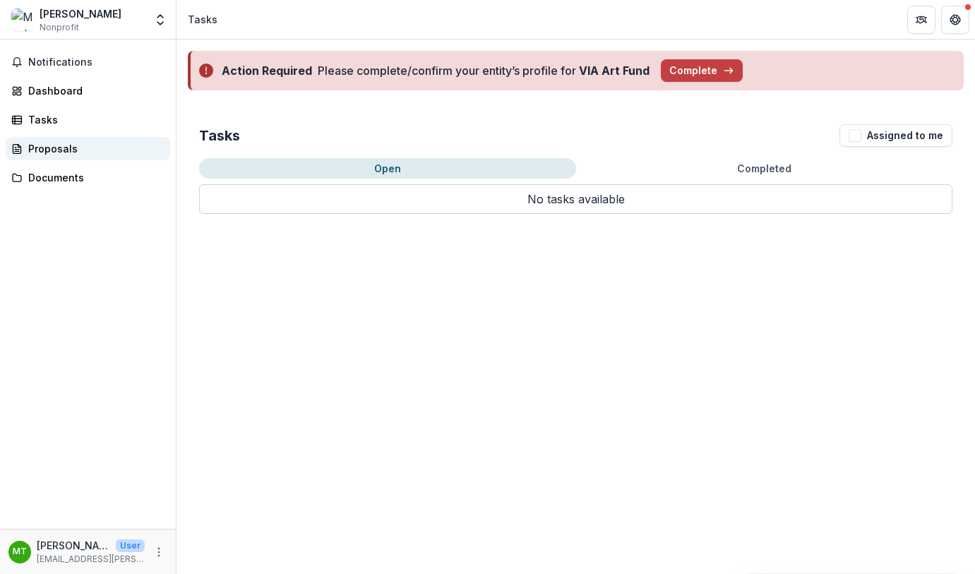
click at [61, 148] on div "Proposals" at bounding box center [93, 148] width 131 height 15
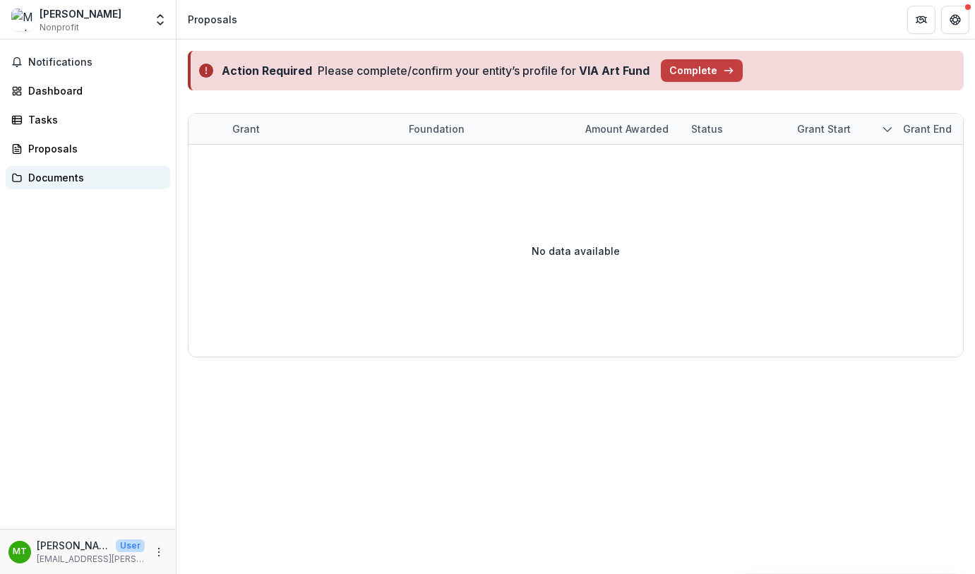
click at [62, 174] on div "Documents" at bounding box center [93, 177] width 131 height 15
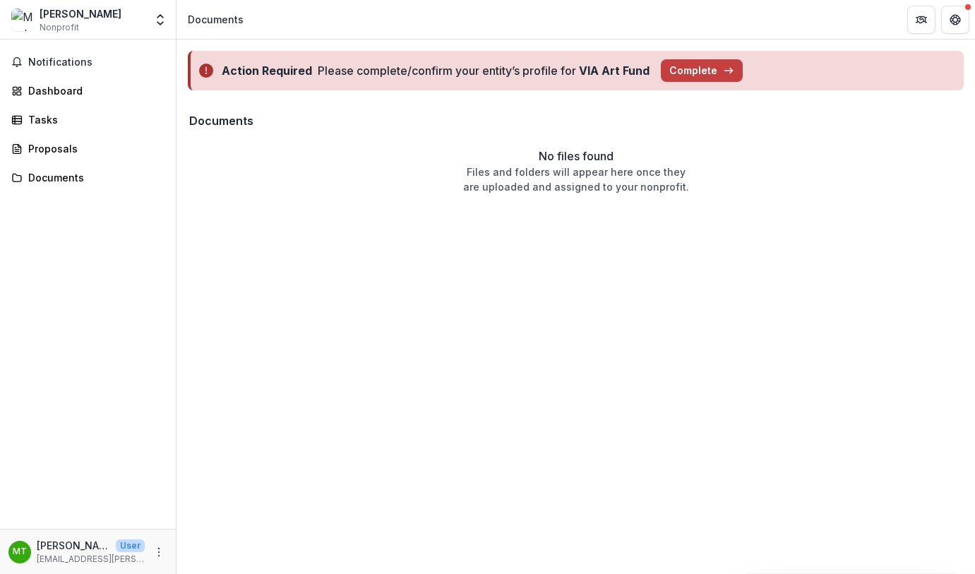
click at [45, 15] on div "Maylee Todd" at bounding box center [81, 13] width 82 height 15
click at [162, 23] on polyline "Open entity switcher" at bounding box center [160, 23] width 6 height 3
click at [45, 79] on link "Settings" at bounding box center [88, 77] width 169 height 23
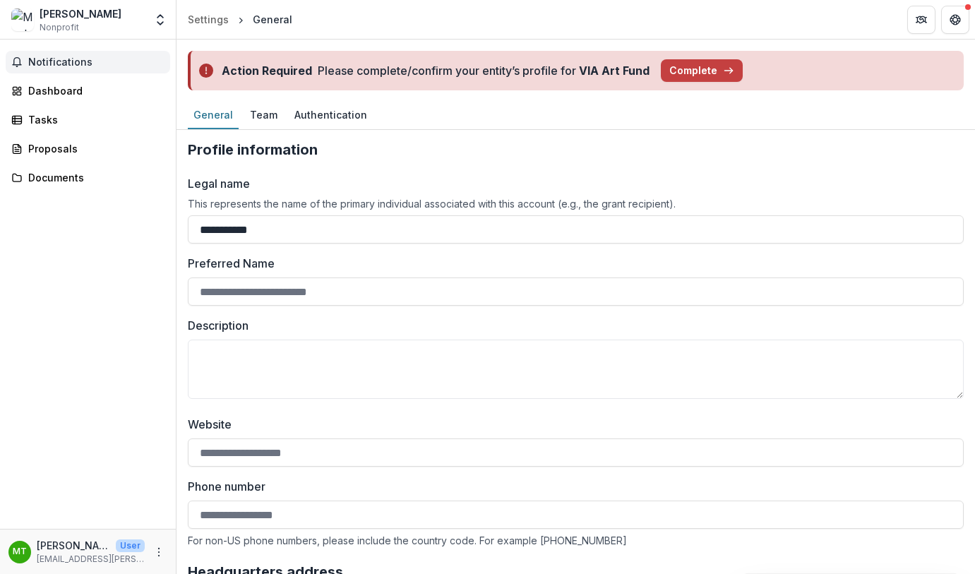
click at [70, 62] on span "Notifications" at bounding box center [96, 62] width 136 height 12
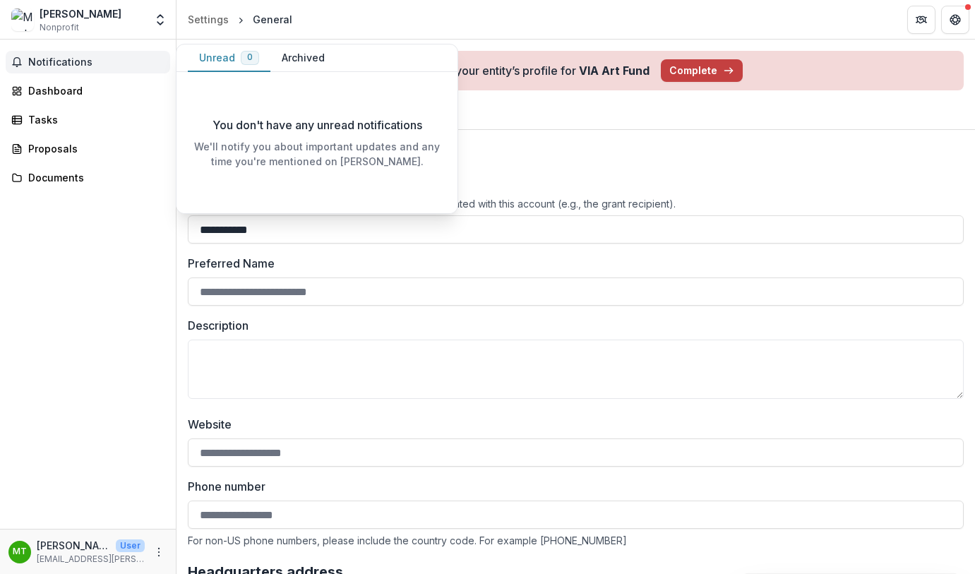
click at [212, 57] on button "Unread 0" at bounding box center [229, 58] width 83 height 28
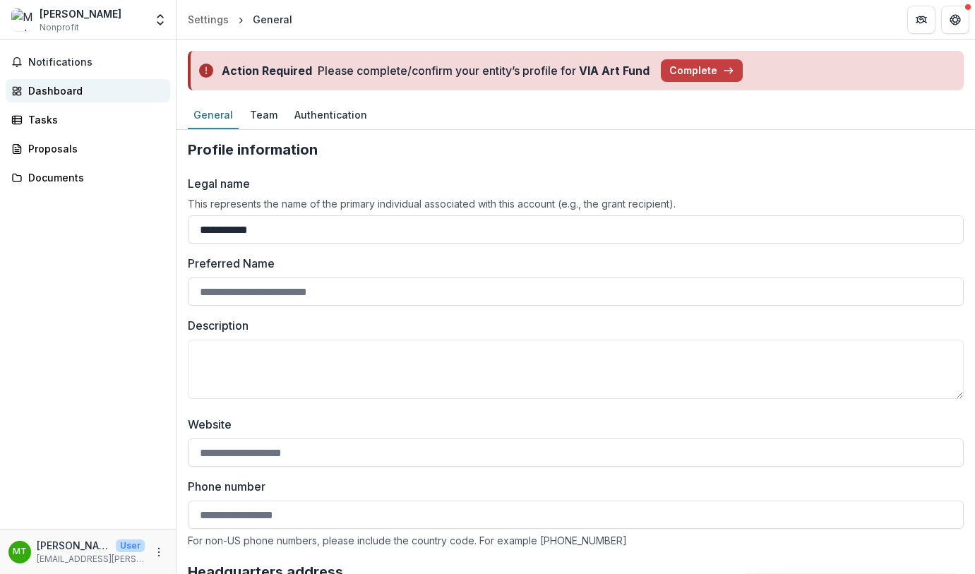
click at [62, 95] on div "Dashboard" at bounding box center [93, 90] width 131 height 15
